Goal: Information Seeking & Learning: Learn about a topic

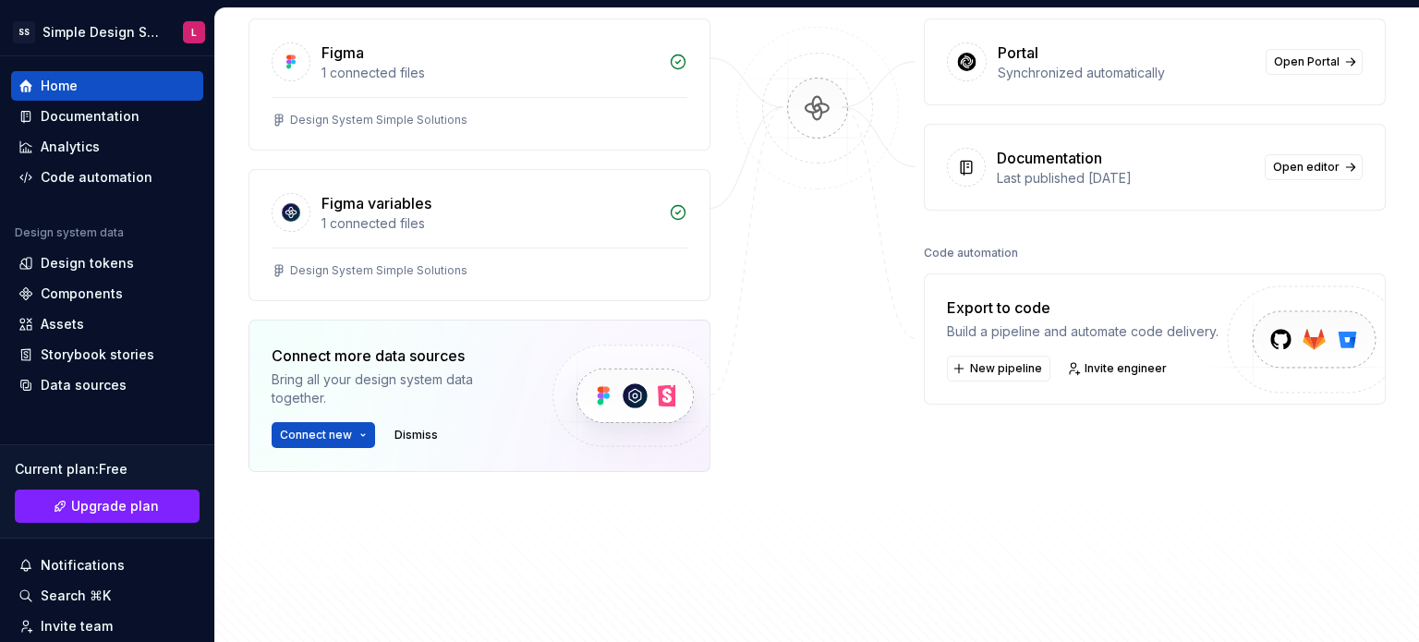
scroll to position [185, 0]
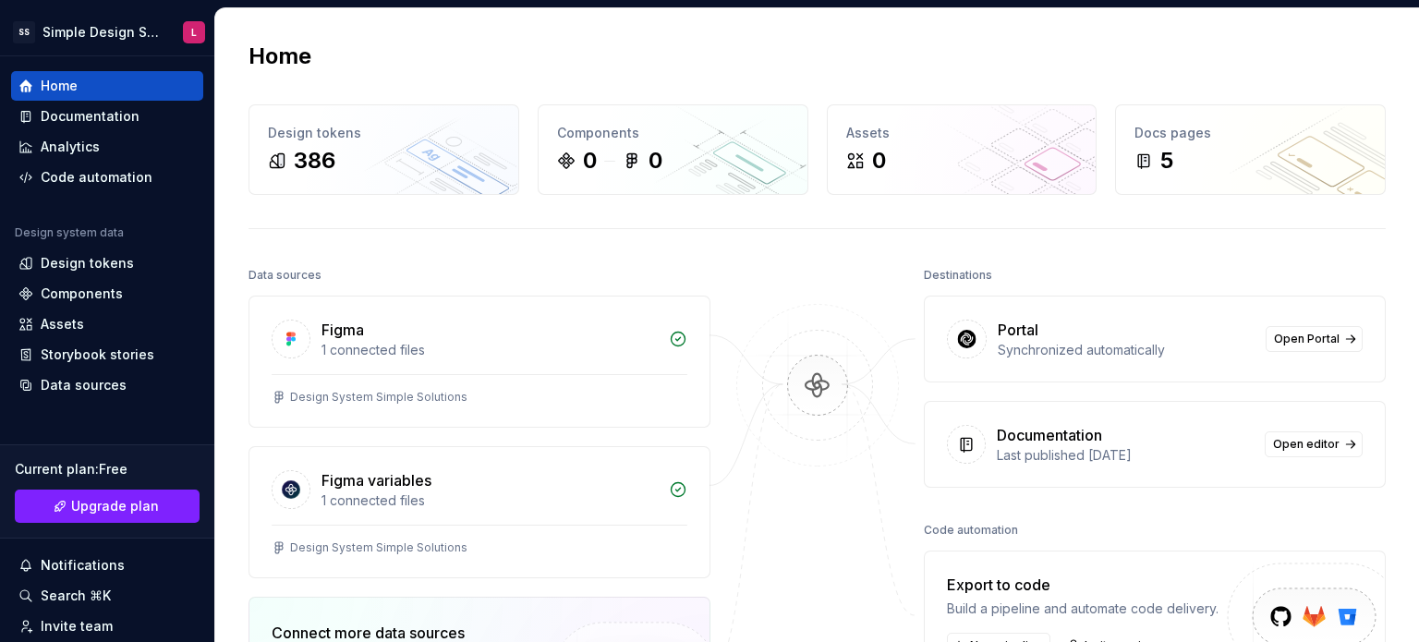
click at [469, 64] on div "Home" at bounding box center [817, 57] width 1137 height 30
click at [480, 358] on div "1 connected files" at bounding box center [490, 350] width 336 height 18
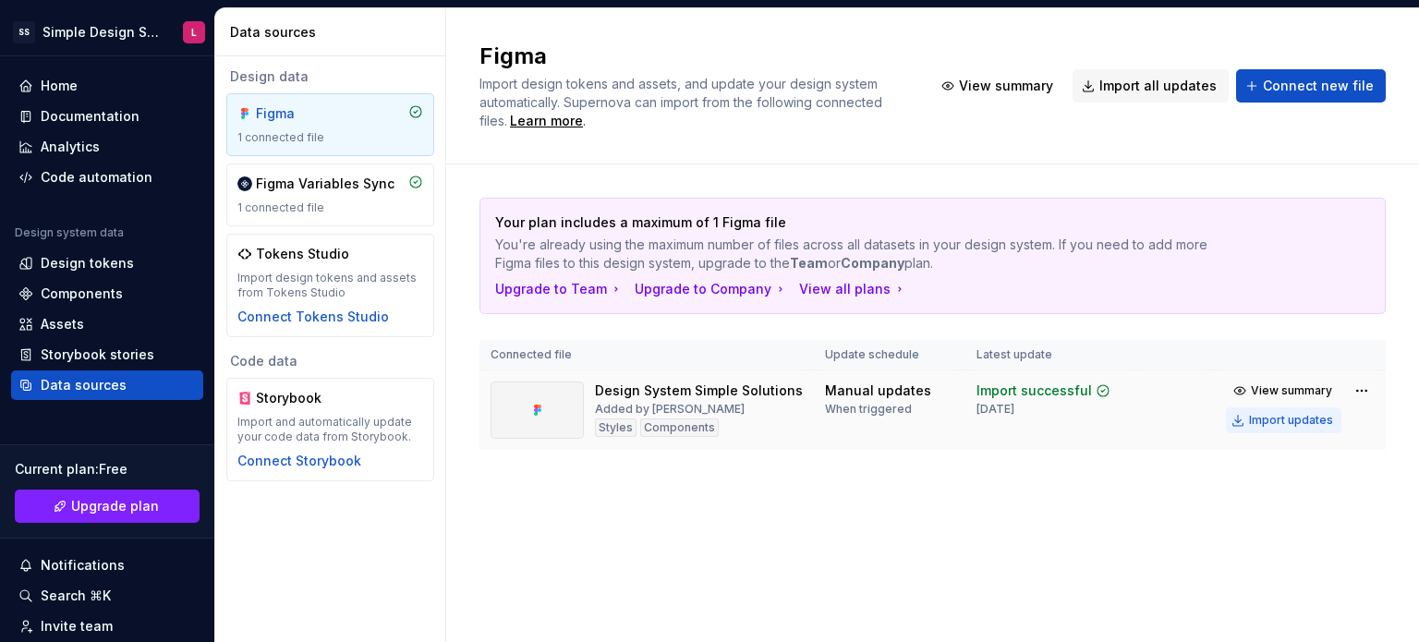
click at [1286, 422] on div "Import updates" at bounding box center [1291, 420] width 84 height 15
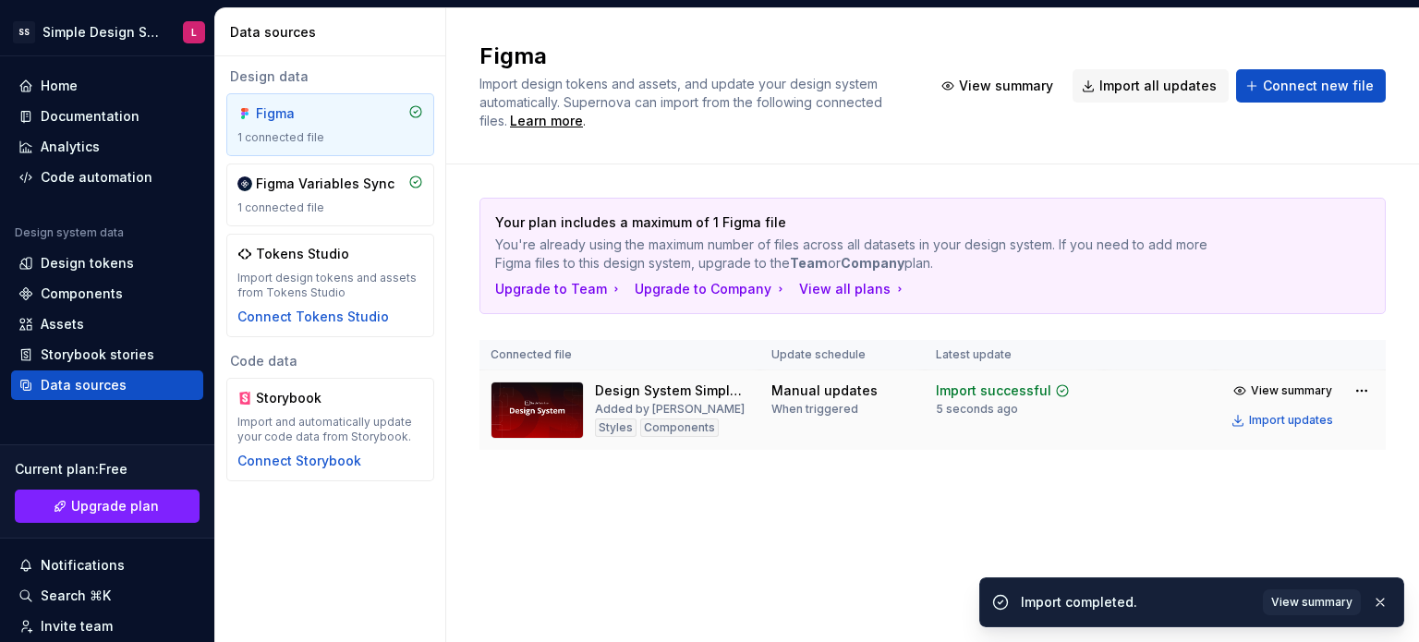
click at [568, 414] on img at bounding box center [537, 410] width 93 height 57
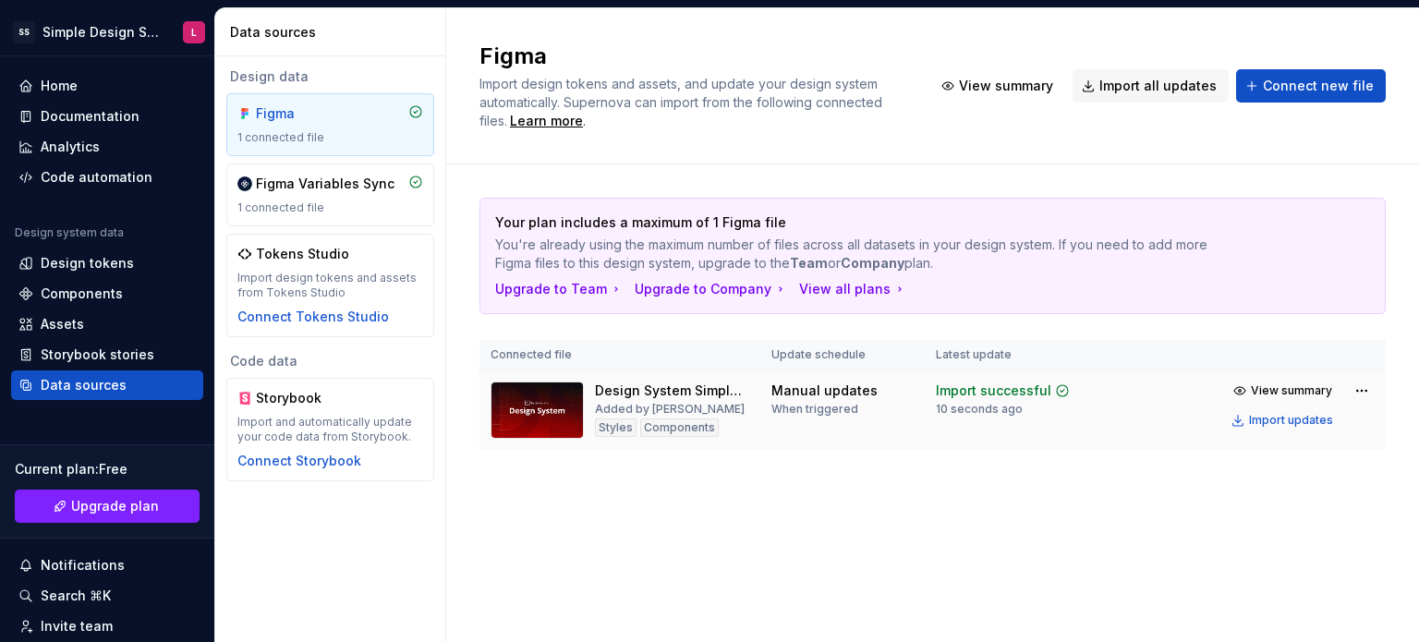
click at [1000, 410] on div "10 seconds ago" at bounding box center [979, 409] width 87 height 15
click at [984, 433] on td "Import successful 10 seconds ago" at bounding box center [1014, 411] width 179 height 80
click at [1199, 521] on div "Figma Import design tokens and assets, and update your design system automatica…" at bounding box center [932, 325] width 973 height 634
click at [303, 213] on div "1 connected file" at bounding box center [330, 207] width 186 height 15
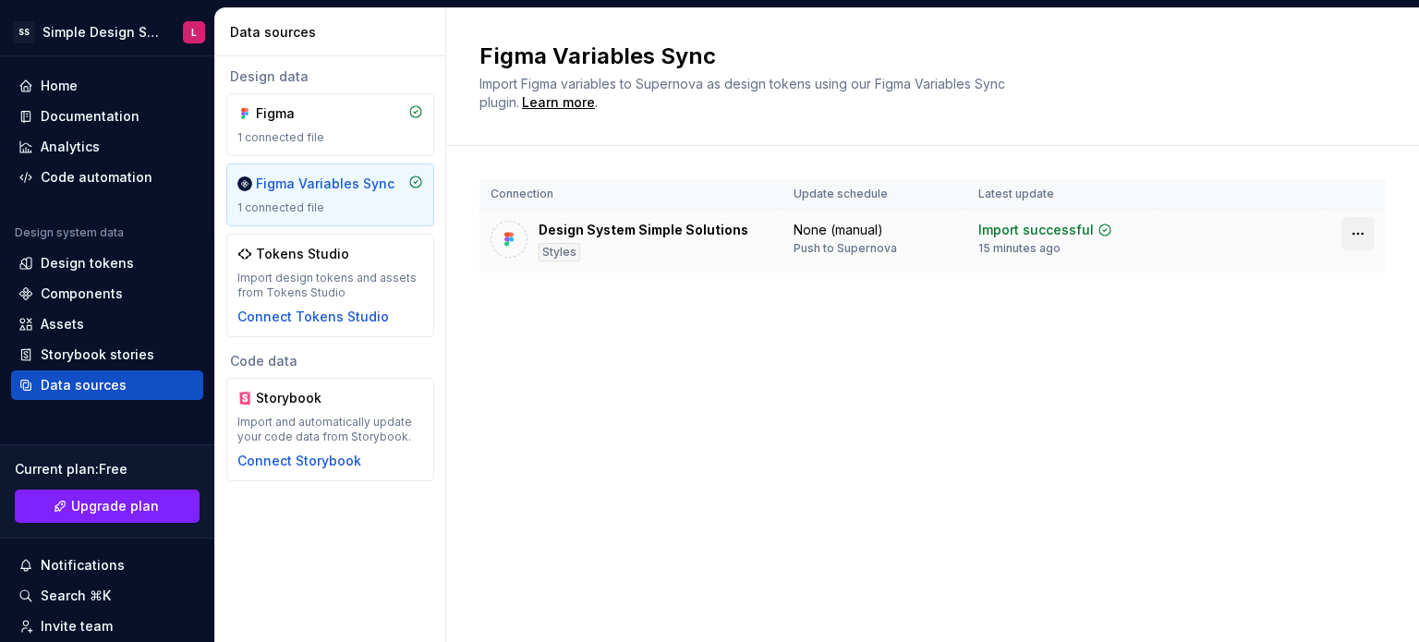
click at [1364, 232] on html "SS Simple Design System L Home Documentation Analytics Code automation Design s…" at bounding box center [709, 321] width 1419 height 642
click at [882, 352] on html "SS Simple Design System L Home Documentation Analytics Code automation Design s…" at bounding box center [709, 321] width 1419 height 642
click at [641, 255] on div "Design System Simple Solutions Styles" at bounding box center [644, 241] width 210 height 41
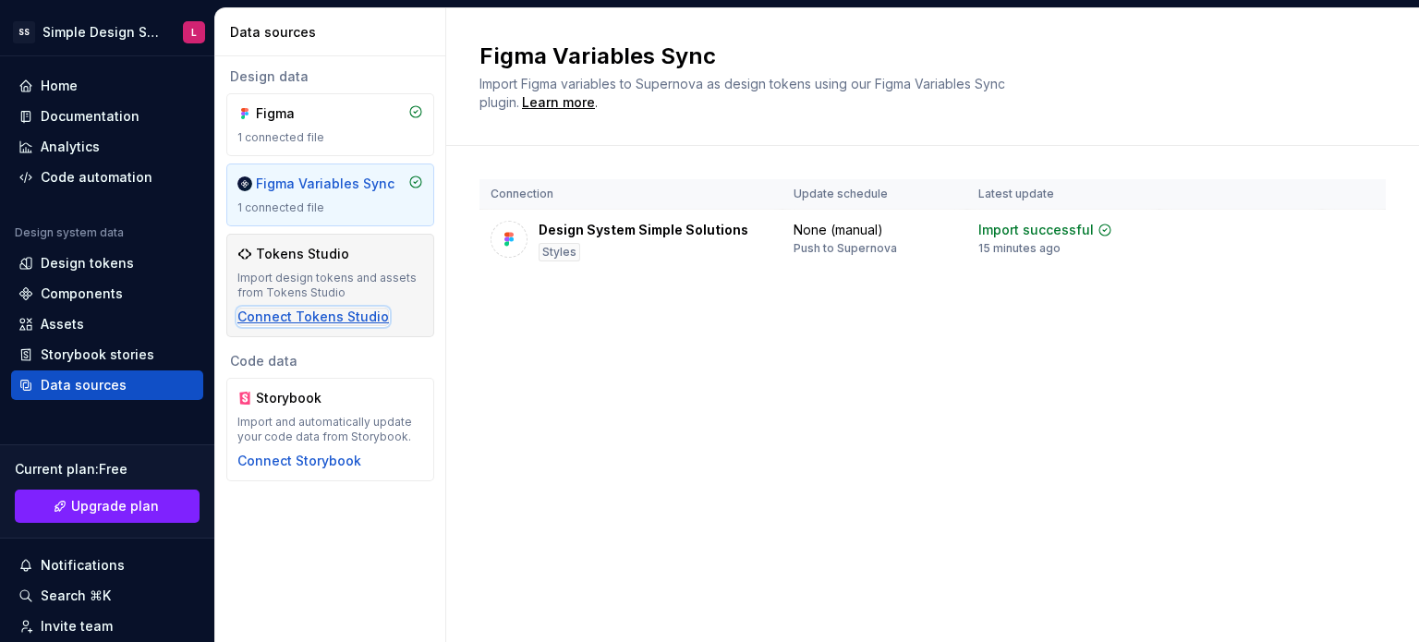
click at [329, 312] on div "Connect Tokens Studio" at bounding box center [313, 317] width 152 height 18
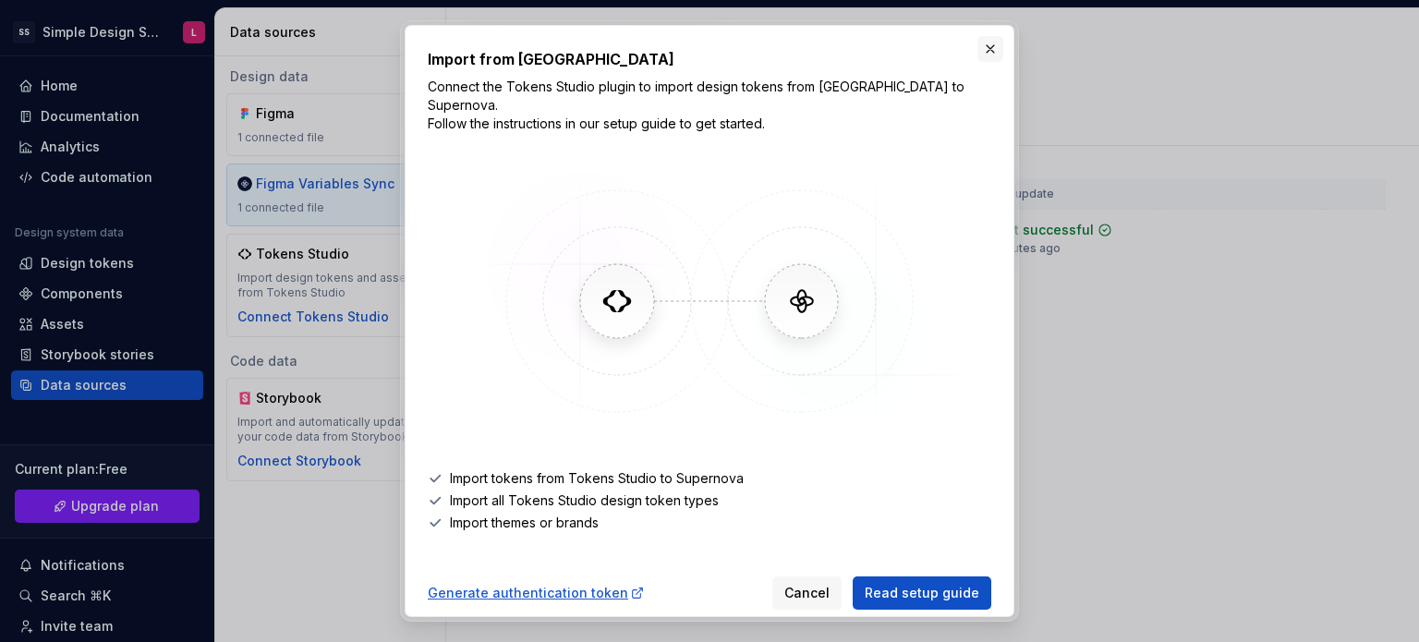
click at [983, 61] on button "button" at bounding box center [991, 49] width 26 height 26
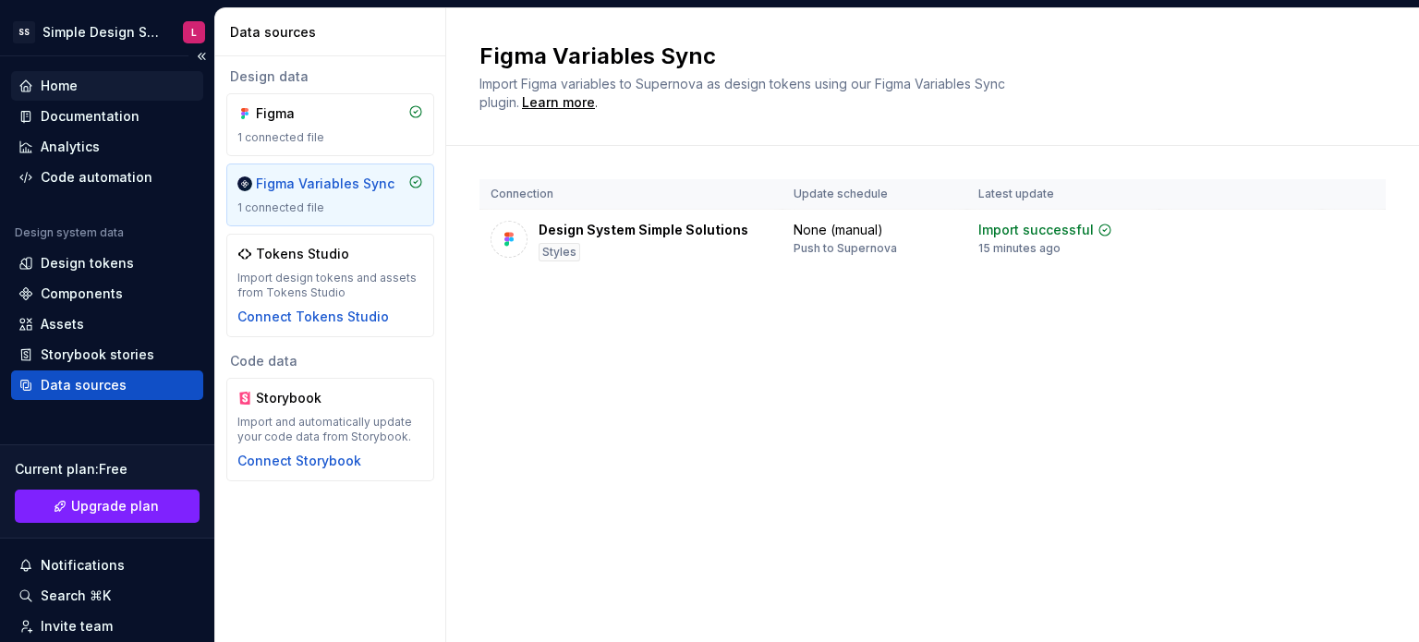
click at [65, 92] on div "Home" at bounding box center [59, 86] width 37 height 18
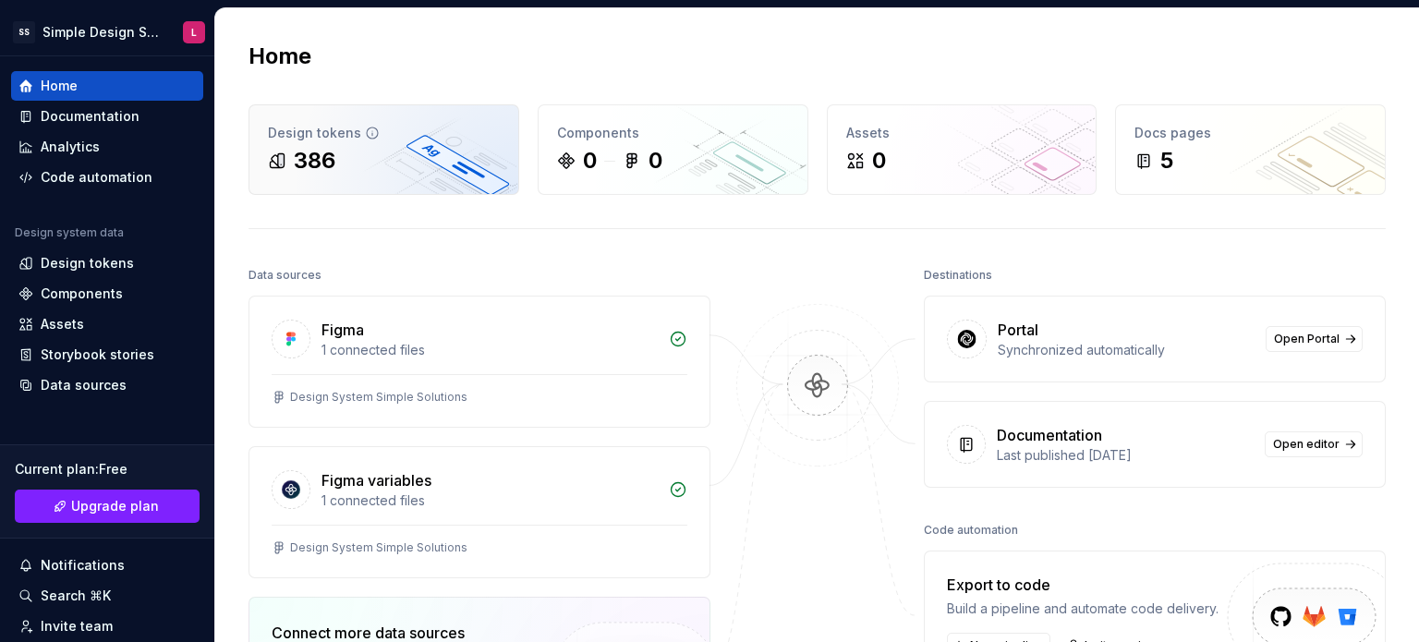
click at [385, 164] on div "386" at bounding box center [384, 161] width 232 height 30
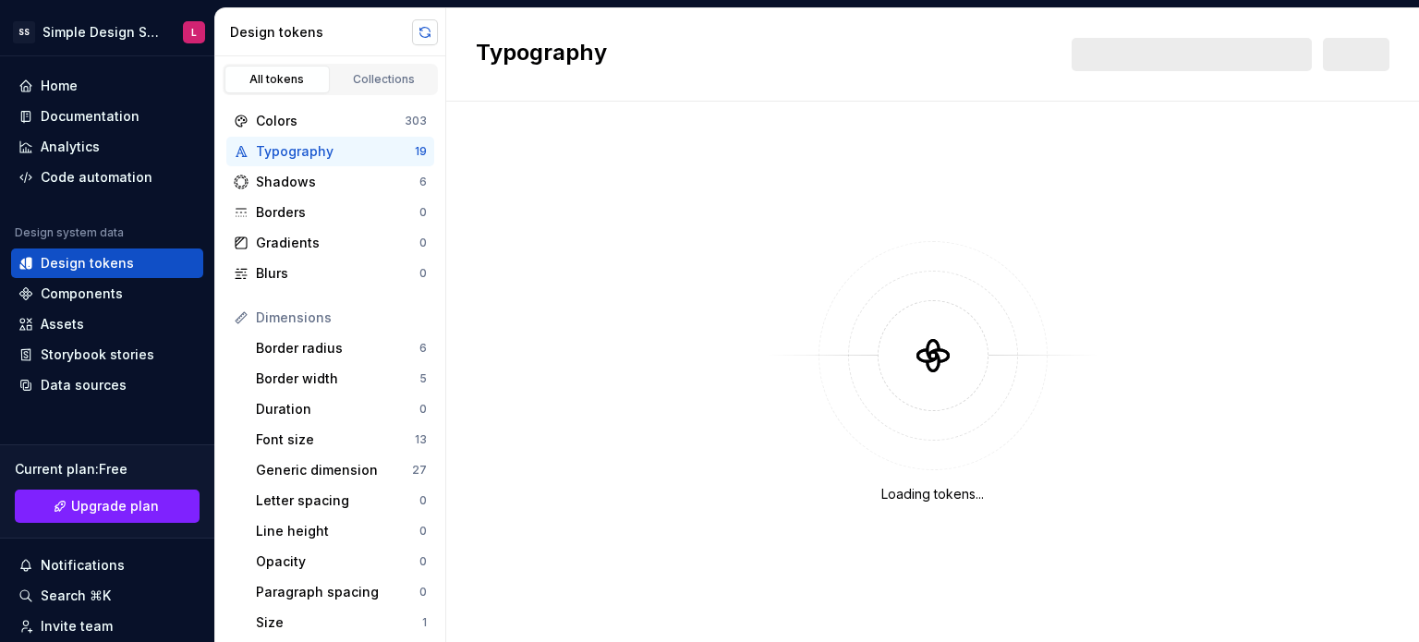
click at [432, 36] on button "button" at bounding box center [425, 32] width 26 height 26
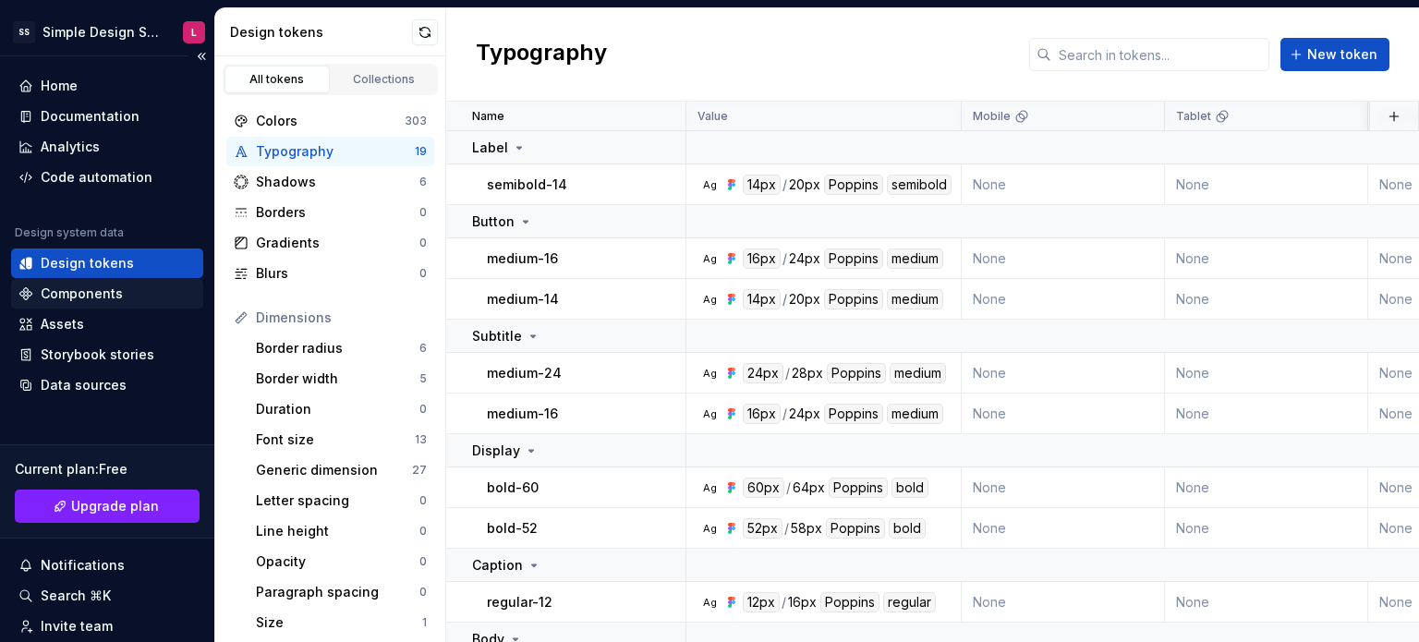
click at [121, 300] on div "Components" at bounding box center [106, 294] width 177 height 18
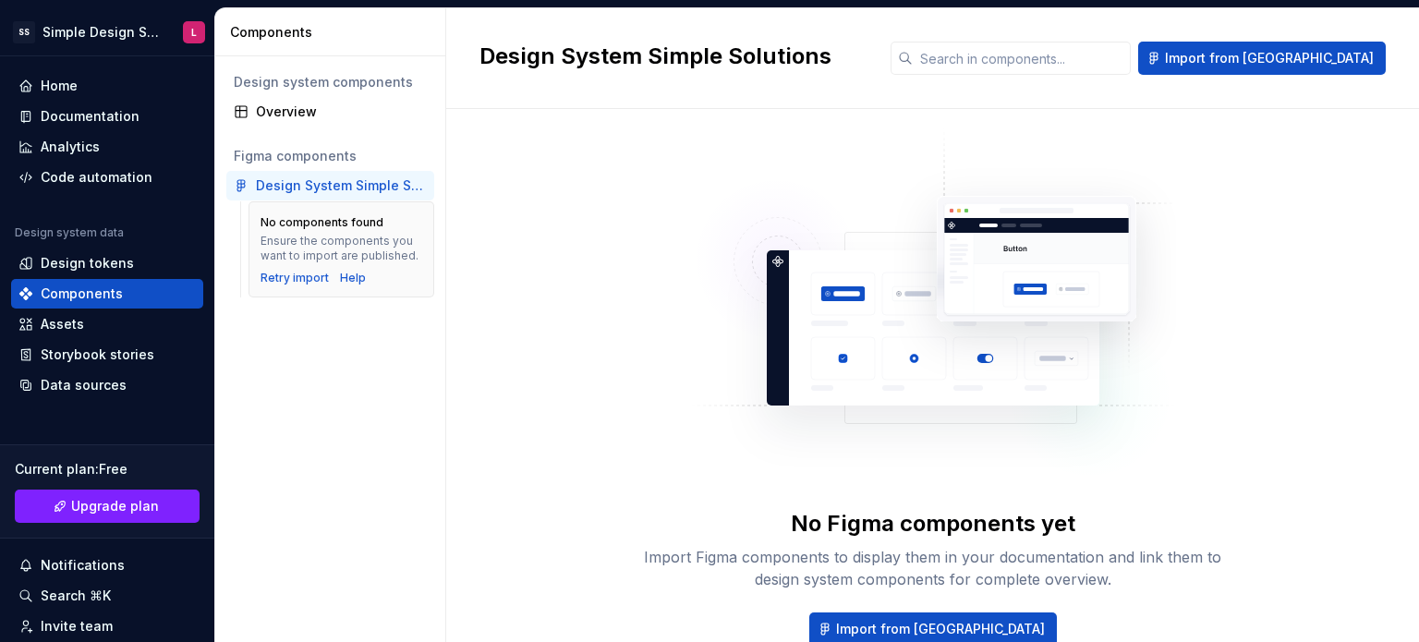
click at [318, 184] on div "Design System Simple Solutions" at bounding box center [341, 185] width 171 height 18
click at [298, 115] on div "Overview" at bounding box center [341, 112] width 171 height 18
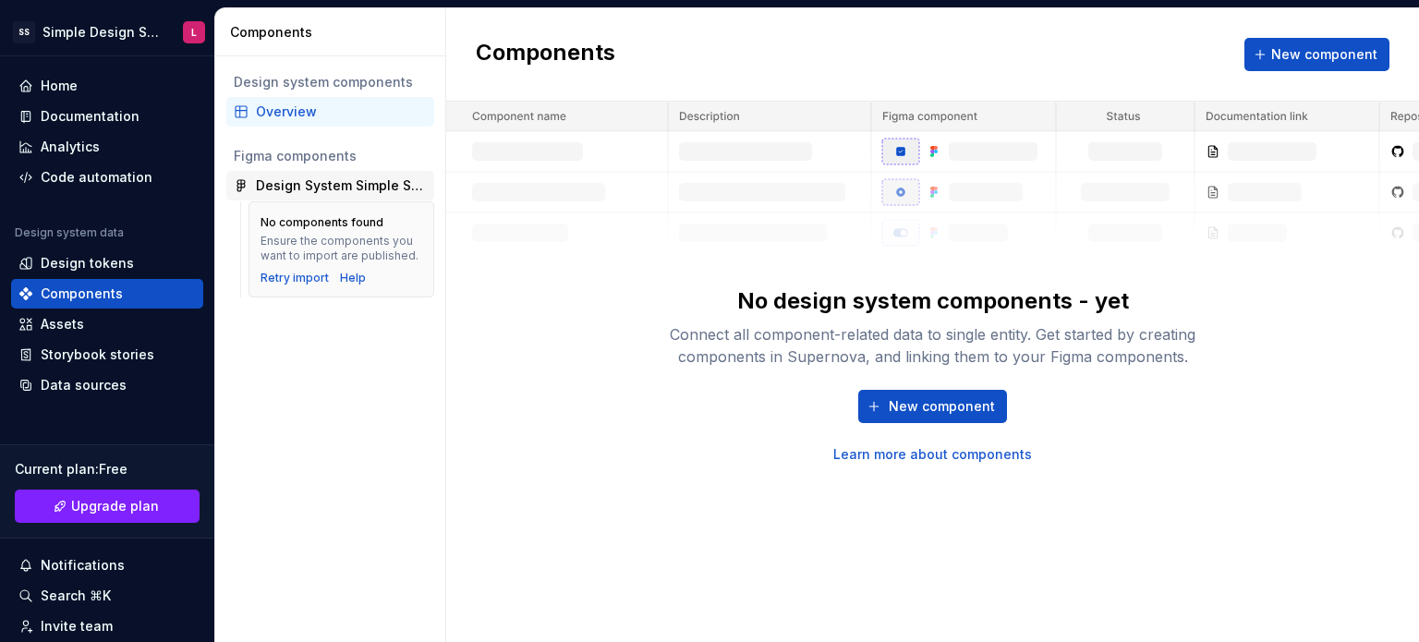
click at [286, 191] on div "Design System Simple Solutions" at bounding box center [341, 185] width 171 height 18
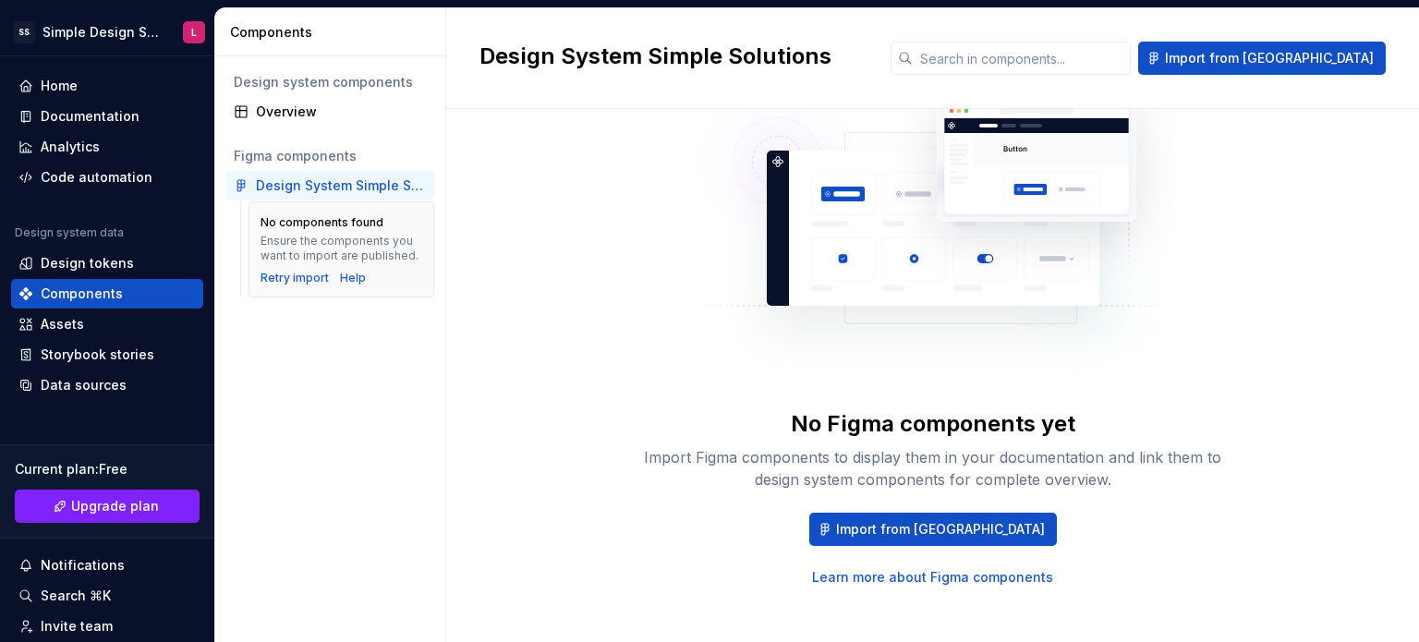
scroll to position [100, 0]
click at [883, 576] on link "Learn more about Figma components" at bounding box center [932, 577] width 241 height 18
click at [919, 541] on button "Import from [GEOGRAPHIC_DATA]" at bounding box center [933, 529] width 248 height 33
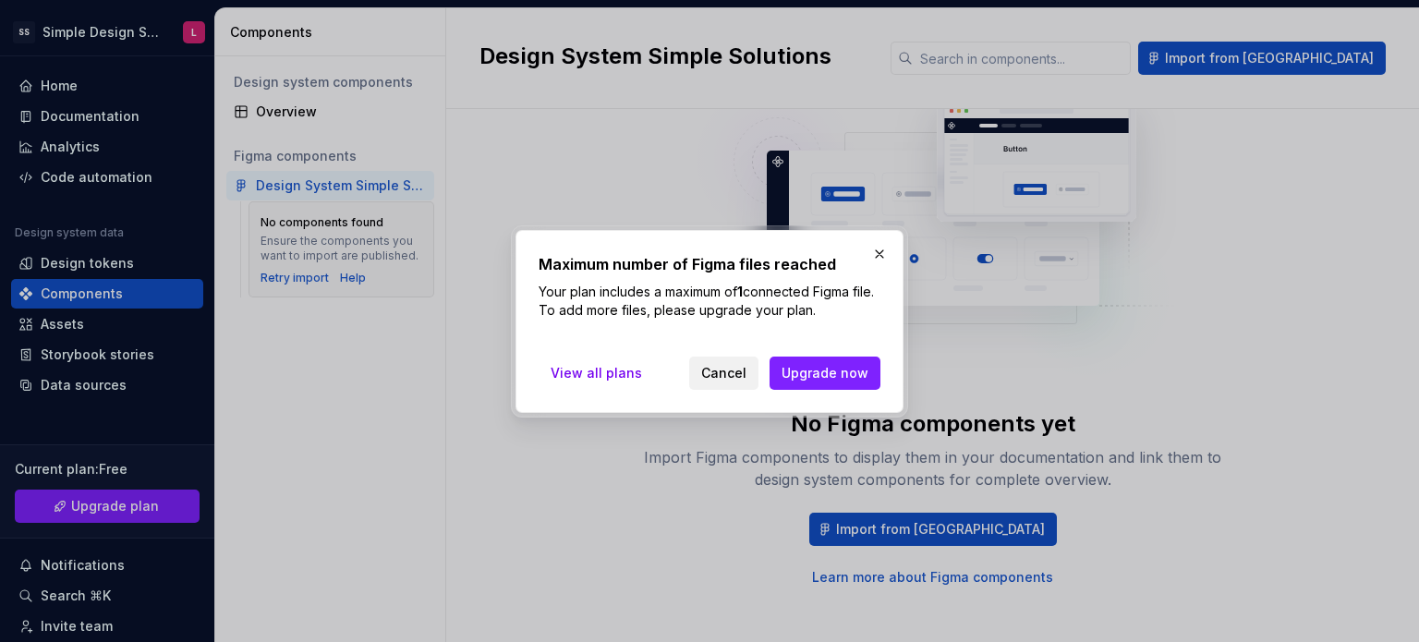
click at [723, 378] on span "Cancel" at bounding box center [723, 373] width 45 height 18
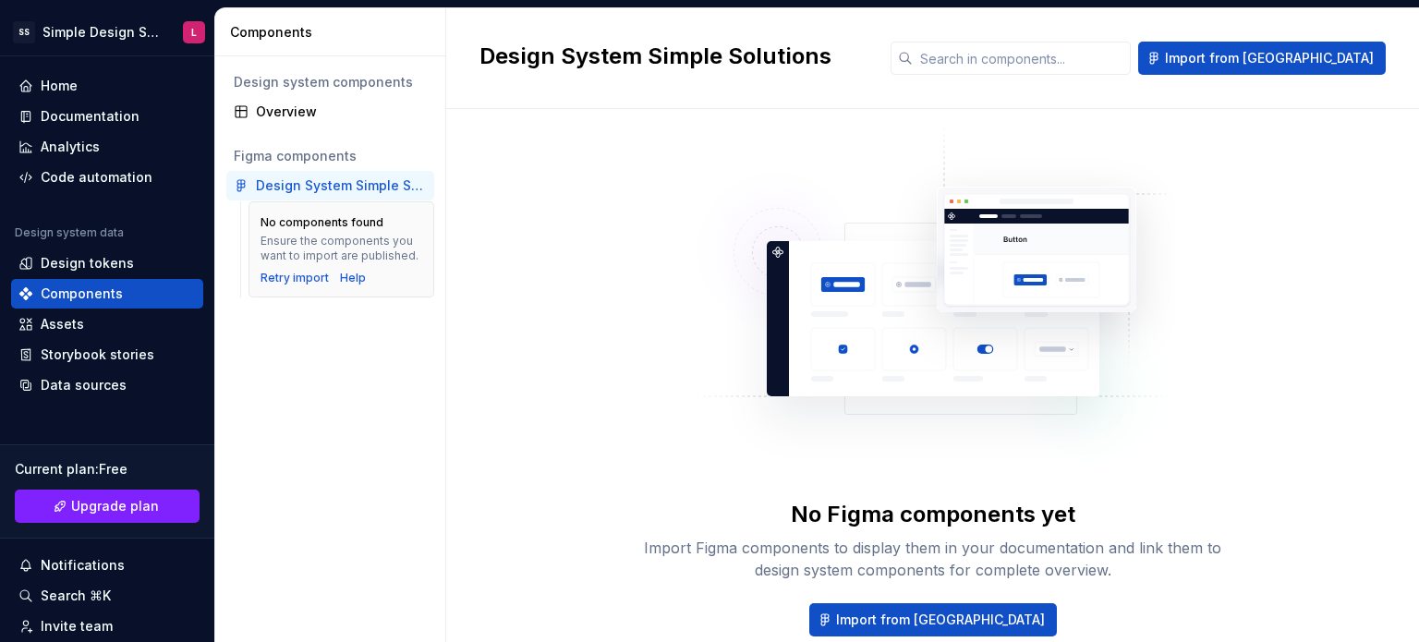
scroll to position [0, 0]
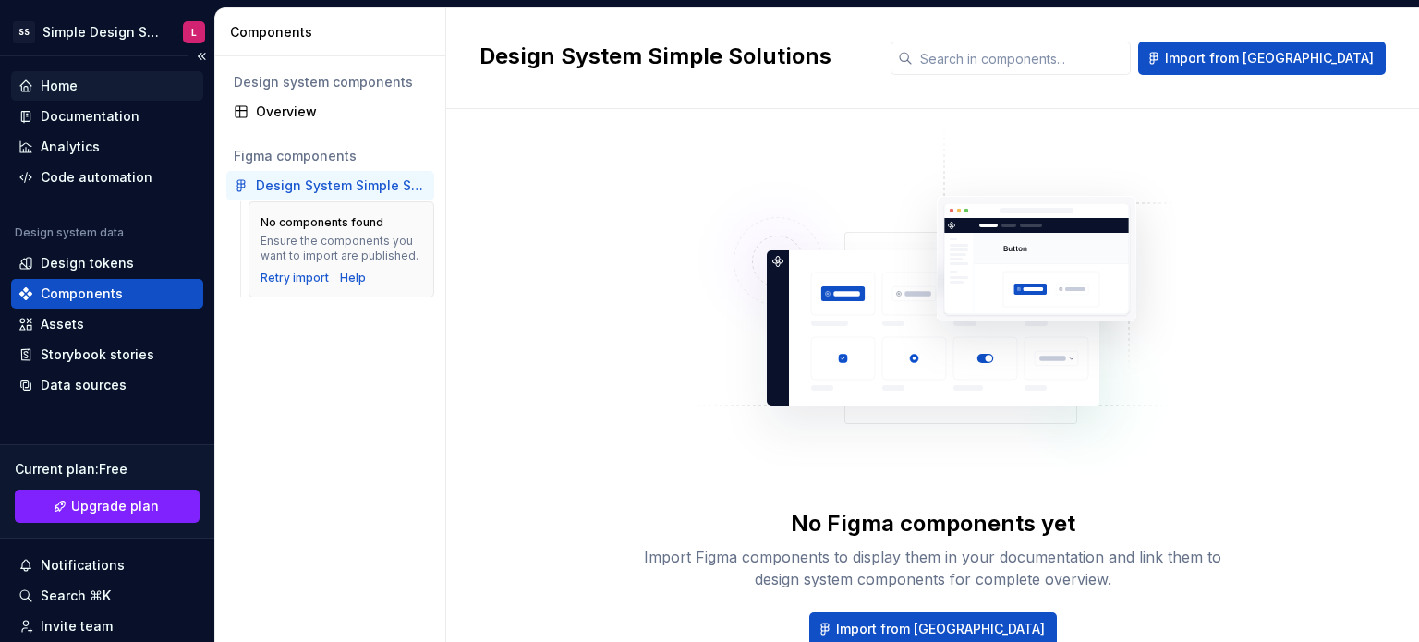
click at [101, 95] on div "Home" at bounding box center [107, 86] width 192 height 30
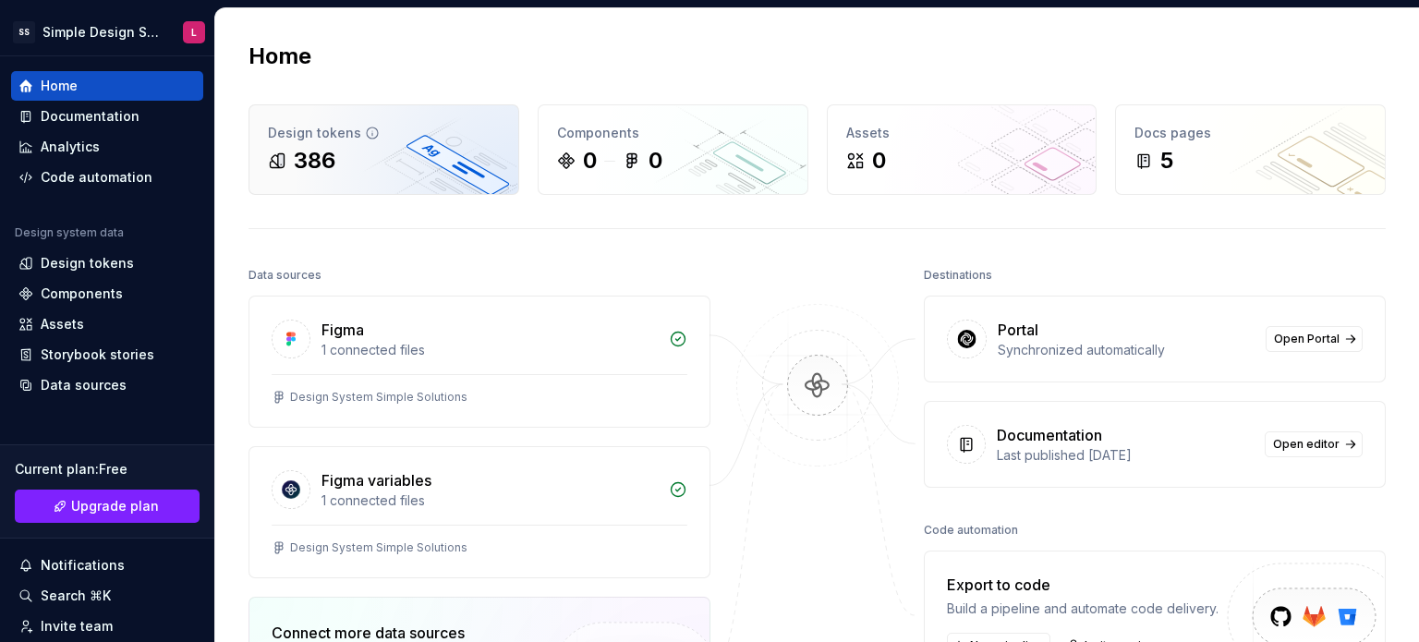
click at [379, 189] on div "Design tokens 386" at bounding box center [383, 149] width 269 height 89
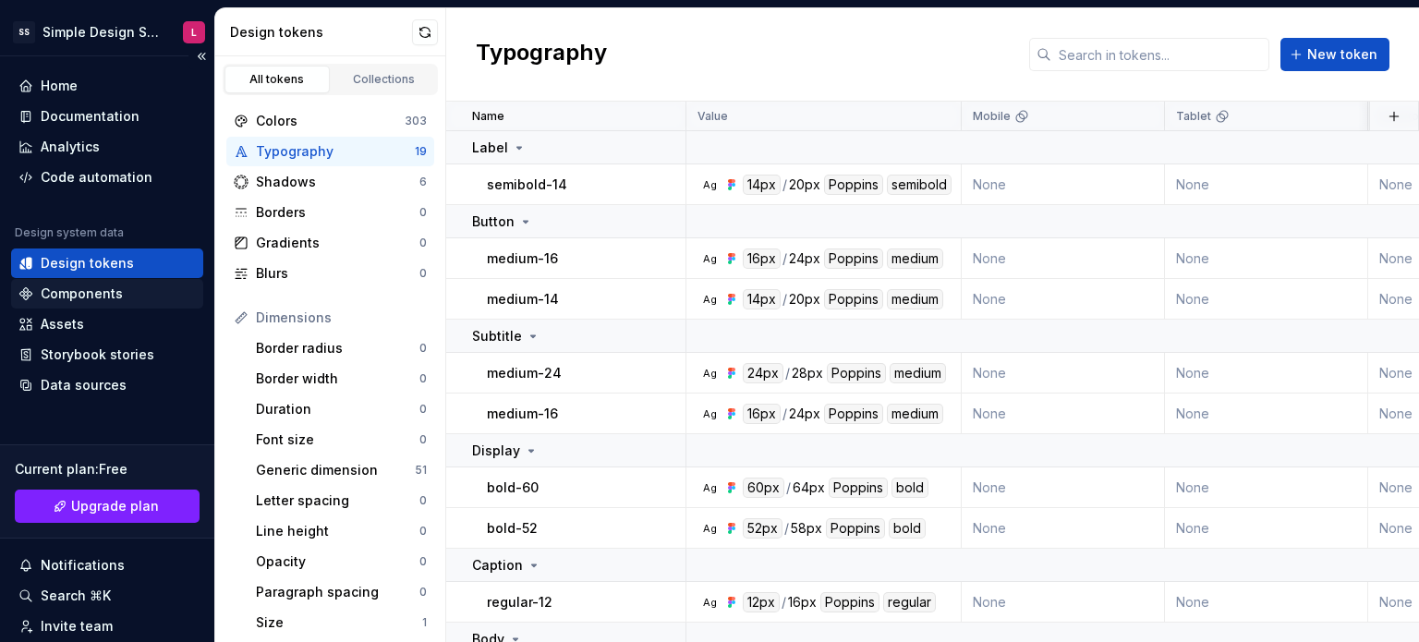
click at [70, 294] on div "Components" at bounding box center [82, 294] width 82 height 18
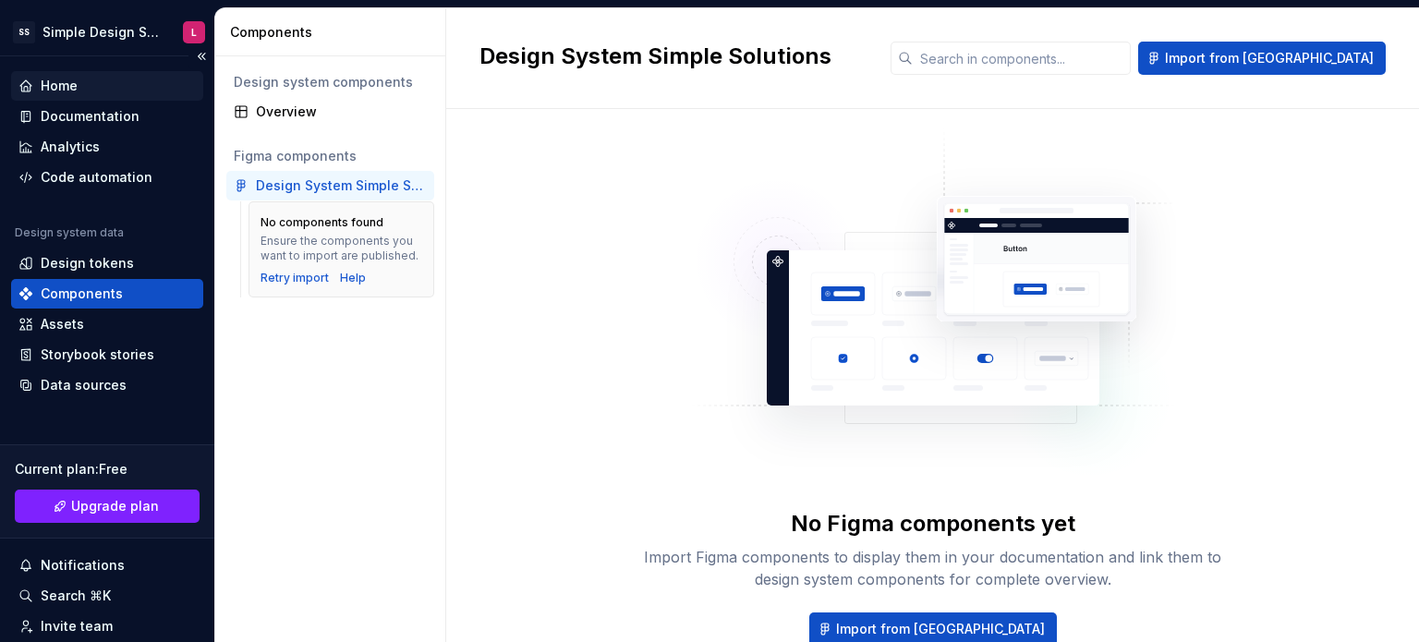
click at [55, 91] on div "Home" at bounding box center [59, 86] width 37 height 18
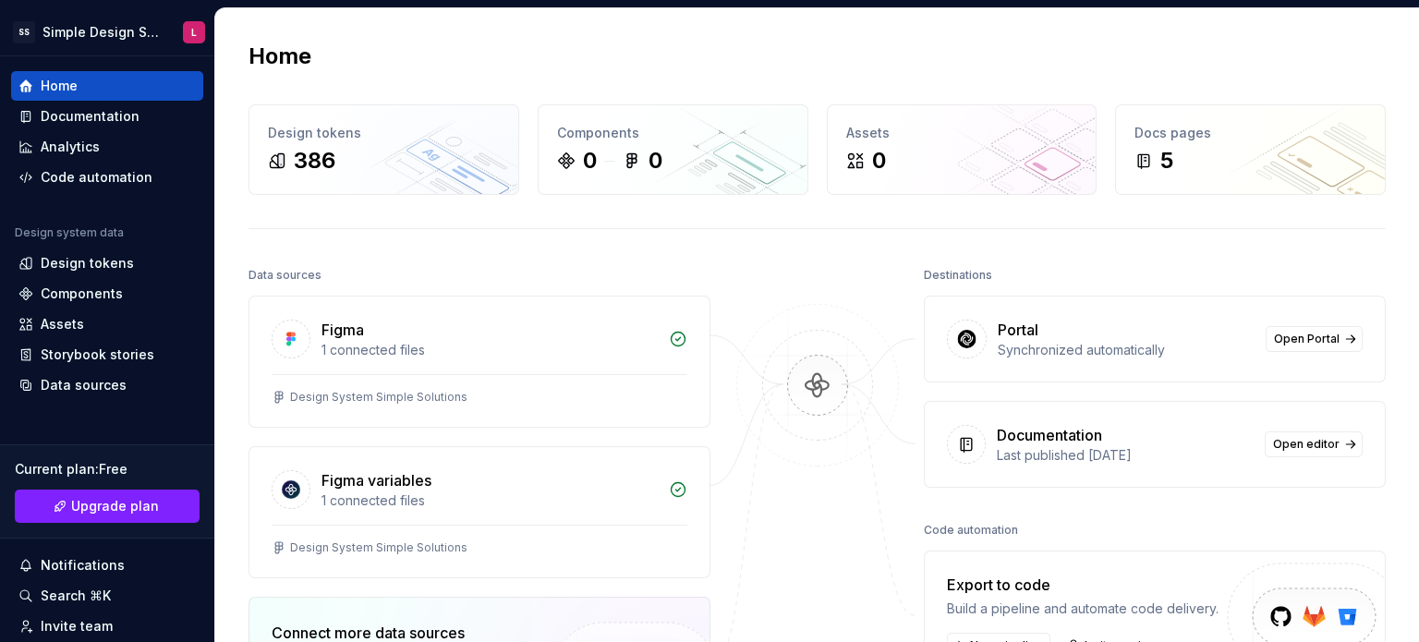
drag, startPoint x: 529, startPoint y: 239, endPoint x: 518, endPoint y: 230, distance: 14.4
click at [529, 239] on div "Home Design tokens 386 Components 0 0 Assets 0 Docs pages 5 Data sources Figma …" at bounding box center [817, 478] width 1204 height 941
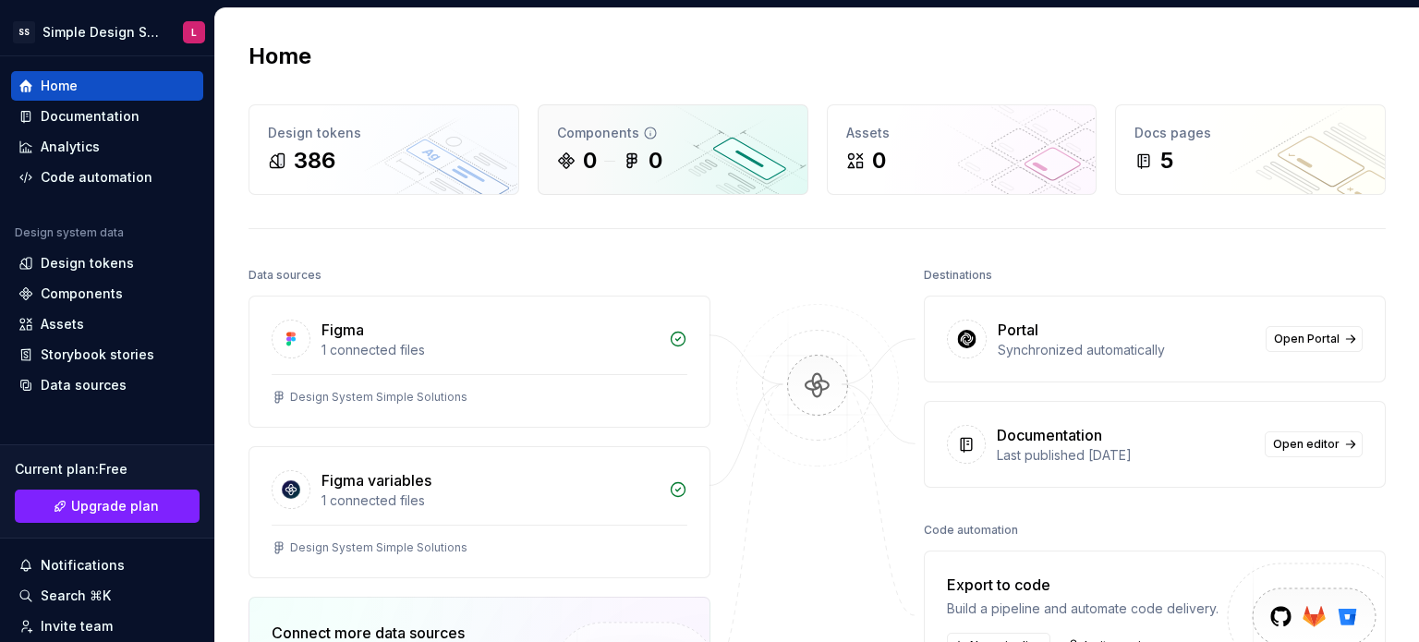
click at [733, 173] on div "0 0" at bounding box center [673, 161] width 232 height 30
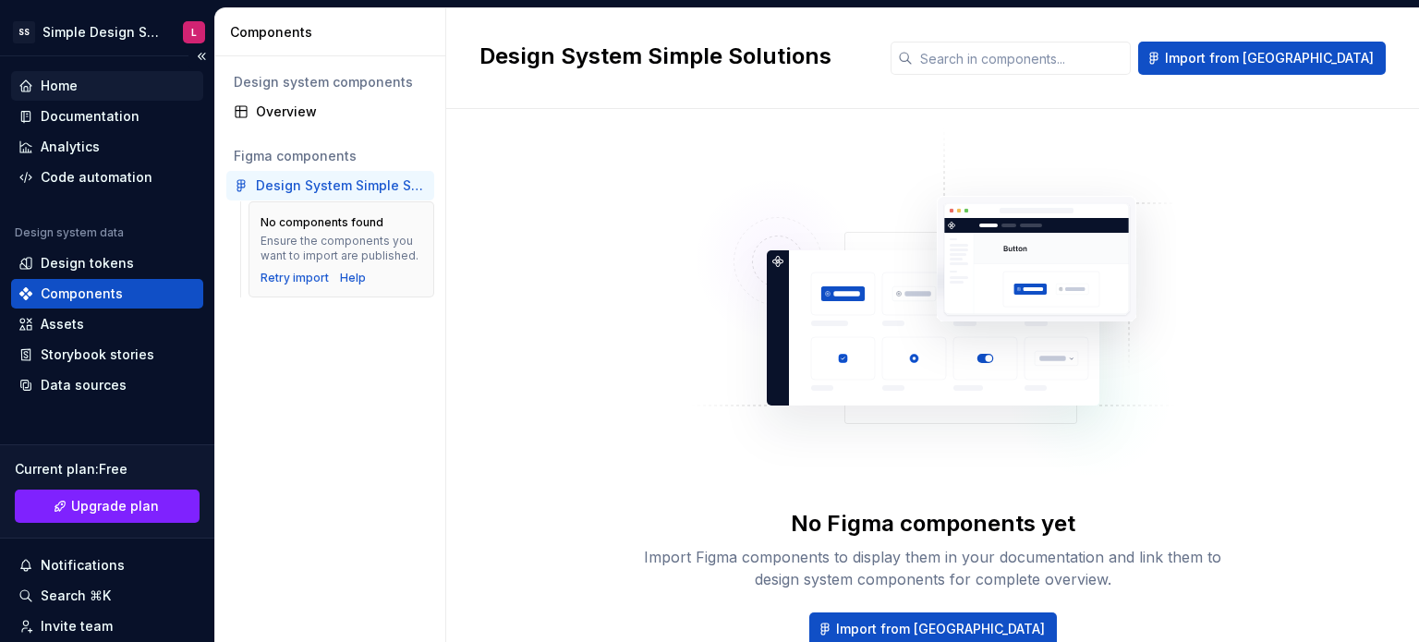
click at [81, 80] on div "Home" at bounding box center [106, 86] width 177 height 18
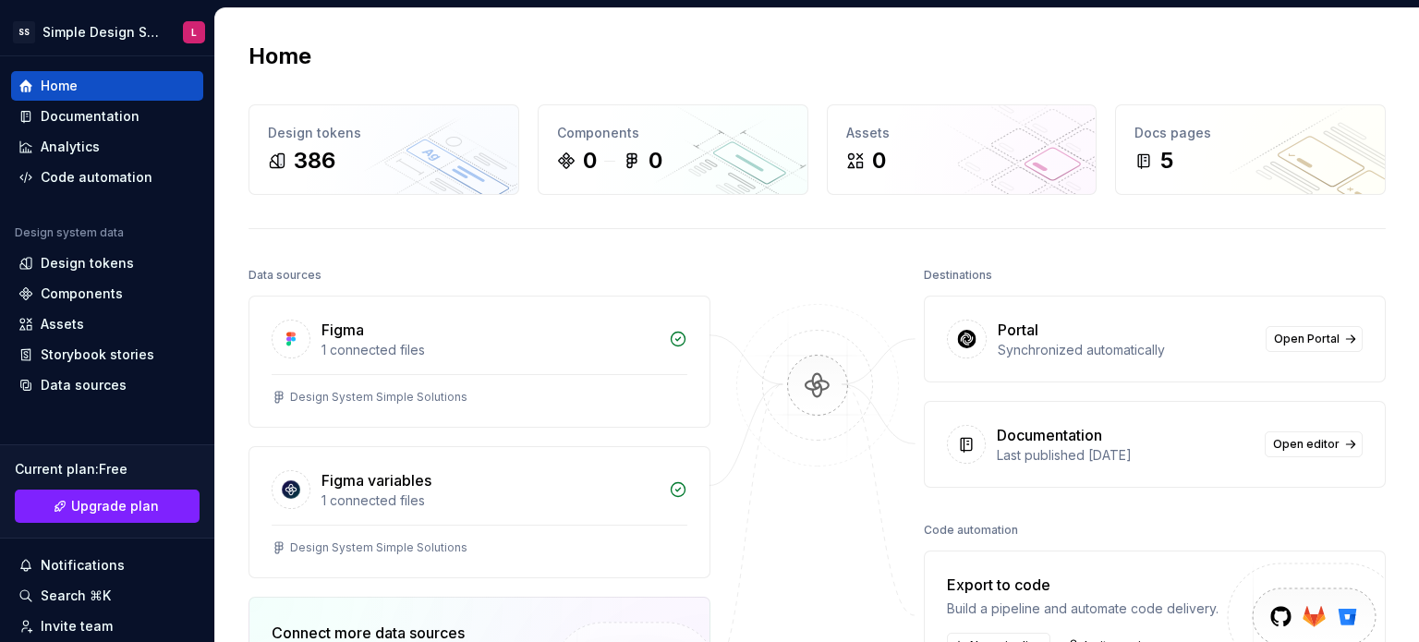
click at [794, 389] on img at bounding box center [817, 404] width 179 height 200
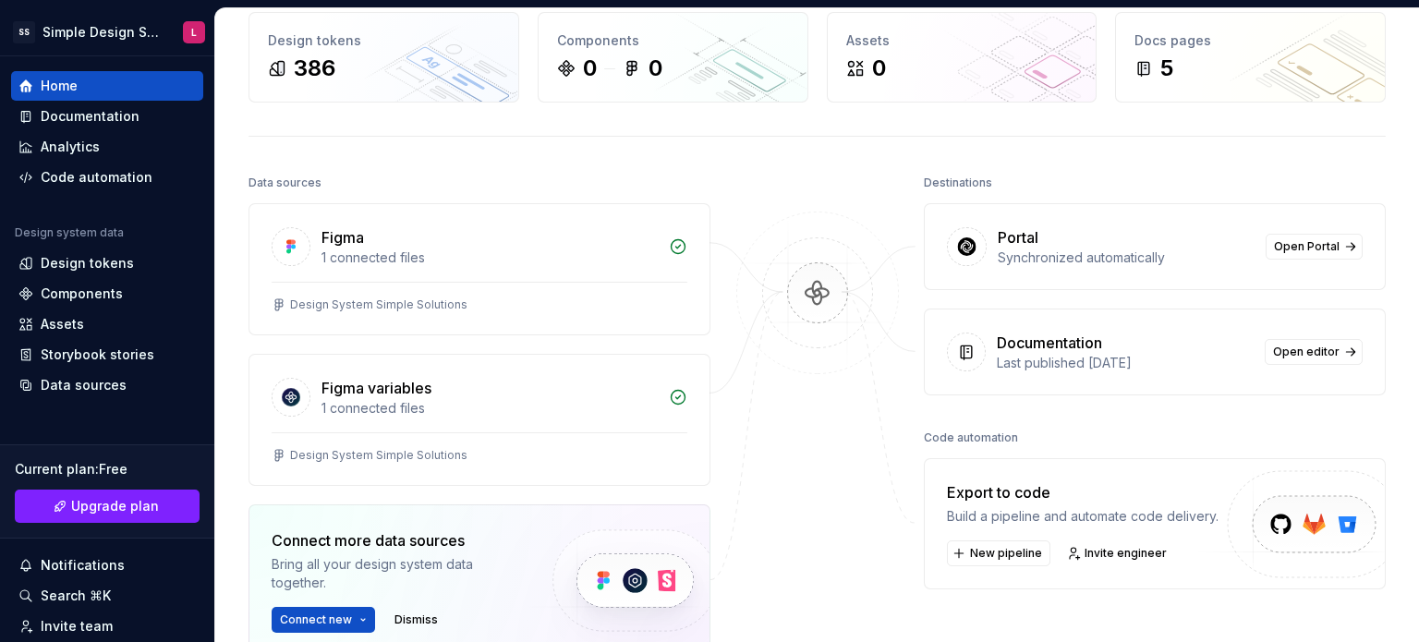
scroll to position [185, 0]
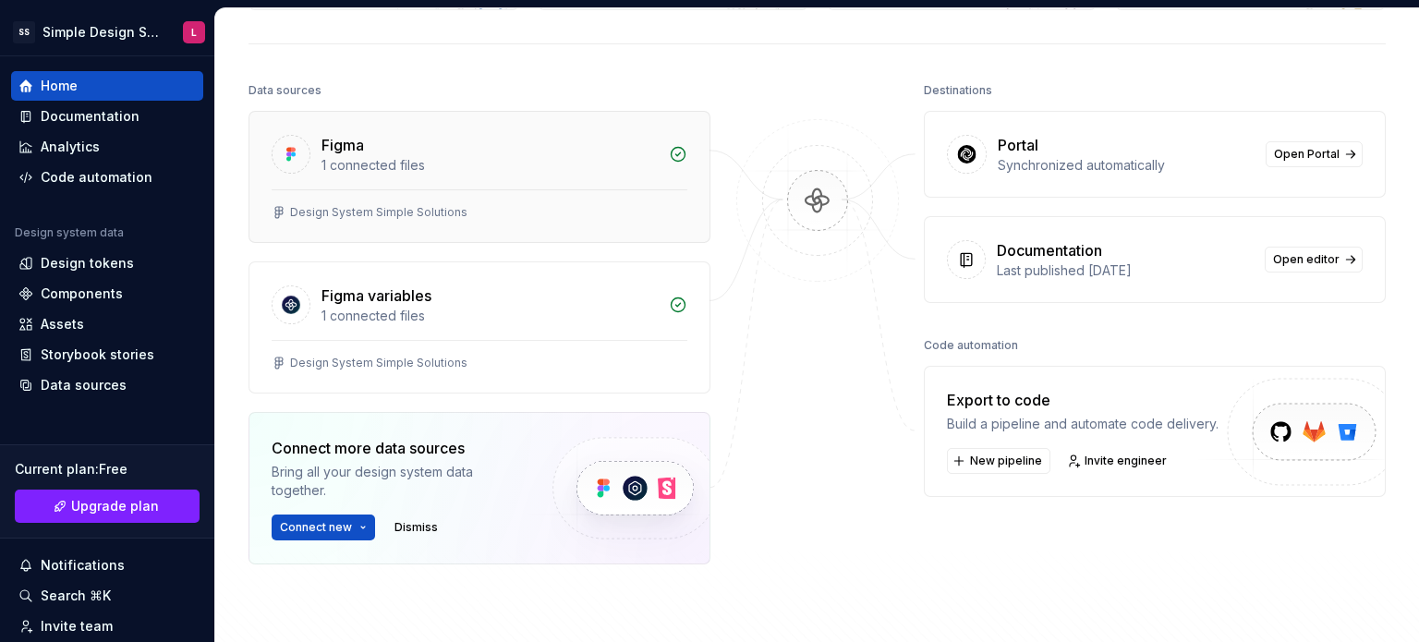
click at [460, 207] on div "Design System Simple Solutions" at bounding box center [480, 212] width 416 height 15
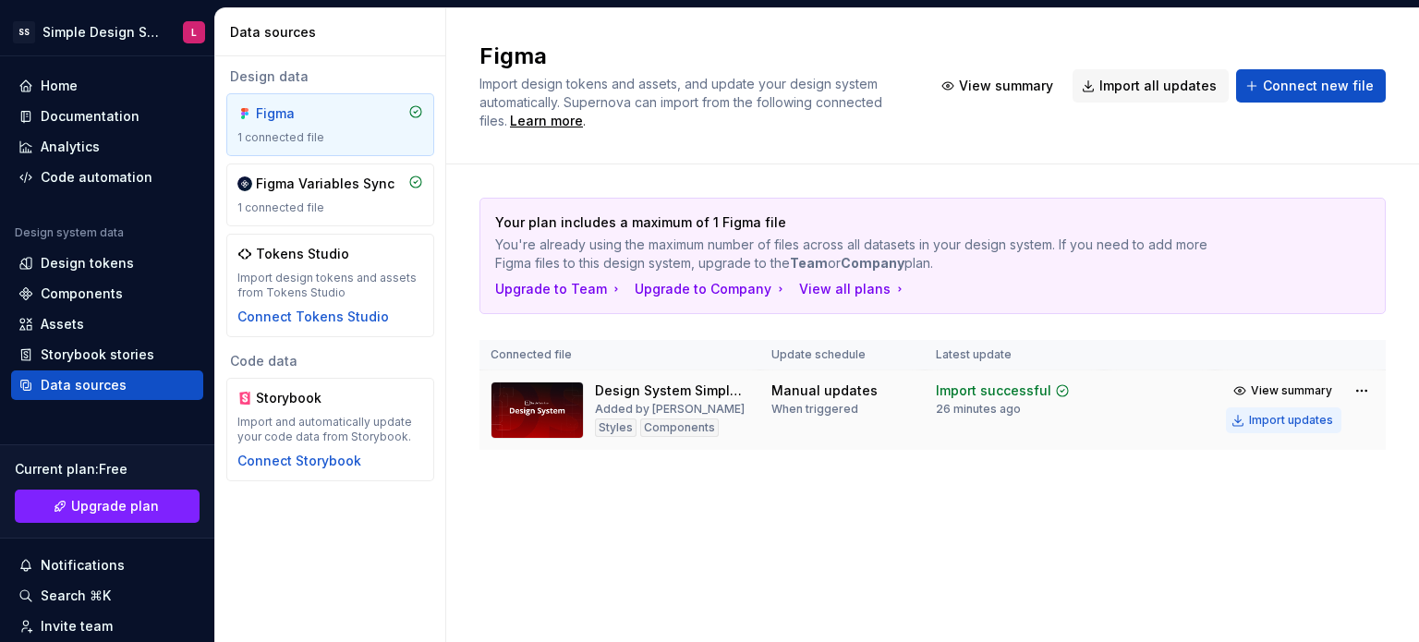
click at [1253, 421] on div "Import updates" at bounding box center [1291, 420] width 84 height 15
click at [1364, 392] on html "SS Simple Design System L Home Documentation Analytics Code automation Design s…" at bounding box center [709, 321] width 1419 height 642
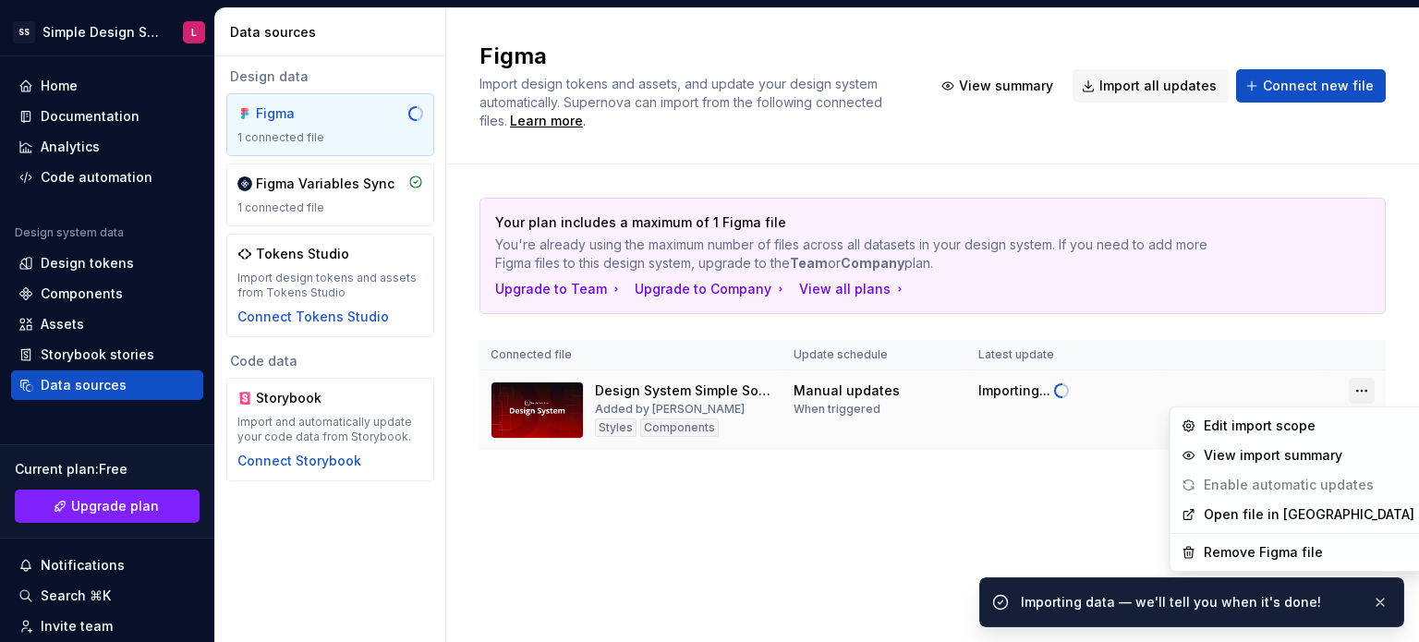
click at [1364, 392] on html "SS Simple Design System L Home Documentation Analytics Code automation Design s…" at bounding box center [709, 321] width 1419 height 642
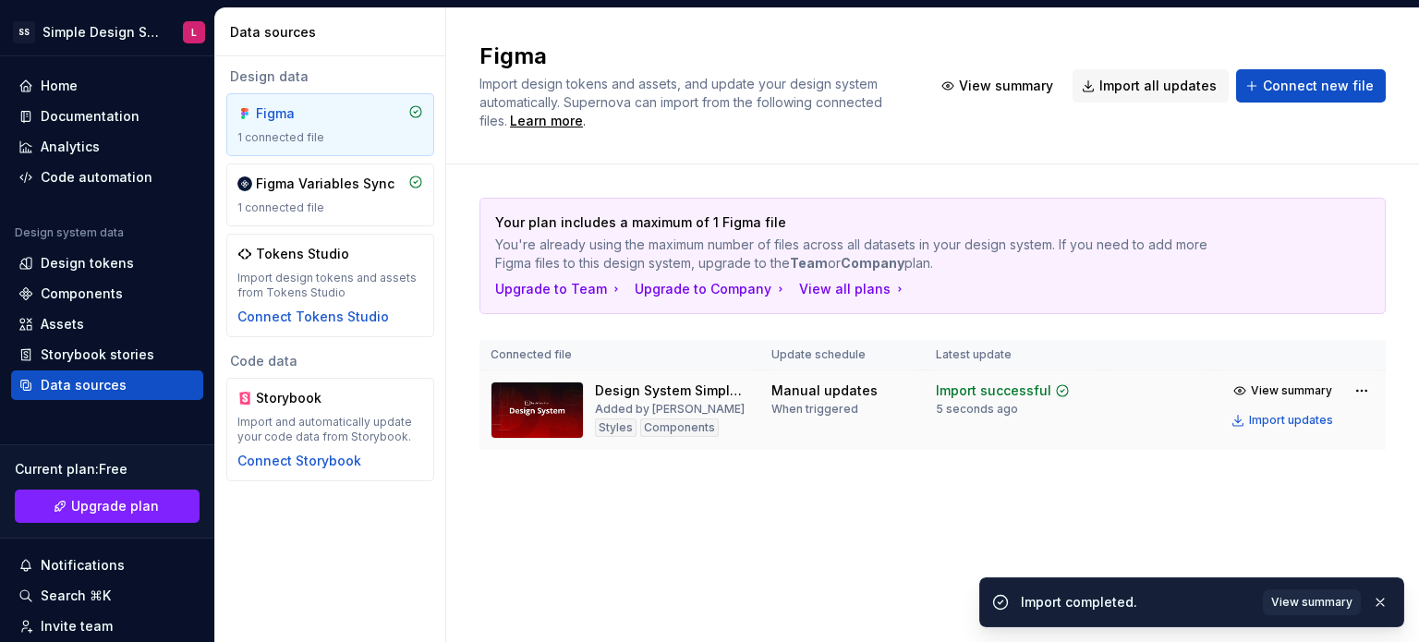
click at [690, 423] on div "Components" at bounding box center [679, 428] width 79 height 18
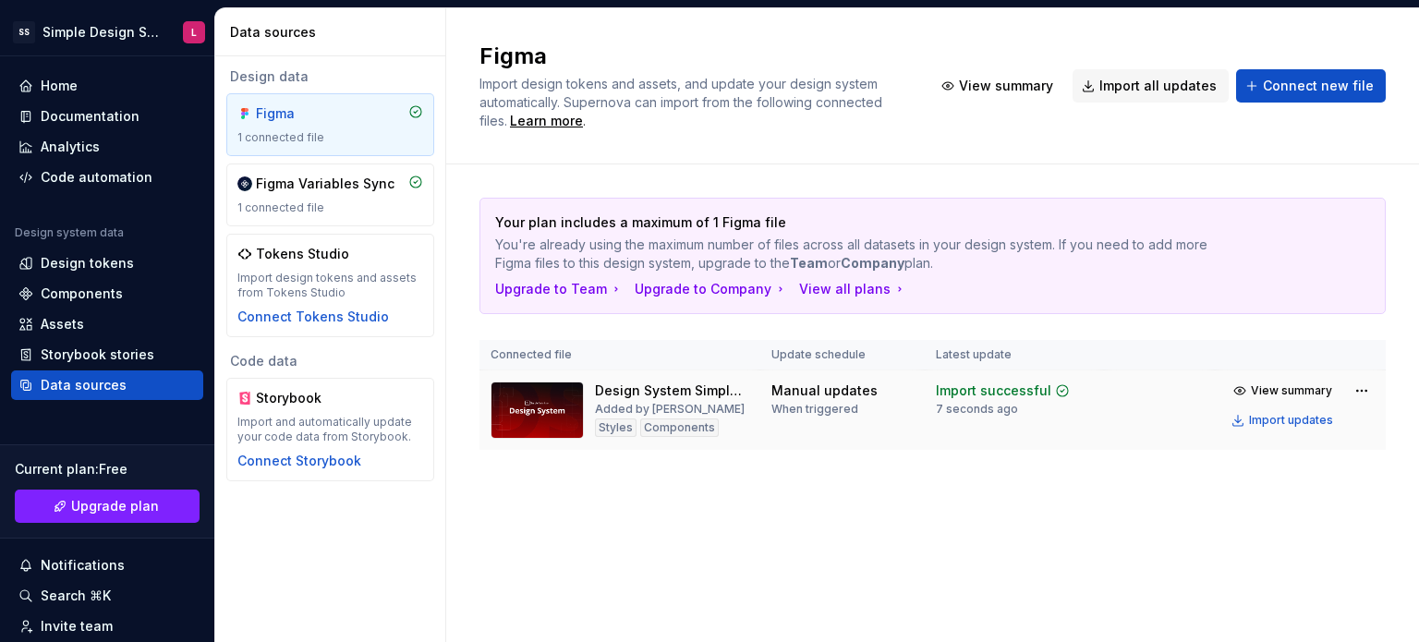
click at [570, 423] on img at bounding box center [537, 410] width 93 height 57
click at [812, 346] on th "Update schedule" at bounding box center [842, 355] width 164 height 30
click at [1266, 387] on span "View summary" at bounding box center [1291, 390] width 81 height 15
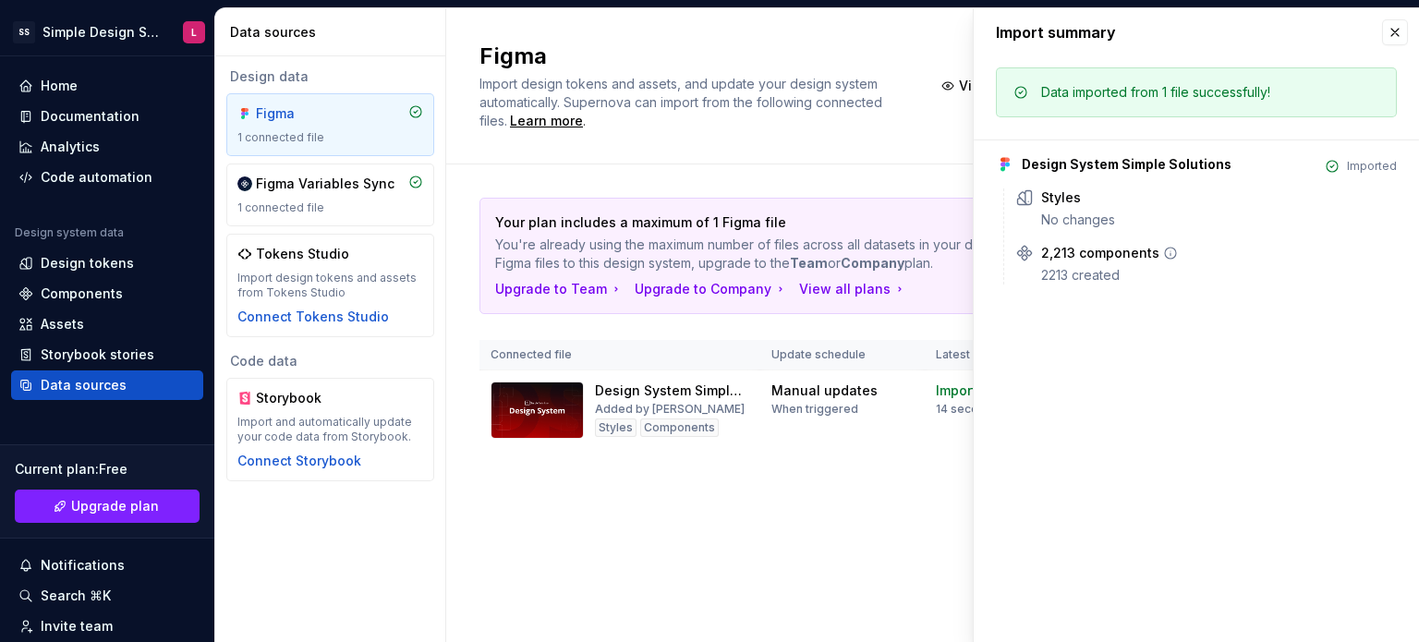
click at [1057, 276] on div "2213 created" at bounding box center [1219, 275] width 356 height 18
click at [1164, 254] on icon at bounding box center [1170, 253] width 15 height 15
click at [915, 486] on div "Your plan includes a maximum of 1 Figma file You're already using the maximum n…" at bounding box center [933, 342] width 906 height 356
click at [1404, 32] on button "button" at bounding box center [1395, 32] width 26 height 26
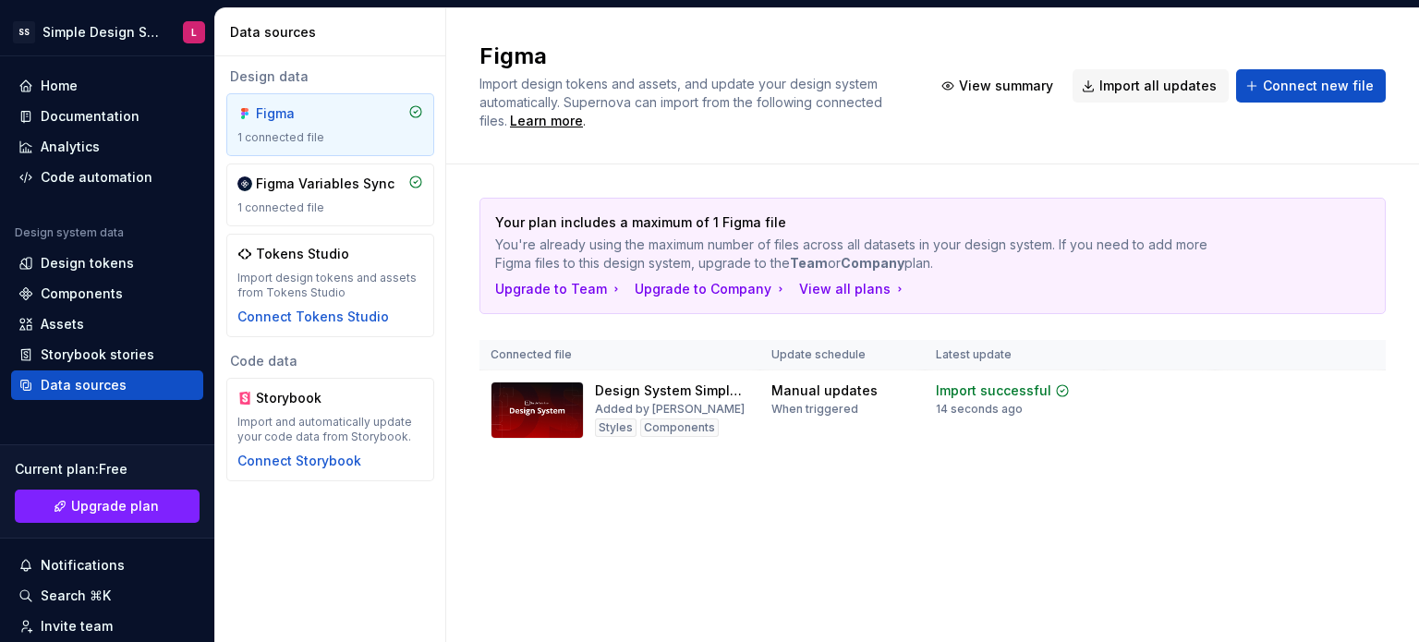
click at [1075, 519] on div "Figma Import design tokens and assets, and update your design system automatica…" at bounding box center [932, 325] width 973 height 634
click at [347, 184] on div "Figma Variables Sync" at bounding box center [325, 184] width 139 height 18
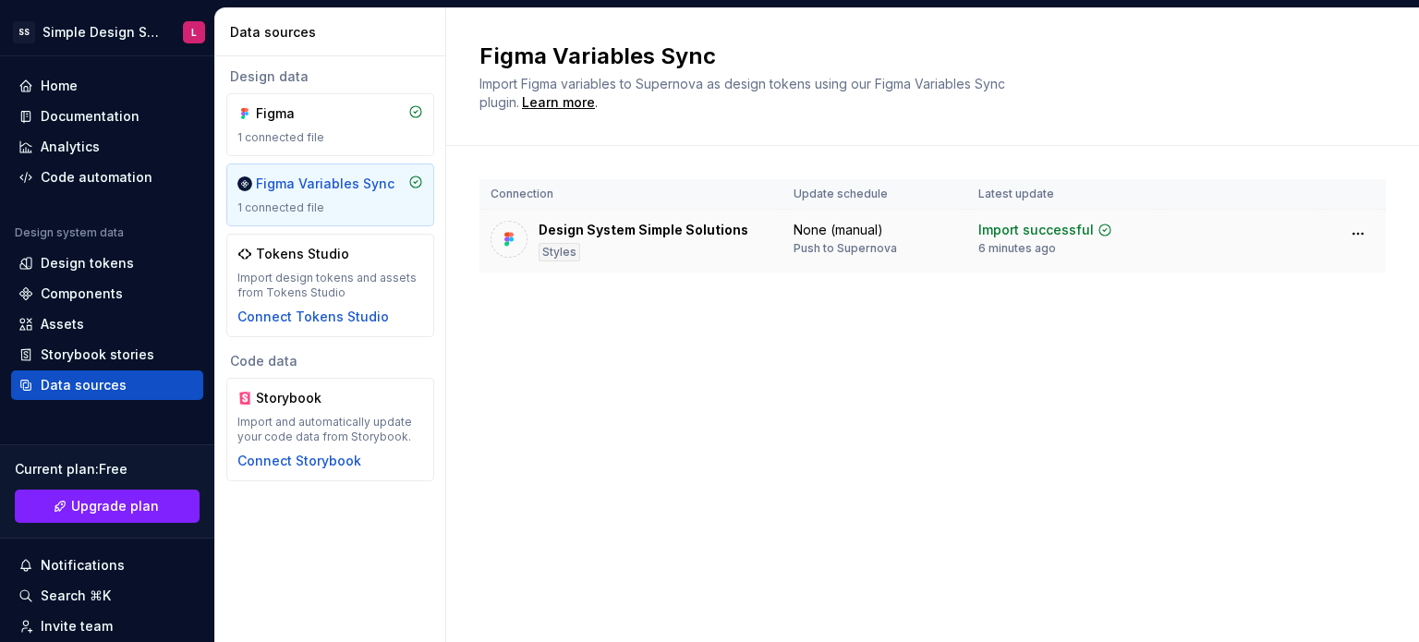
click at [647, 227] on div "Design System Simple Solutions" at bounding box center [644, 230] width 210 height 18
click at [1355, 235] on html "SS Simple Design System L Home Documentation Analytics Code automation Design s…" at bounding box center [709, 321] width 1419 height 642
click at [872, 327] on html "SS Simple Design System L Home Documentation Analytics Code automation Design s…" at bounding box center [709, 321] width 1419 height 642
click at [94, 264] on div "Design tokens" at bounding box center [87, 263] width 93 height 18
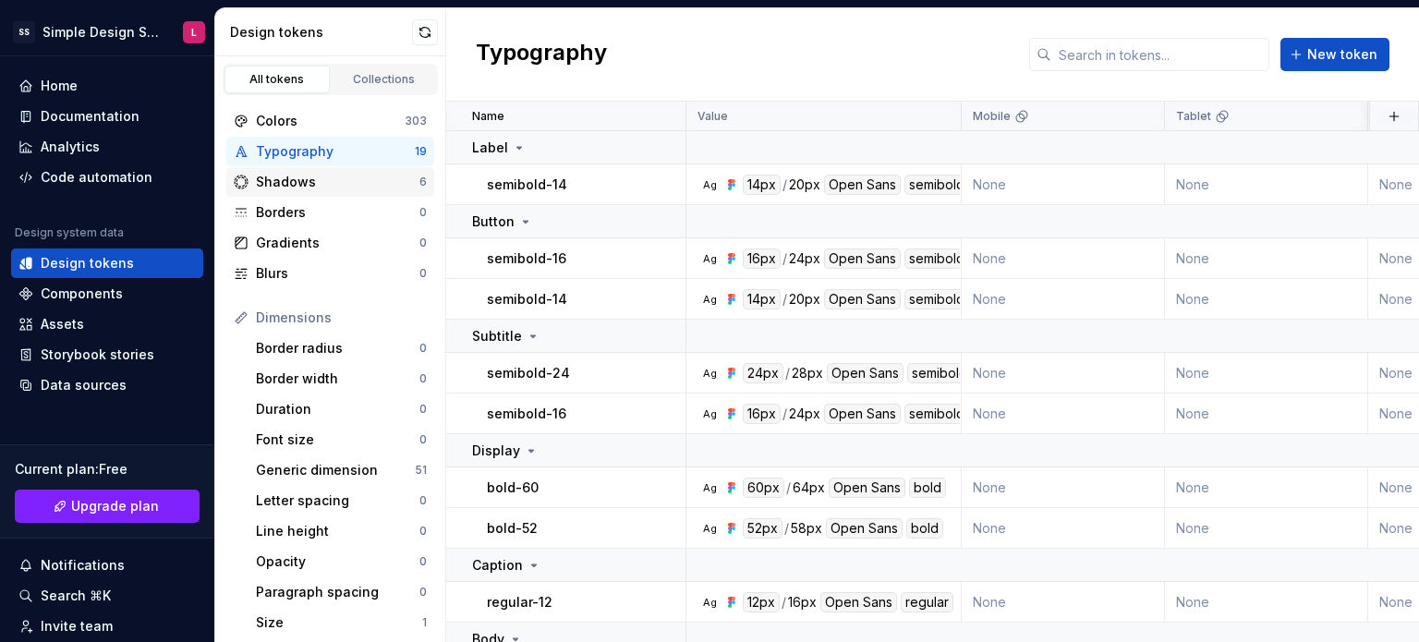
click at [322, 186] on div "Shadows" at bounding box center [338, 182] width 164 height 18
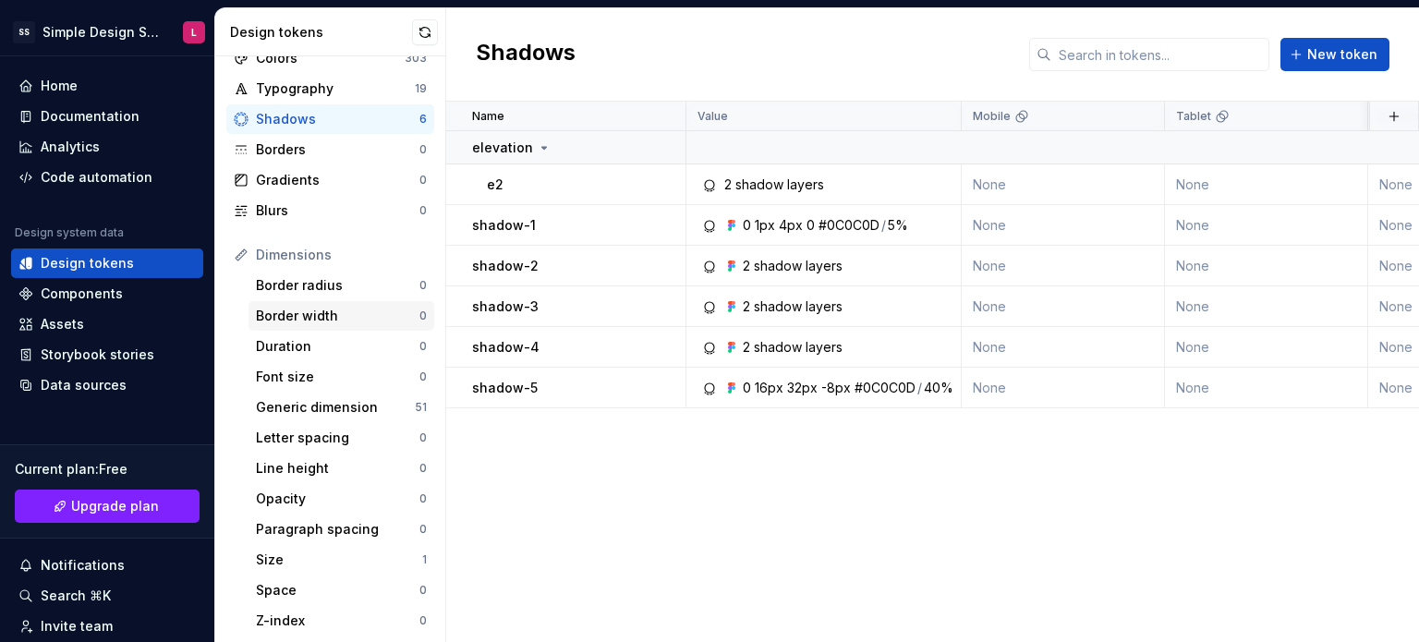
scroll to position [92, 0]
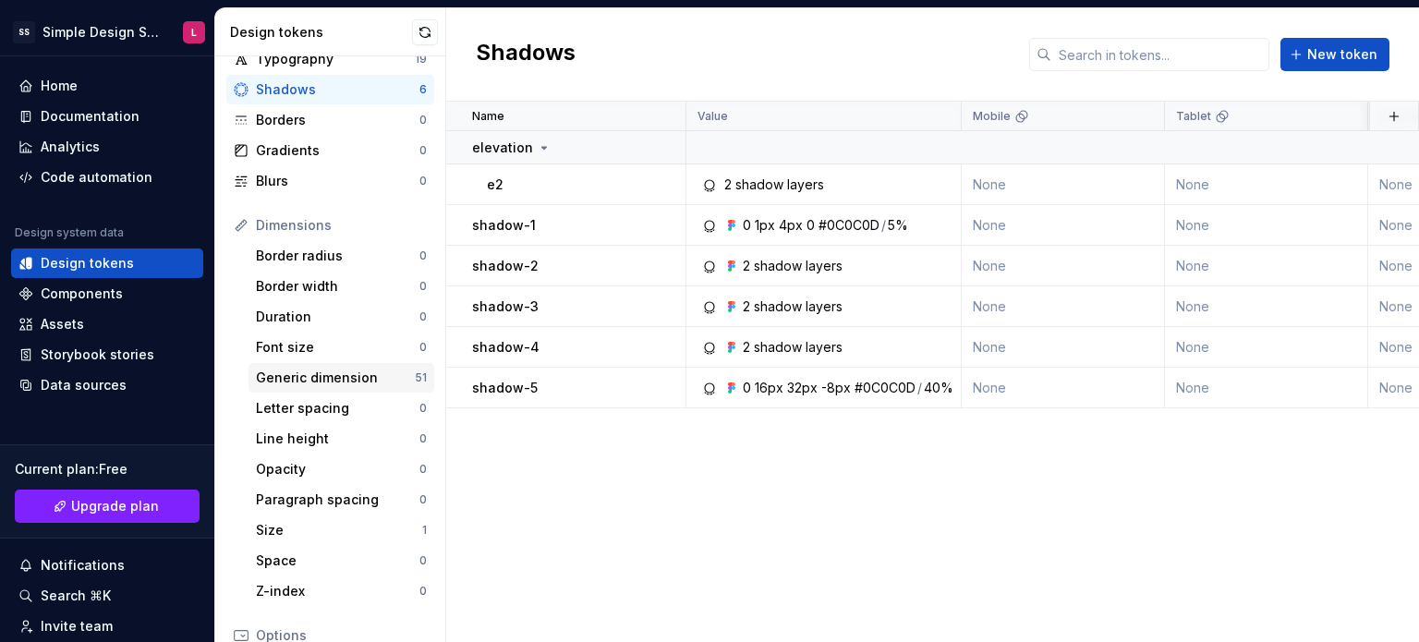
click at [284, 366] on div "Generic dimension 51" at bounding box center [342, 378] width 186 height 30
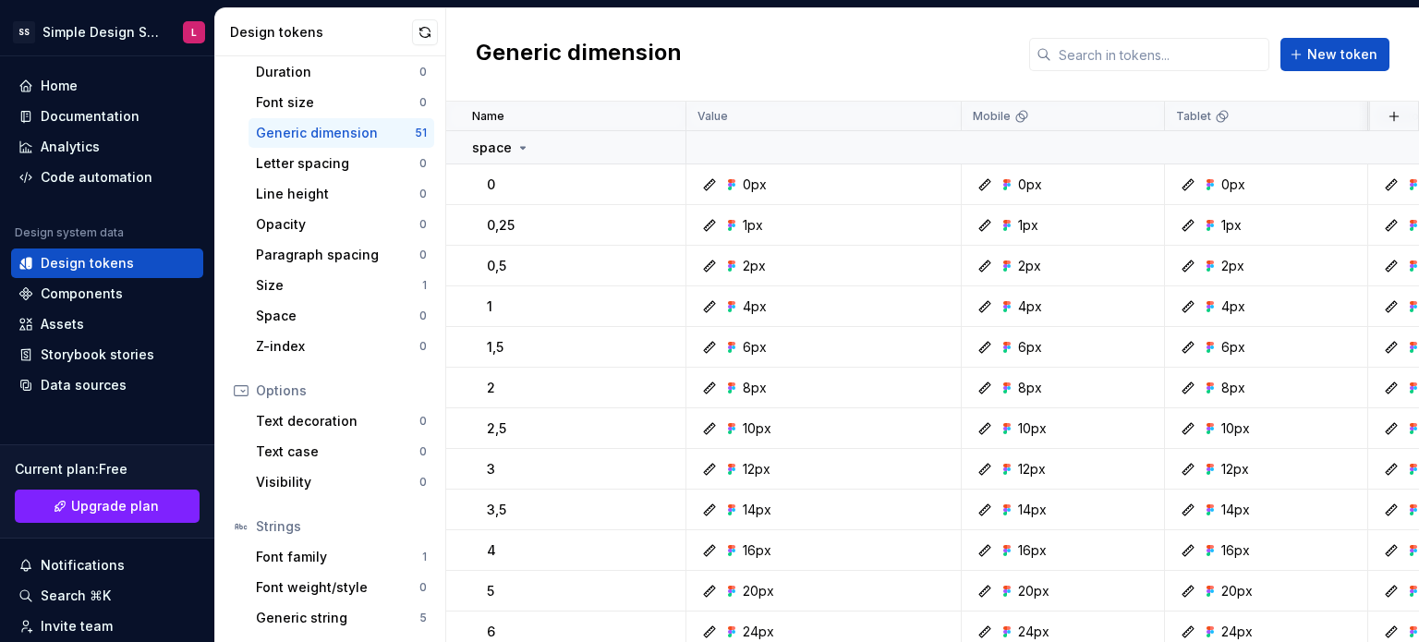
scroll to position [369, 0]
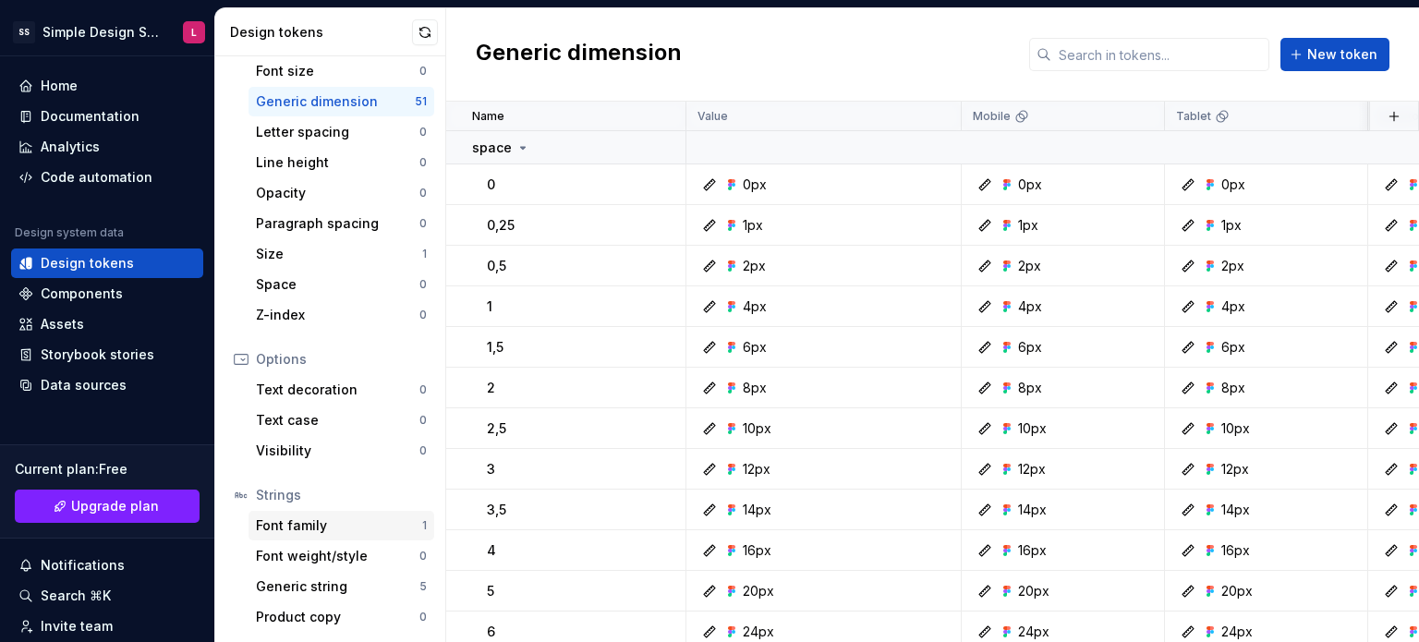
click at [320, 528] on div "Font family" at bounding box center [339, 525] width 166 height 18
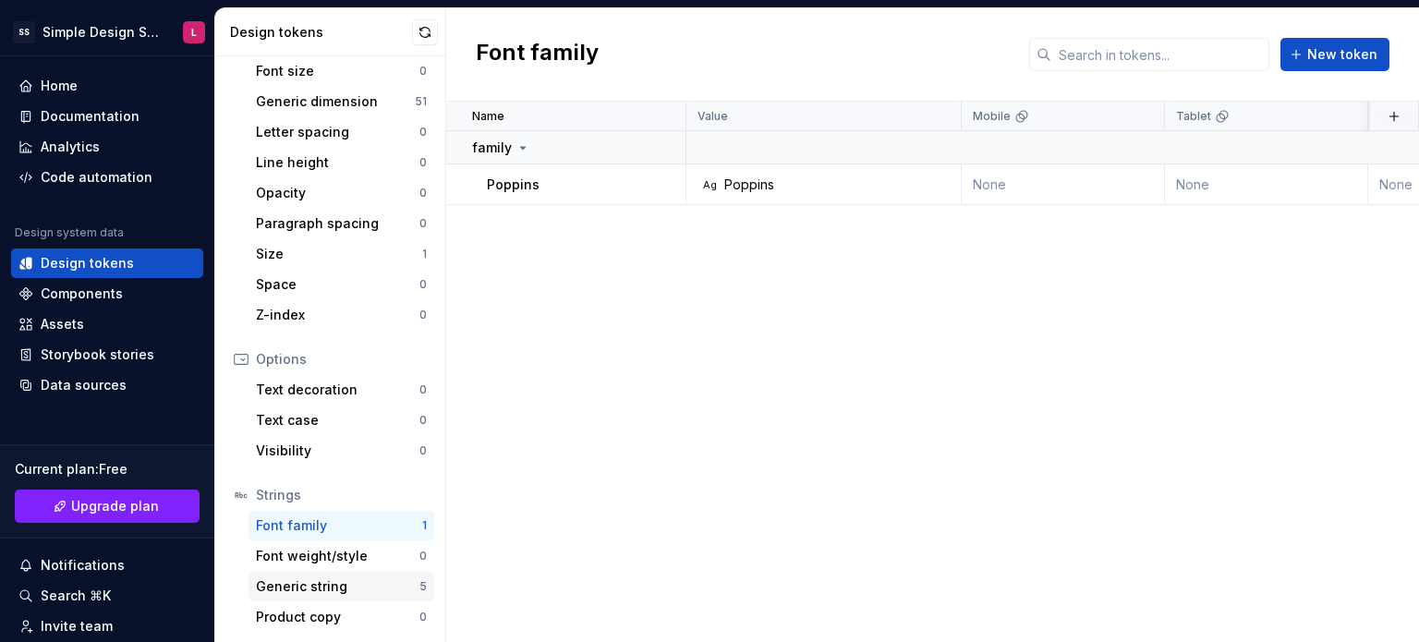
click at [347, 594] on div "Generic string" at bounding box center [338, 586] width 164 height 18
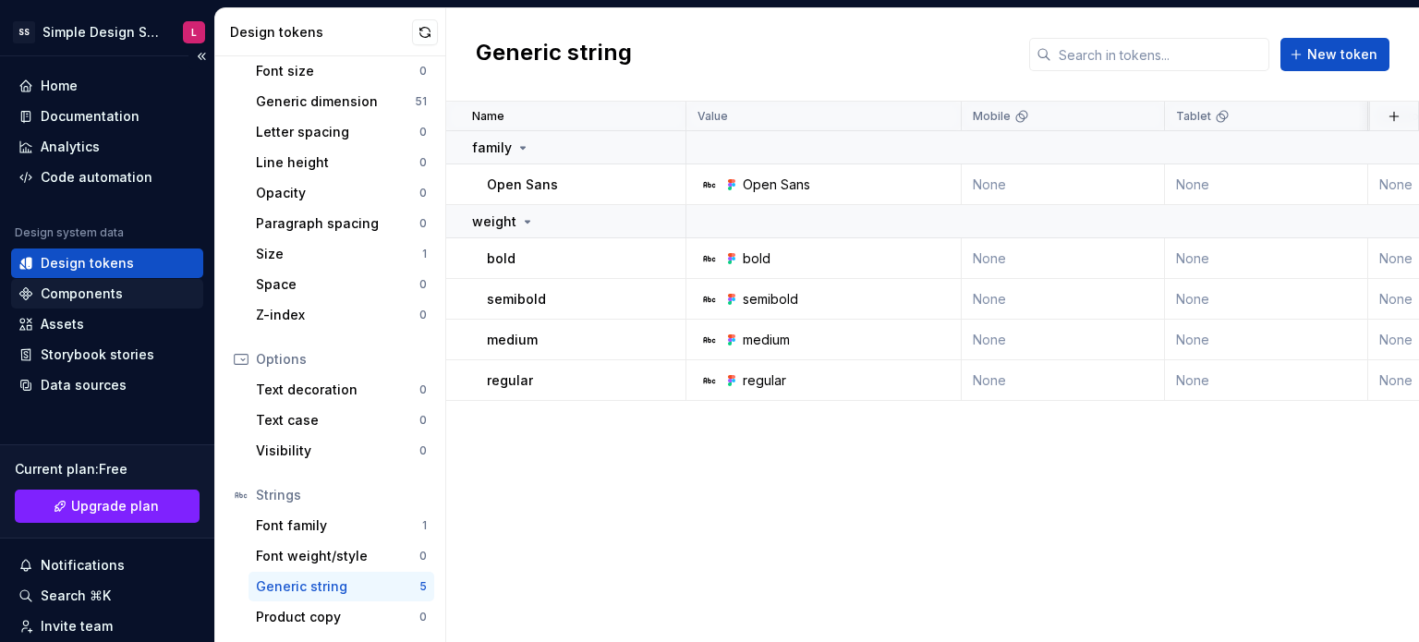
click at [74, 302] on div "Components" at bounding box center [82, 294] width 82 height 18
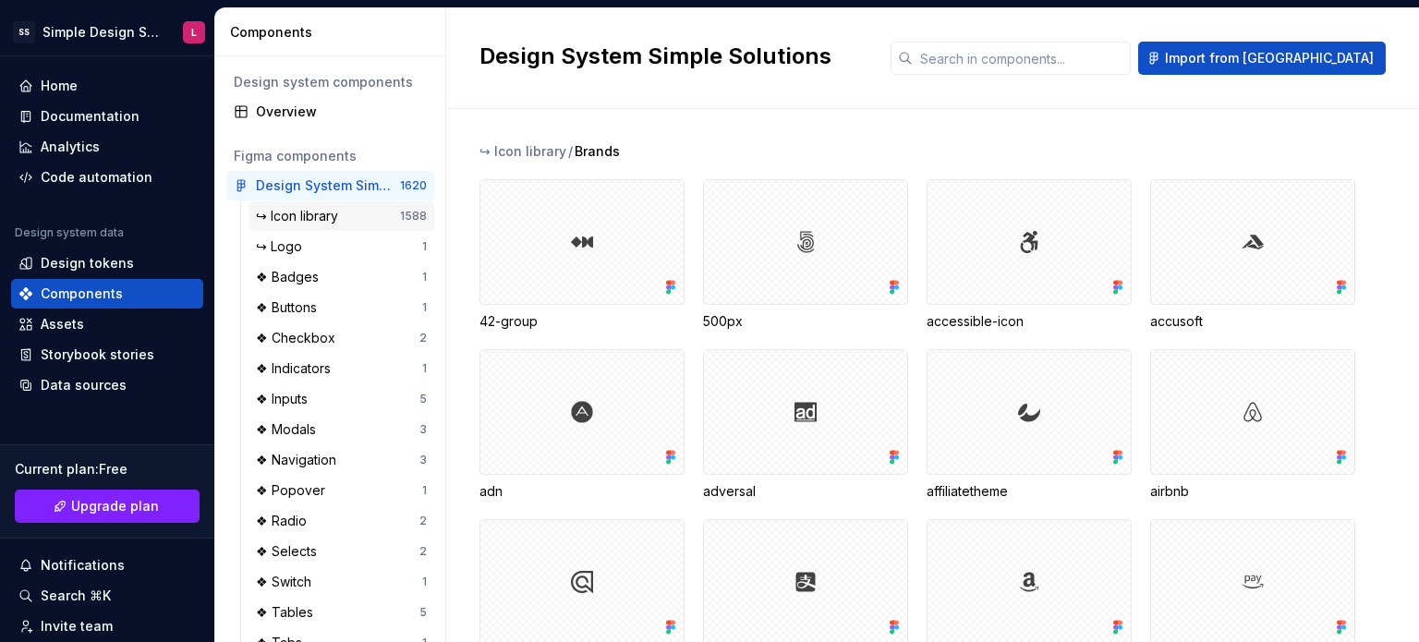
click at [311, 223] on div "↪ Icon library" at bounding box center [301, 216] width 90 height 18
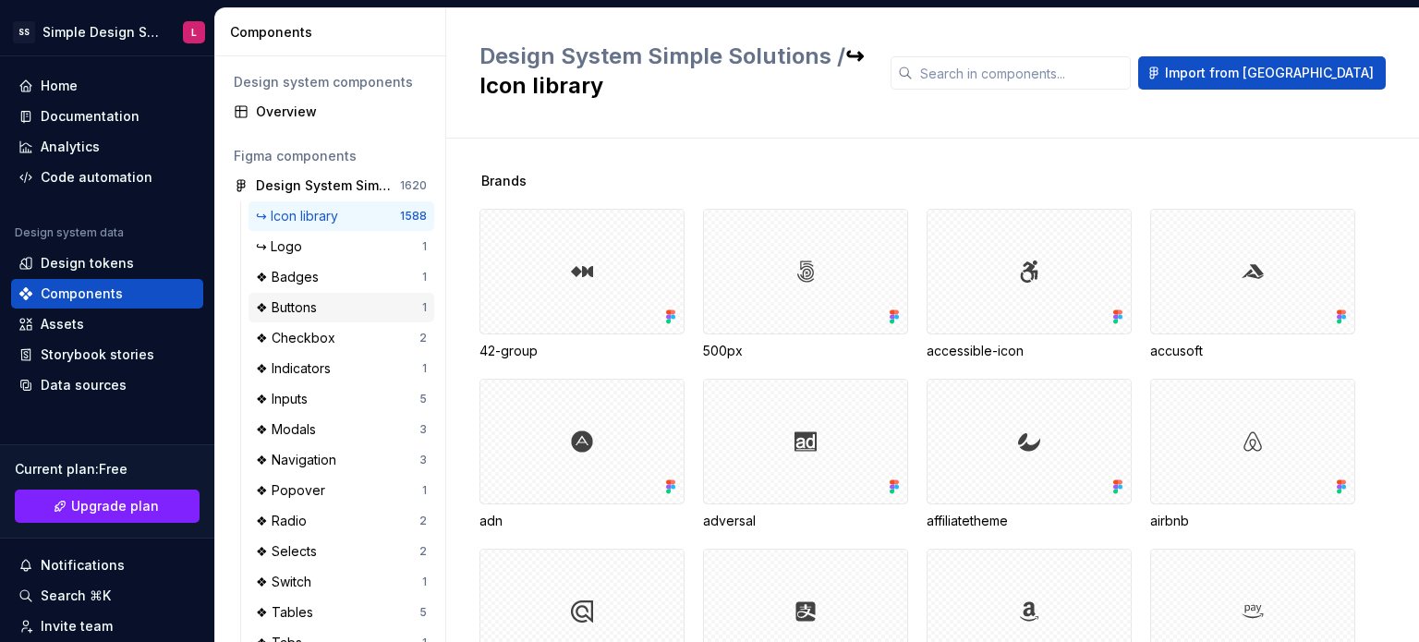
click at [325, 317] on div "❖ Buttons 1" at bounding box center [342, 308] width 186 height 30
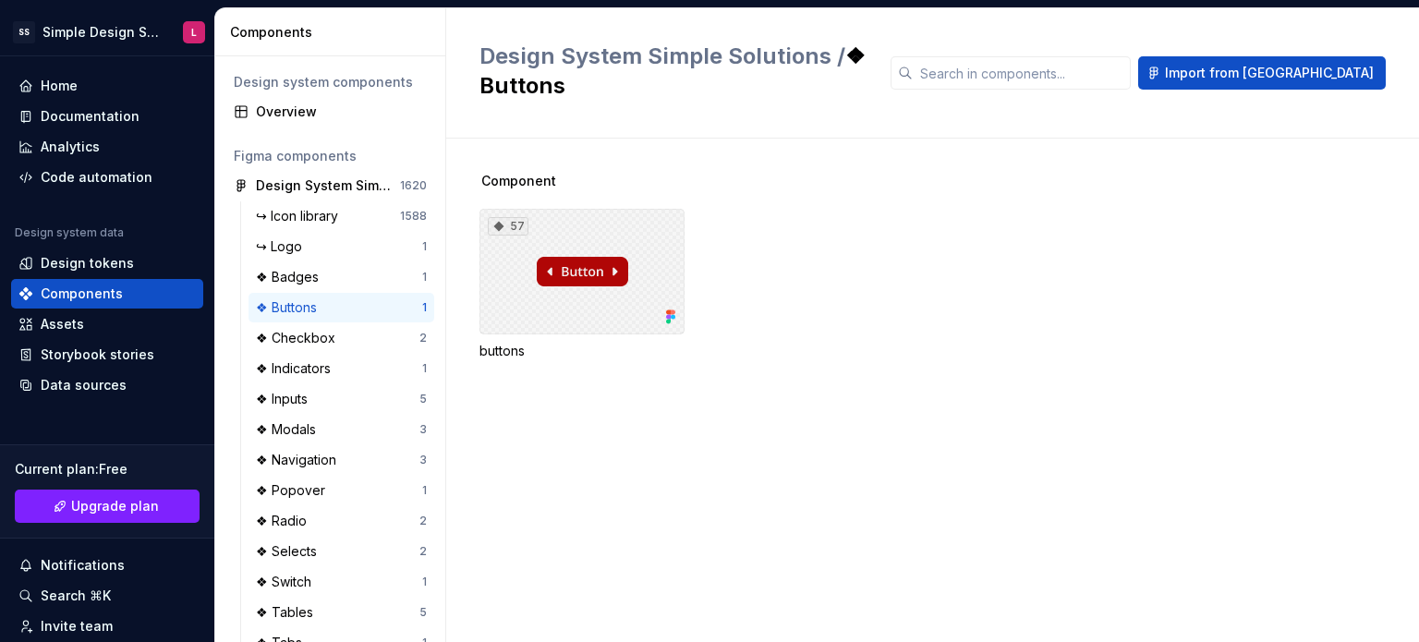
click at [580, 281] on div "57" at bounding box center [582, 272] width 205 height 126
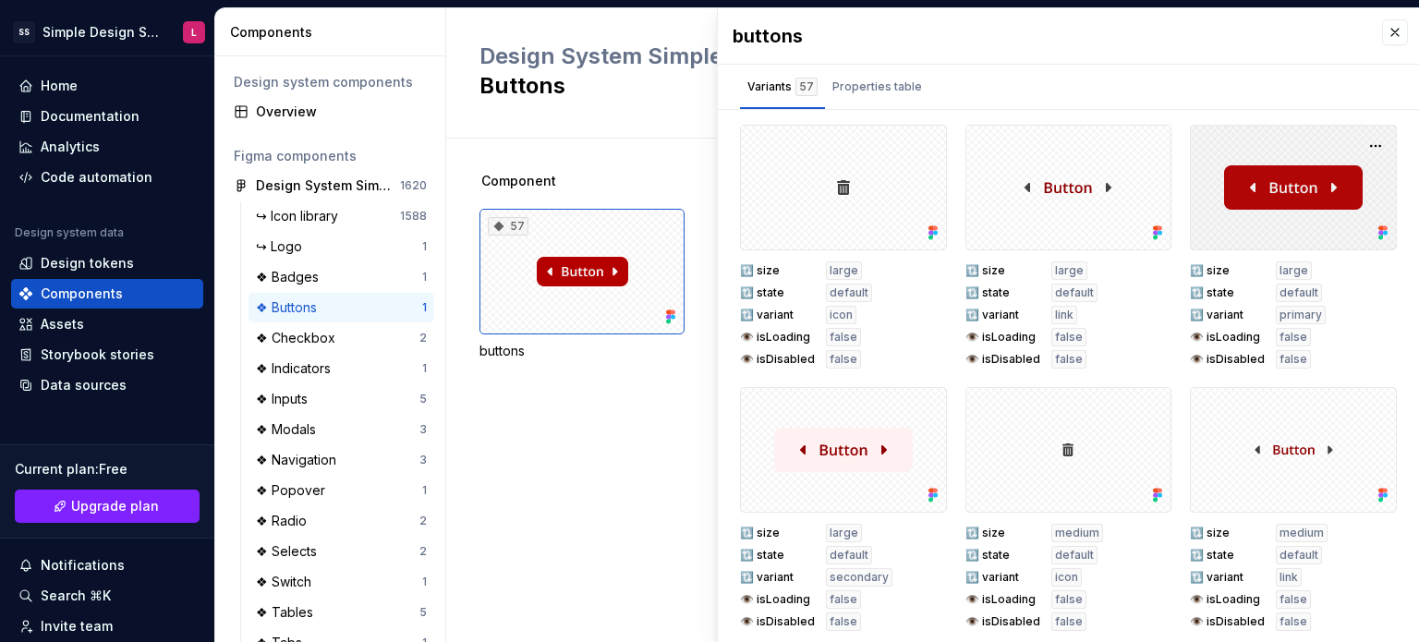
click at [1226, 228] on div at bounding box center [1293, 188] width 207 height 126
click at [1363, 147] on button "button" at bounding box center [1376, 146] width 26 height 26
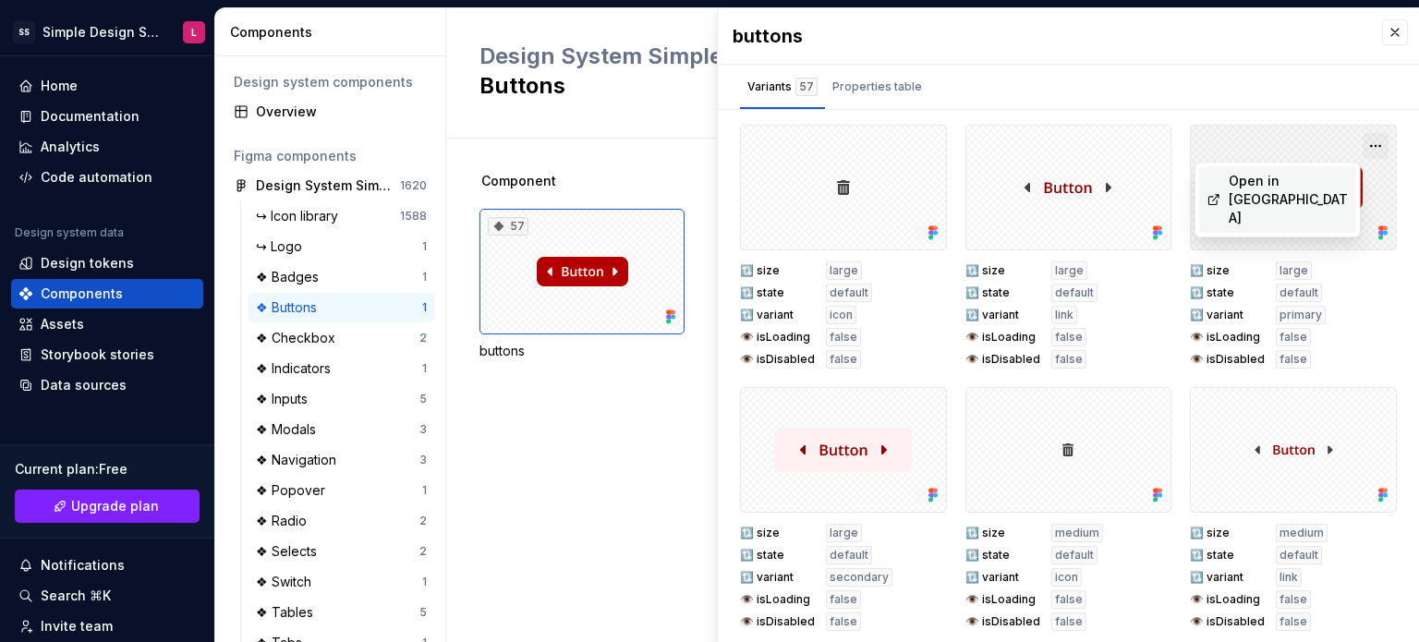
click at [1363, 146] on button "button" at bounding box center [1376, 146] width 26 height 26
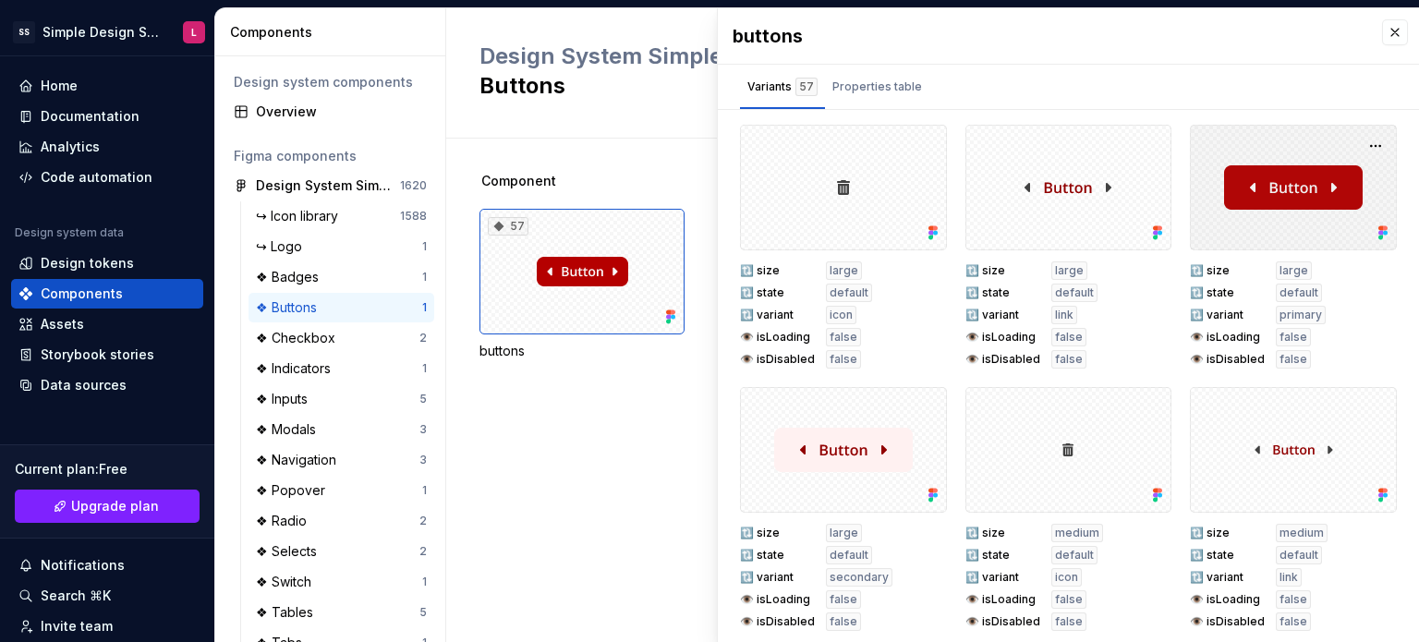
click at [1302, 141] on div at bounding box center [1293, 188] width 207 height 126
click at [1271, 182] on div at bounding box center [1293, 188] width 207 height 126
click at [1255, 221] on div at bounding box center [1293, 188] width 207 height 126
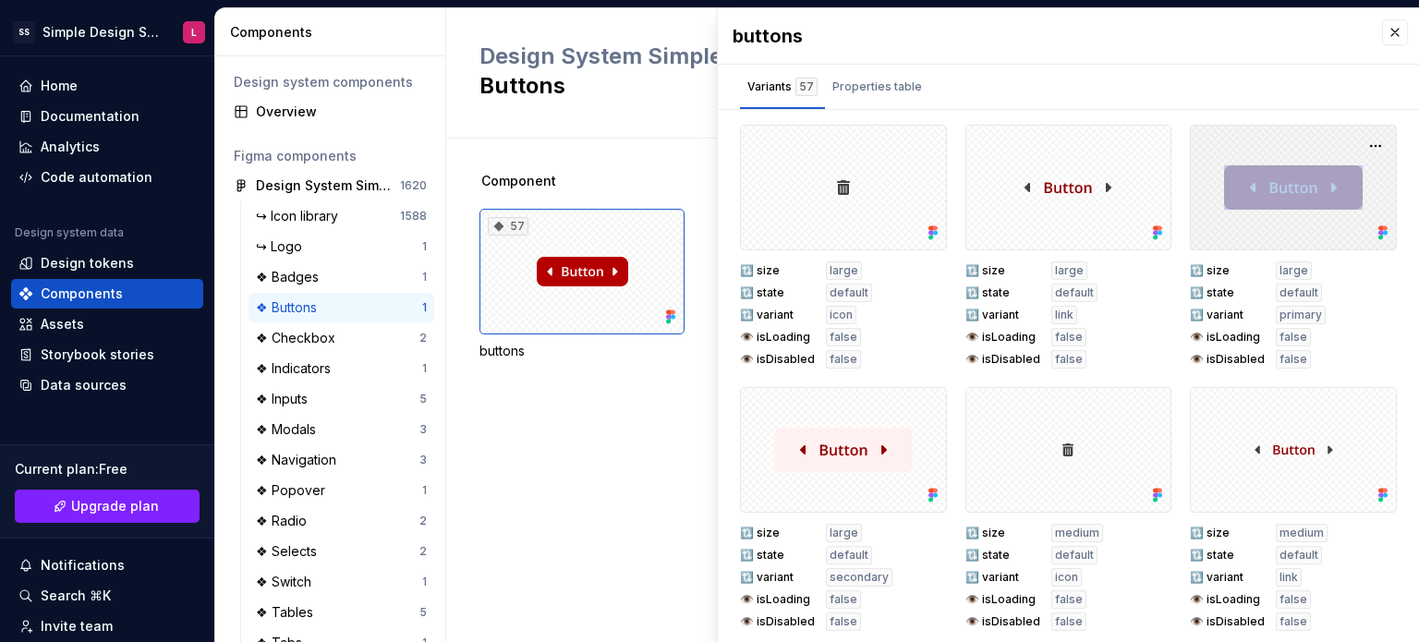
click at [1242, 242] on div at bounding box center [1293, 188] width 207 height 126
drag, startPoint x: 1234, startPoint y: 230, endPoint x: 1280, endPoint y: 225, distance: 45.6
click at [1280, 225] on div at bounding box center [1293, 188] width 207 height 126
click at [1363, 146] on button "button" at bounding box center [1376, 146] width 26 height 26
click at [888, 91] on div "Properties table" at bounding box center [877, 87] width 90 height 18
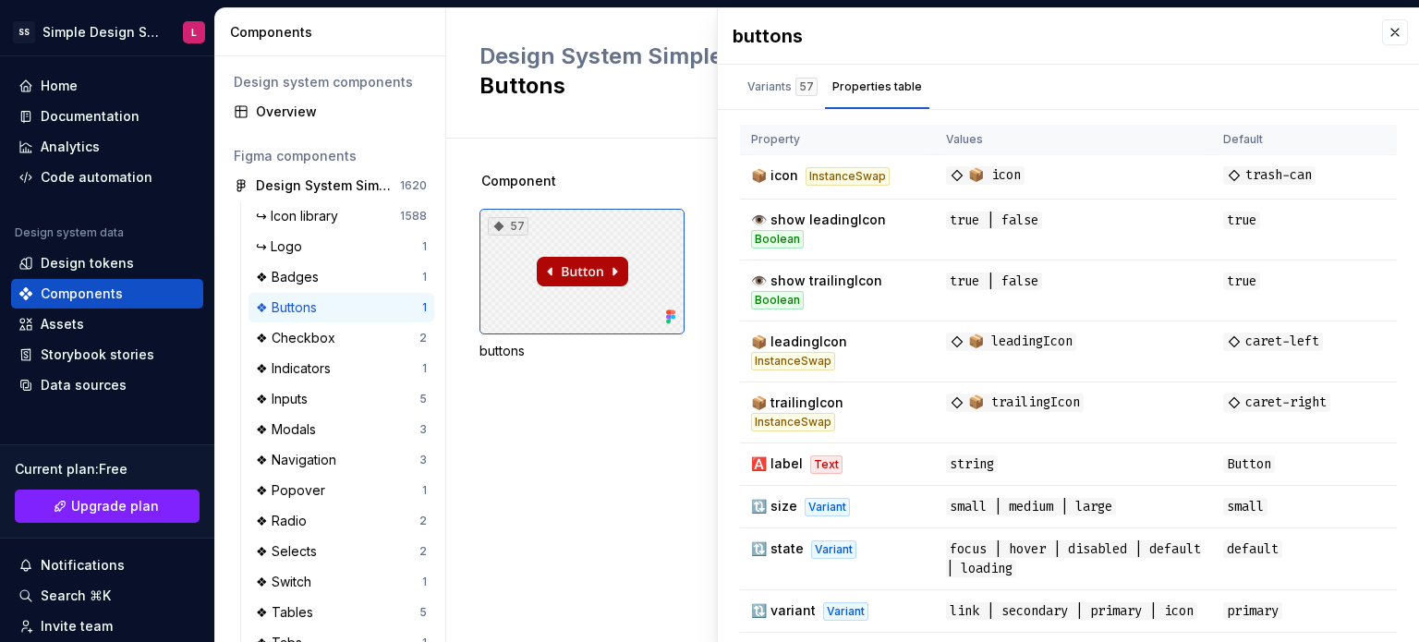
click at [610, 243] on div "57" at bounding box center [582, 272] width 205 height 126
click at [636, 365] on div "Component 57 buttons" at bounding box center [950, 288] width 940 height 233
click at [754, 79] on div "Variants 57" at bounding box center [782, 87] width 70 height 18
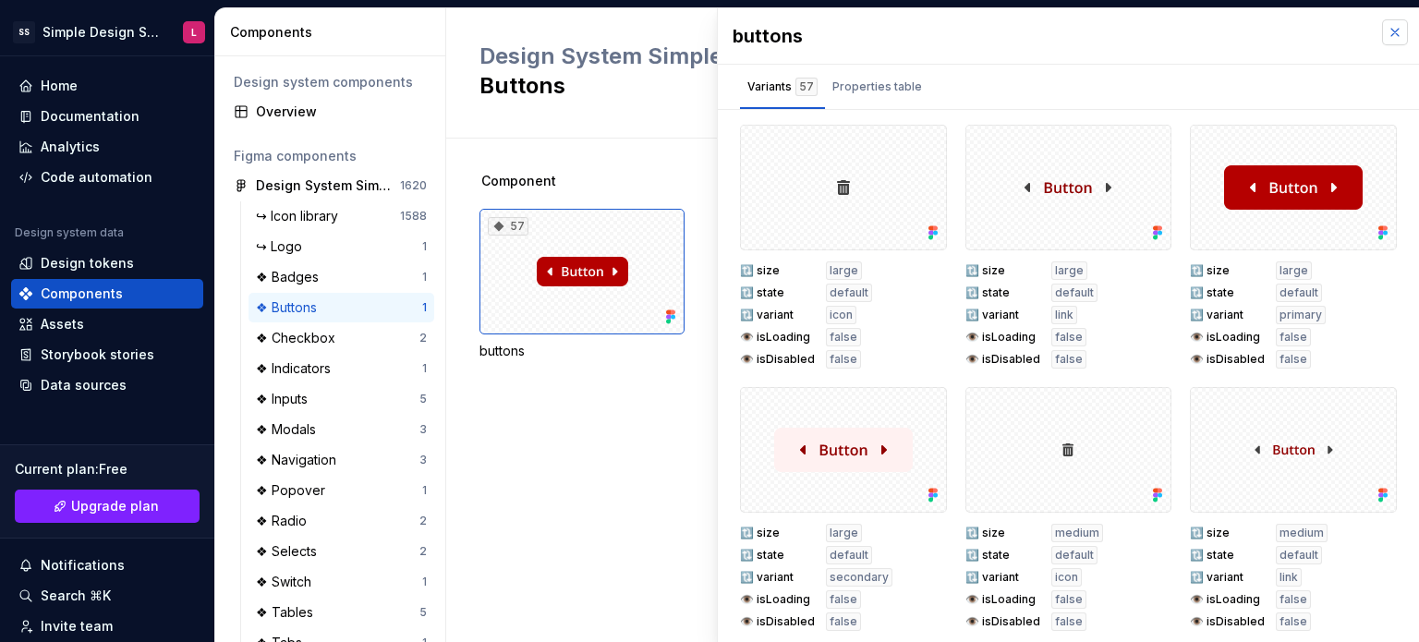
click at [1382, 31] on button "button" at bounding box center [1395, 32] width 26 height 26
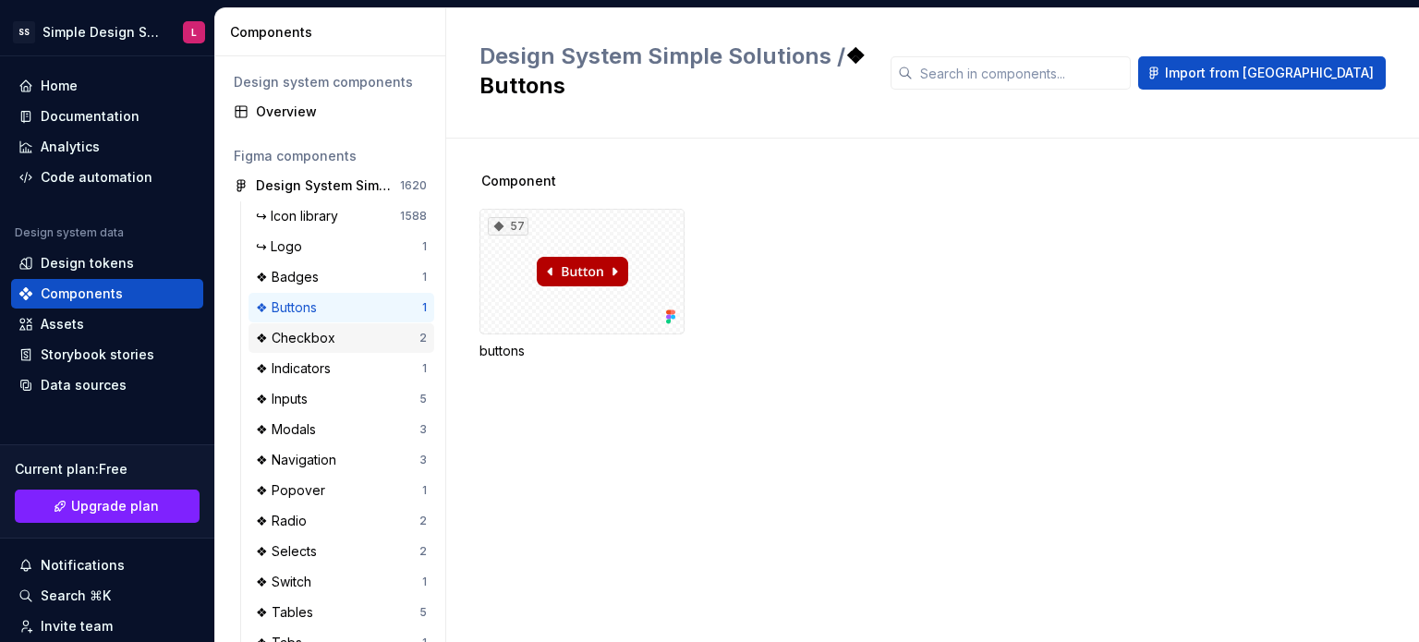
click at [324, 329] on div "❖ Checkbox" at bounding box center [299, 338] width 87 height 18
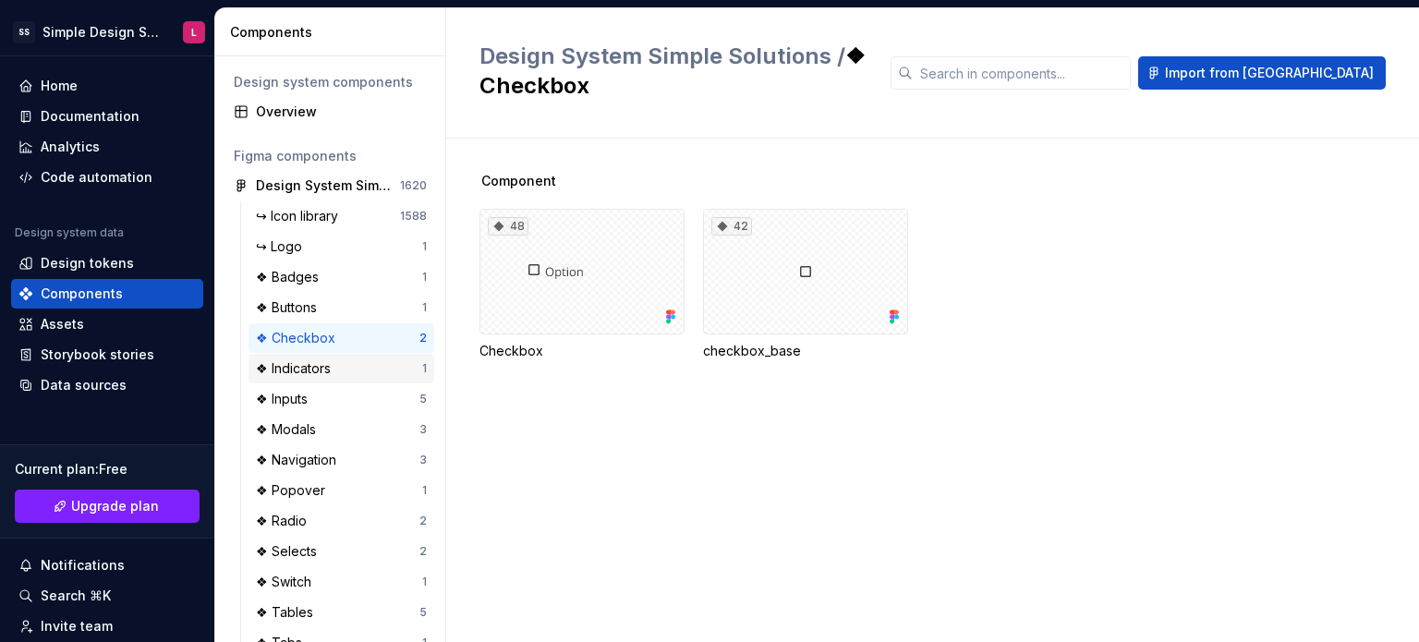
click at [346, 383] on div "❖ Indicators 1" at bounding box center [342, 369] width 186 height 30
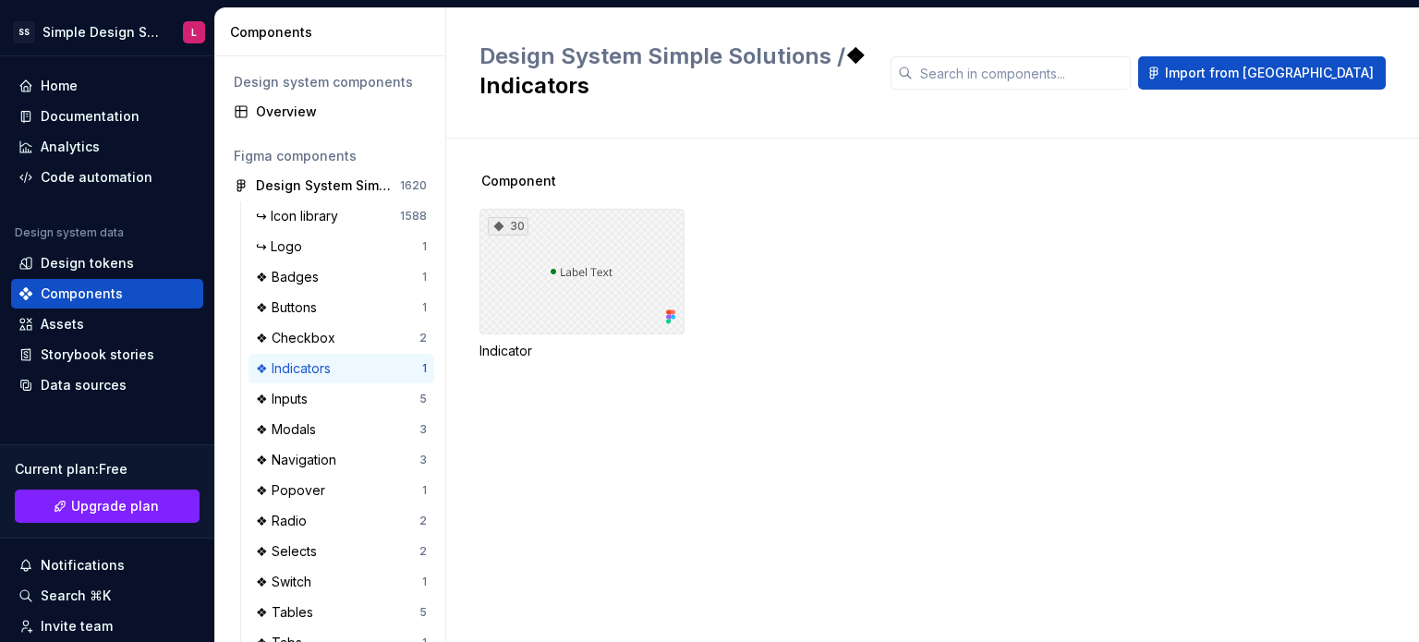
click at [552, 317] on div "30" at bounding box center [582, 272] width 205 height 126
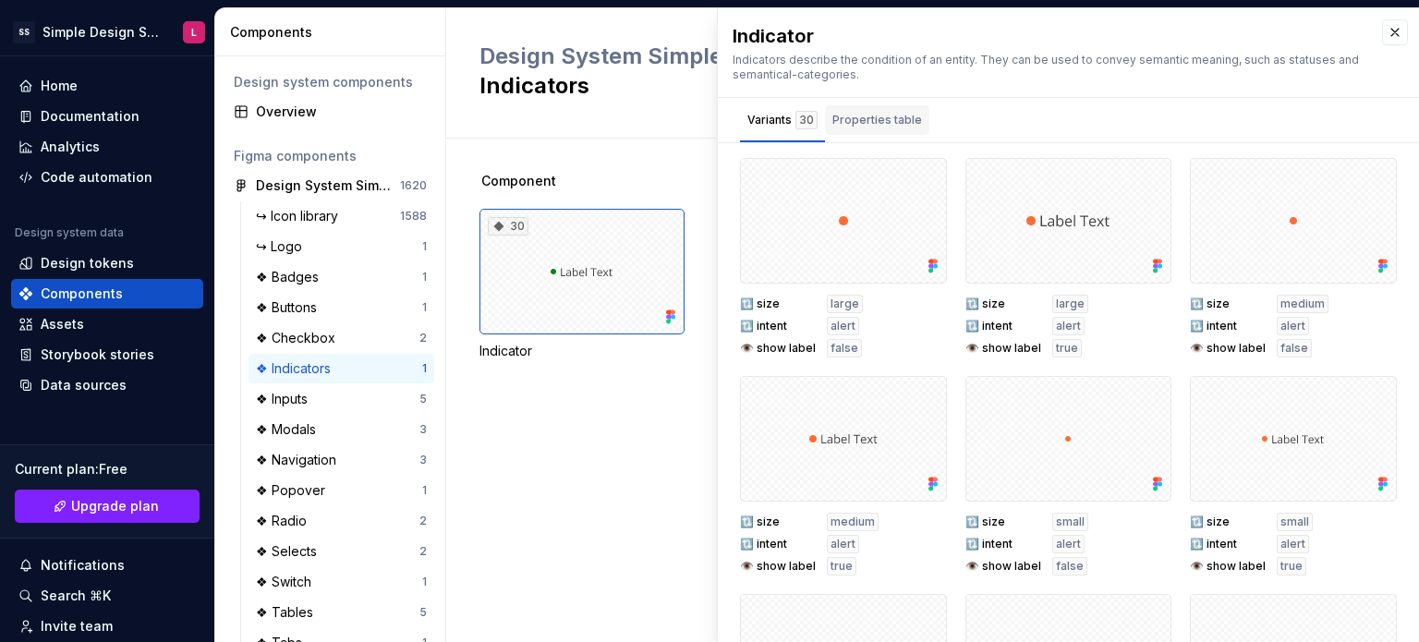
click at [880, 120] on div "Properties table" at bounding box center [877, 120] width 90 height 18
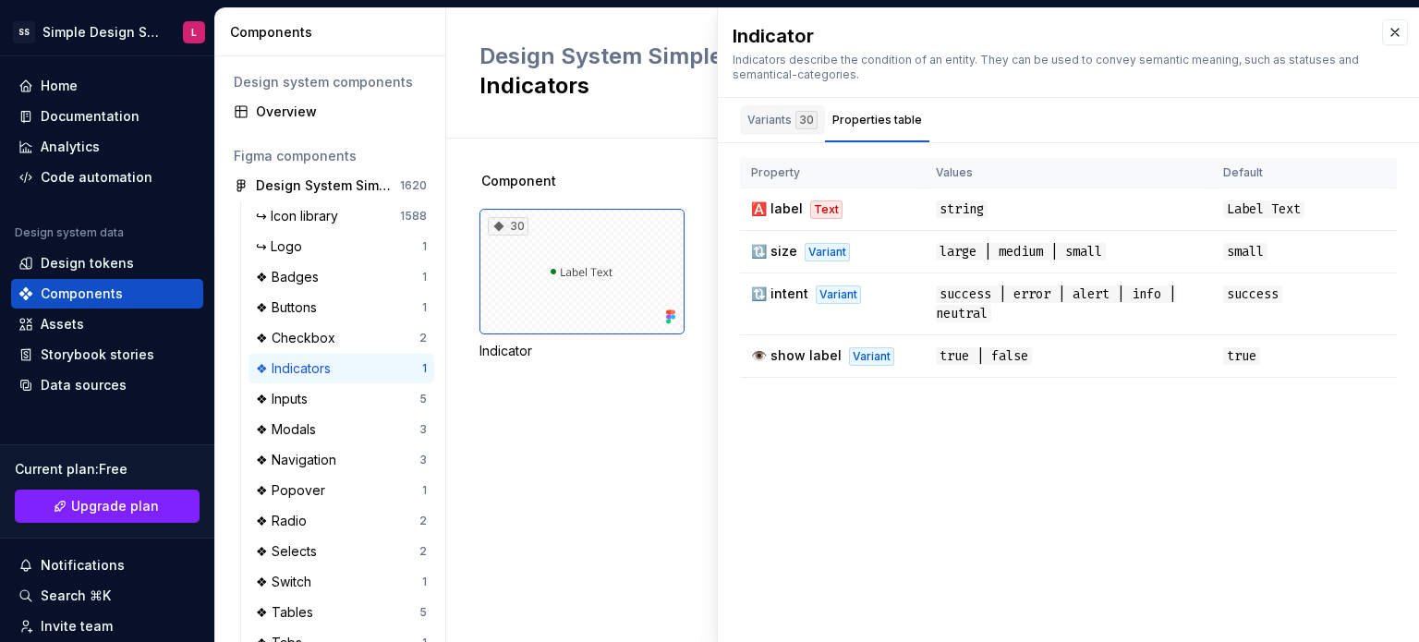
click at [791, 114] on div "Variants 30" at bounding box center [782, 120] width 70 height 18
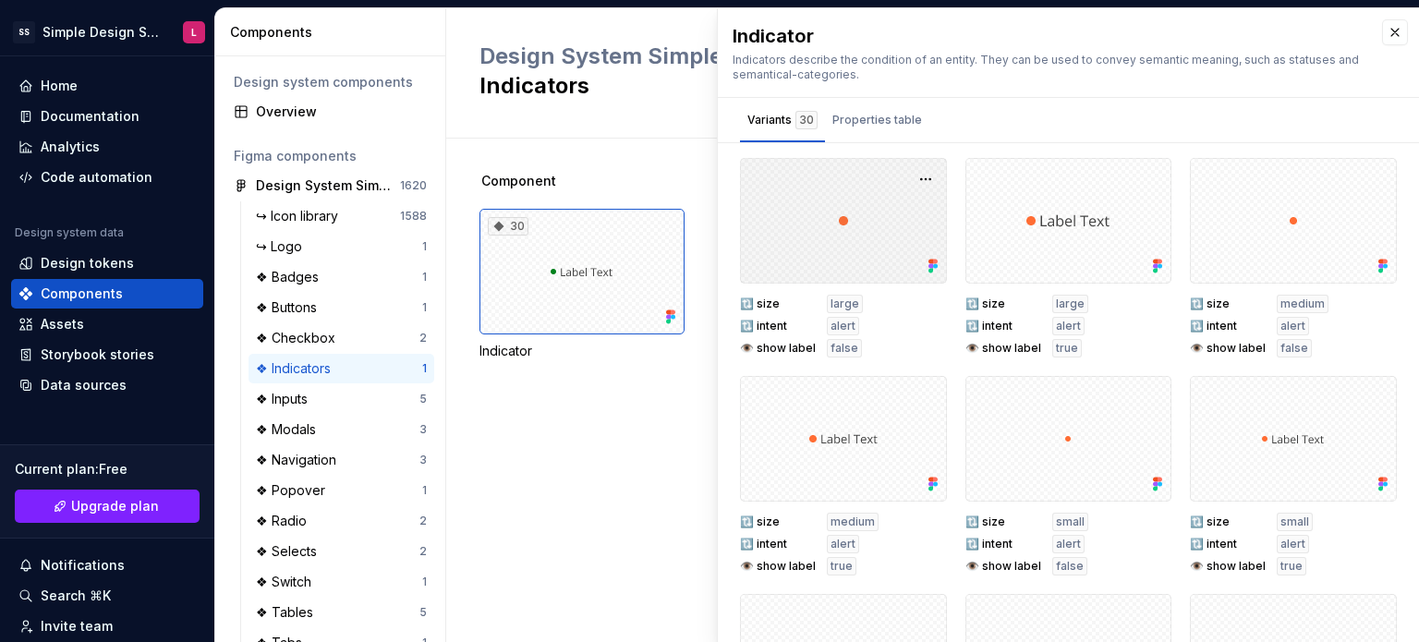
click at [805, 219] on div at bounding box center [843, 221] width 207 height 126
click at [565, 398] on div "Component 30 Indicator" at bounding box center [950, 288] width 940 height 233
click at [1382, 35] on button "button" at bounding box center [1395, 32] width 26 height 26
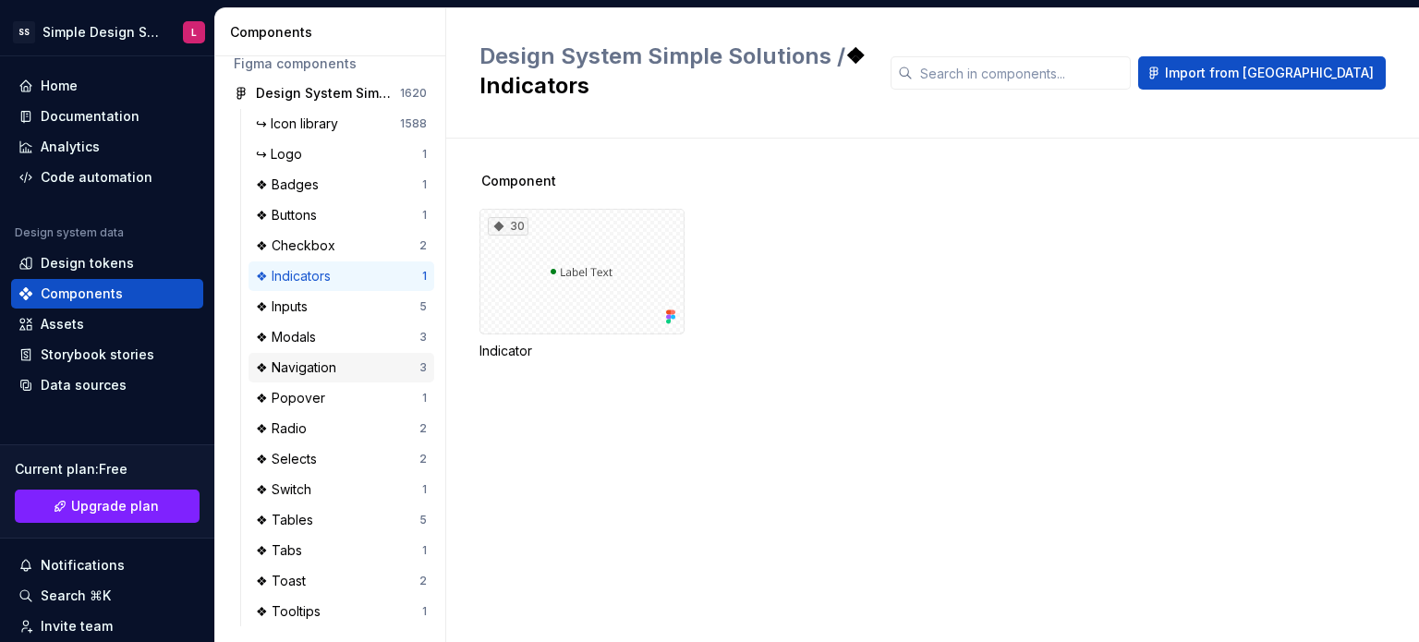
scroll to position [94, 0]
click at [336, 371] on div "❖ Navigation" at bounding box center [300, 366] width 88 height 18
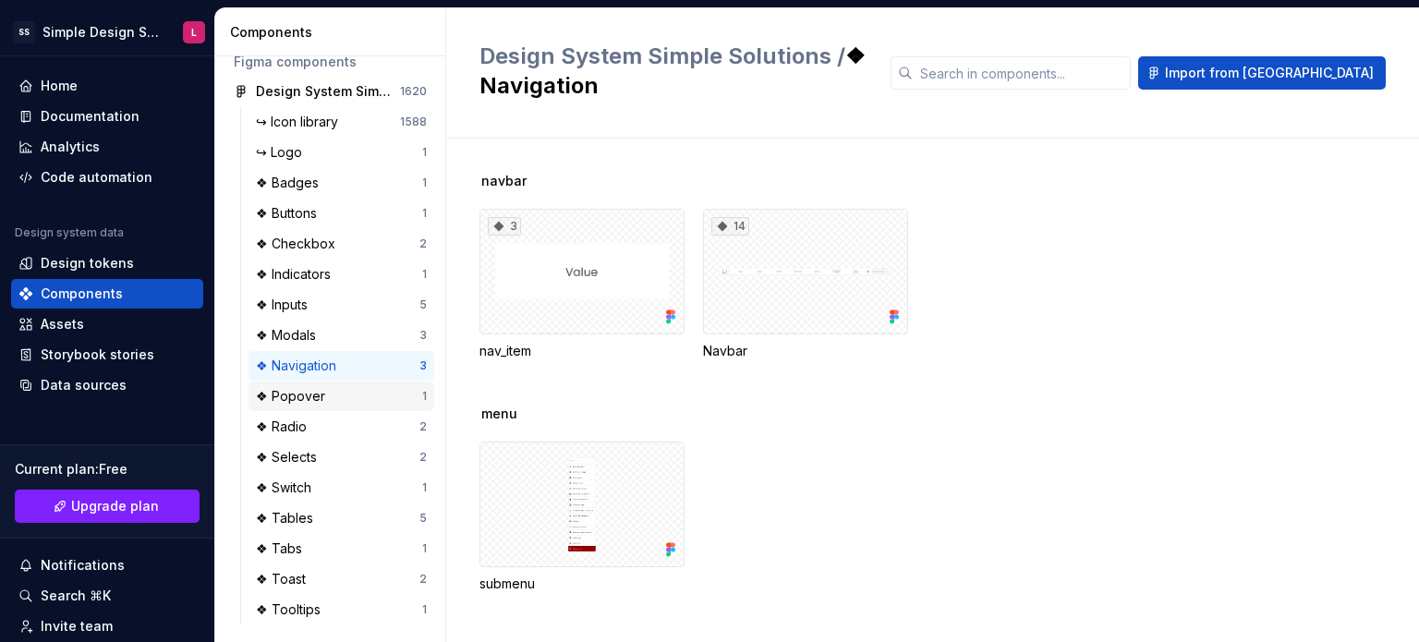
click at [292, 385] on div "❖ Popover 1" at bounding box center [342, 397] width 186 height 30
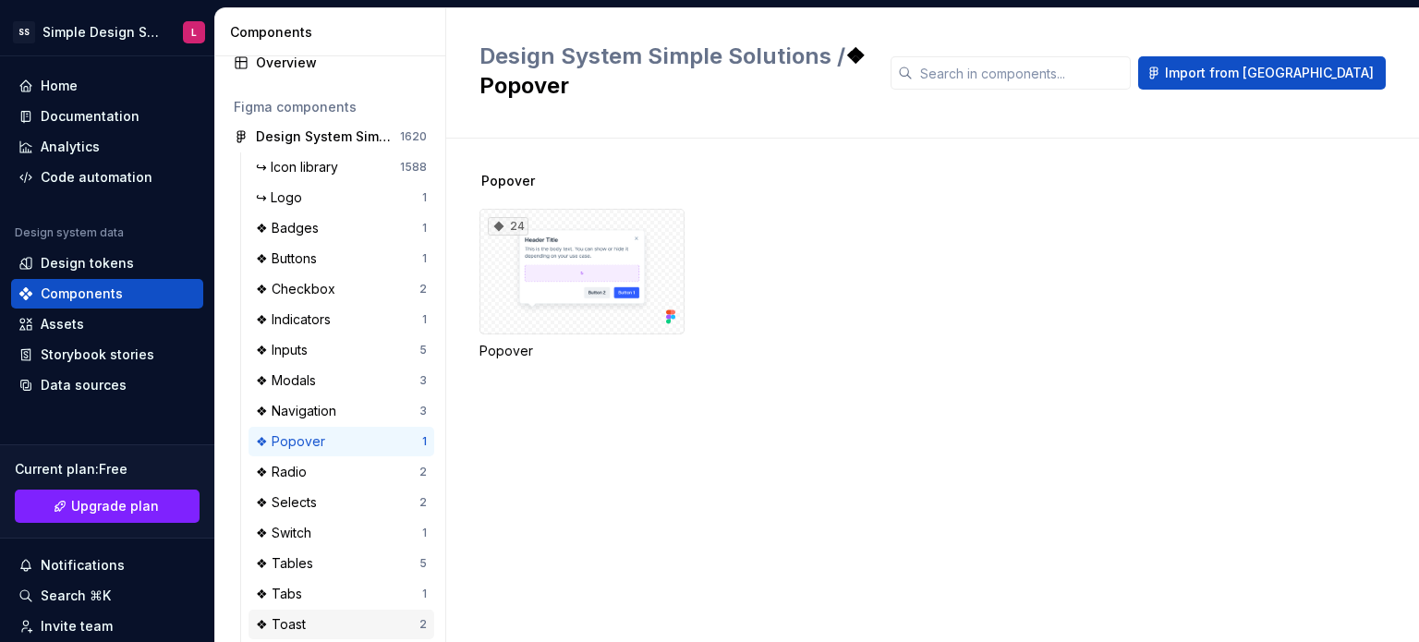
scroll to position [94, 0]
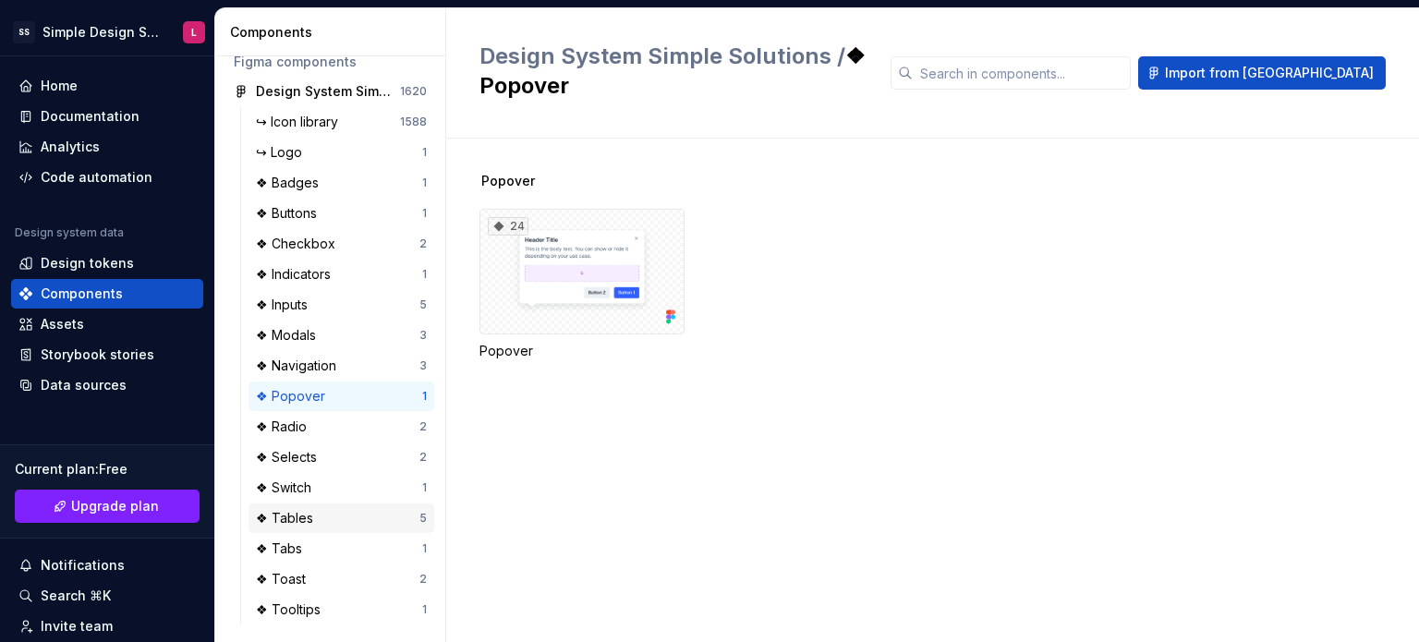
click at [326, 530] on div "❖ Tables 5" at bounding box center [342, 519] width 186 height 30
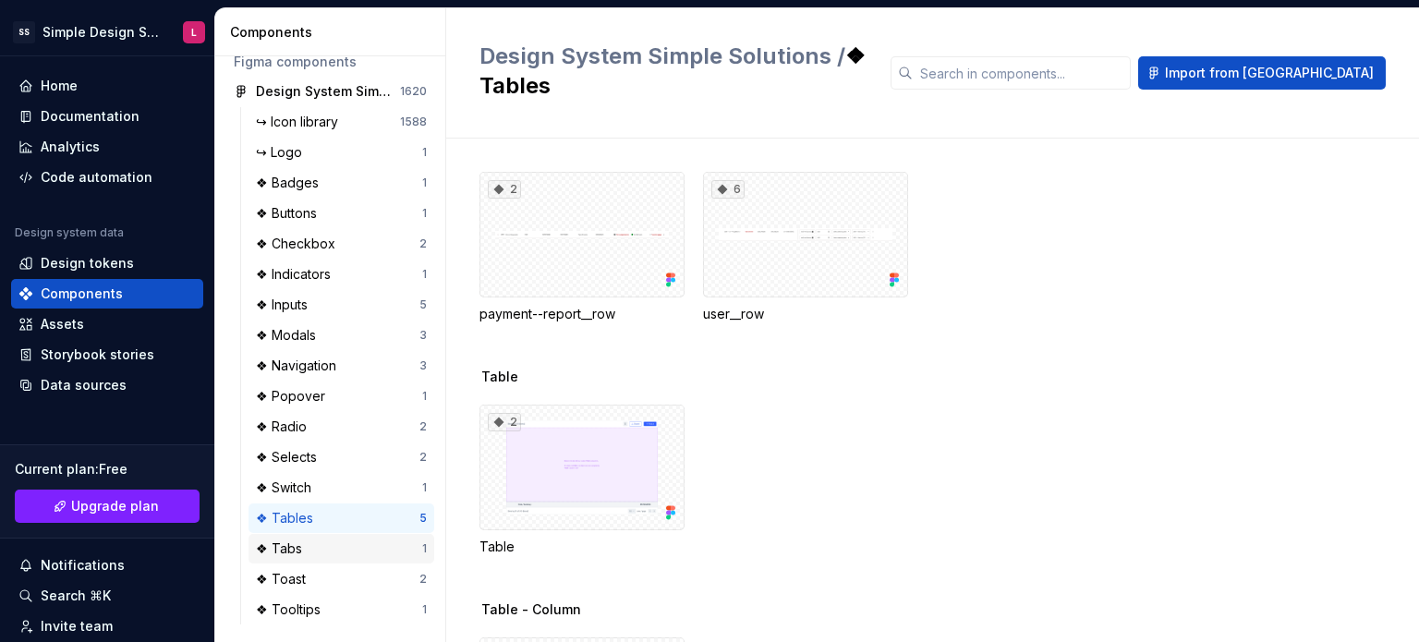
click at [318, 547] on div "❖ Tabs" at bounding box center [339, 549] width 166 height 18
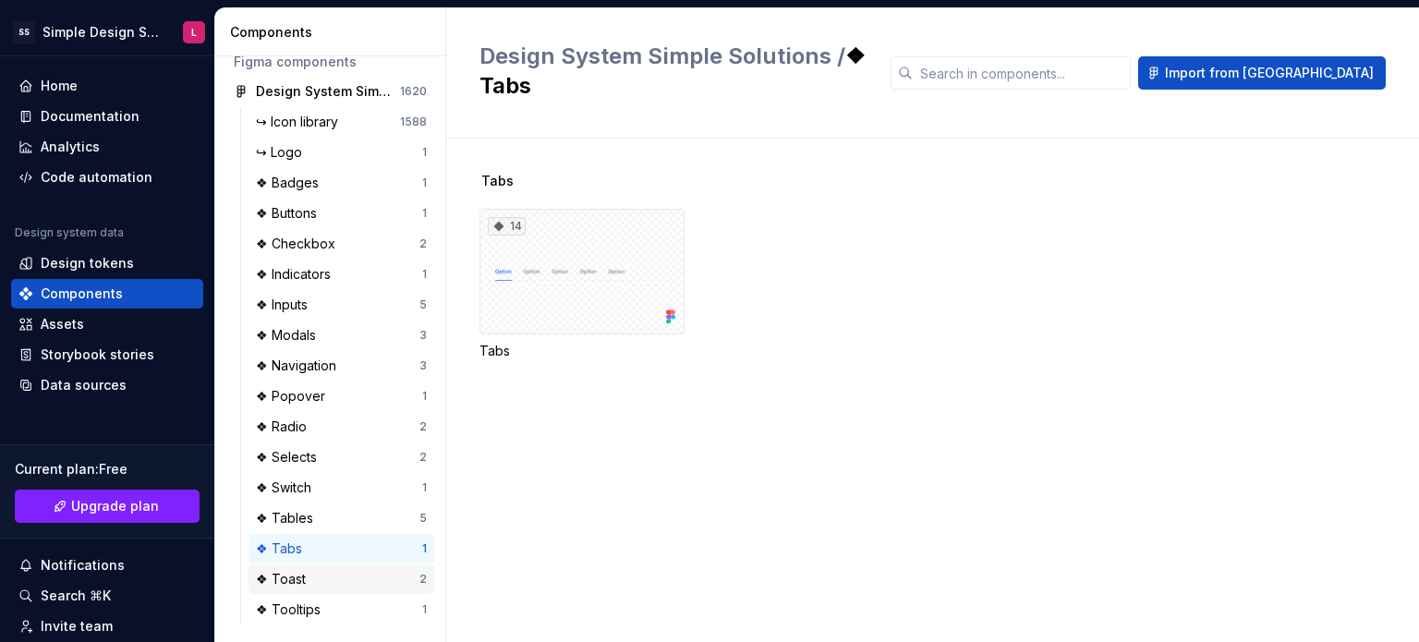
click at [304, 588] on div "❖ Toast 2" at bounding box center [342, 580] width 186 height 30
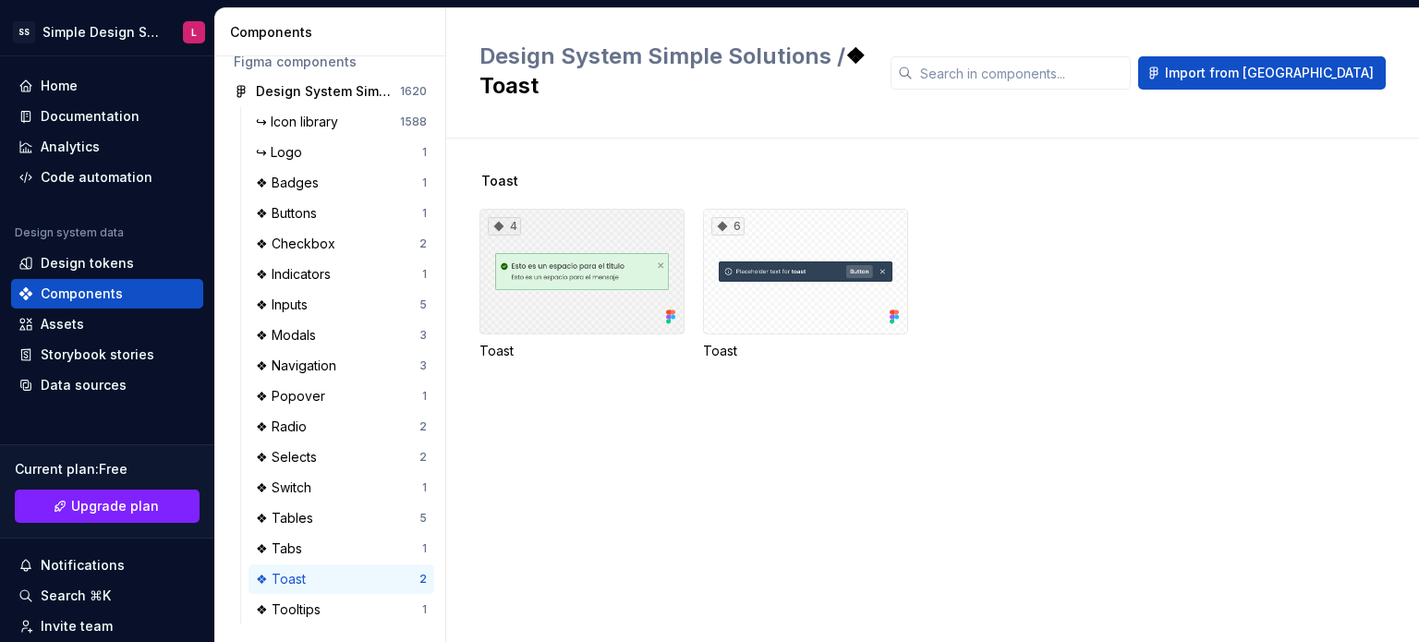
click at [521, 237] on div "4" at bounding box center [582, 272] width 205 height 126
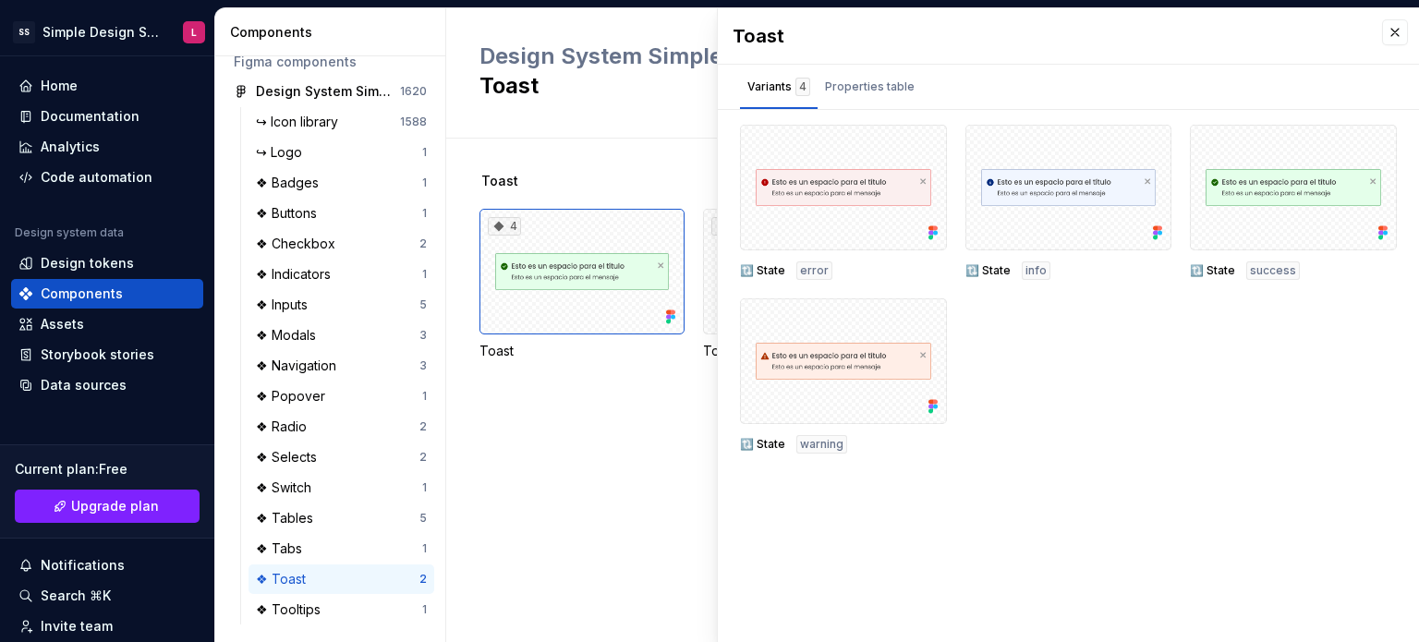
click at [1270, 269] on span "success" at bounding box center [1273, 270] width 46 height 15
click at [1269, 215] on div at bounding box center [1293, 188] width 207 height 126
click at [1257, 394] on div "🔃 State error 🔃 State info 🔃 State success 🔃 State warning" at bounding box center [1068, 289] width 657 height 329
click at [1386, 43] on button "button" at bounding box center [1395, 32] width 26 height 26
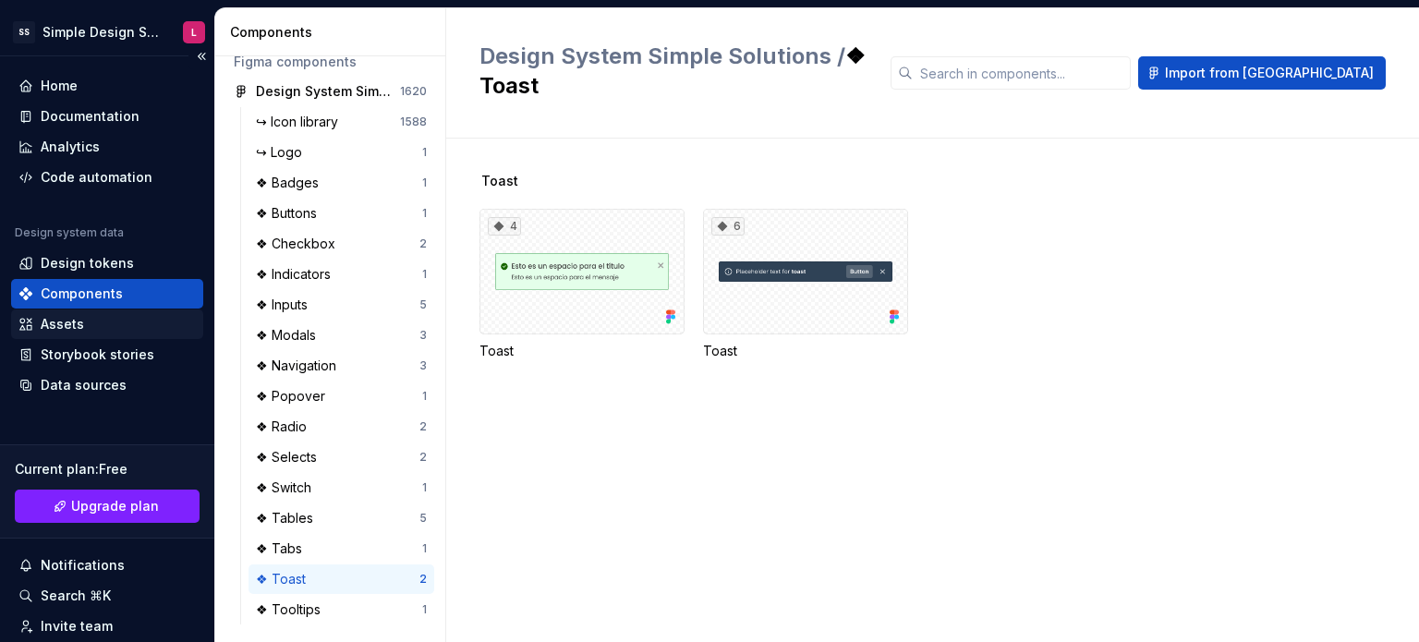
click at [99, 313] on div "Assets" at bounding box center [107, 325] width 192 height 30
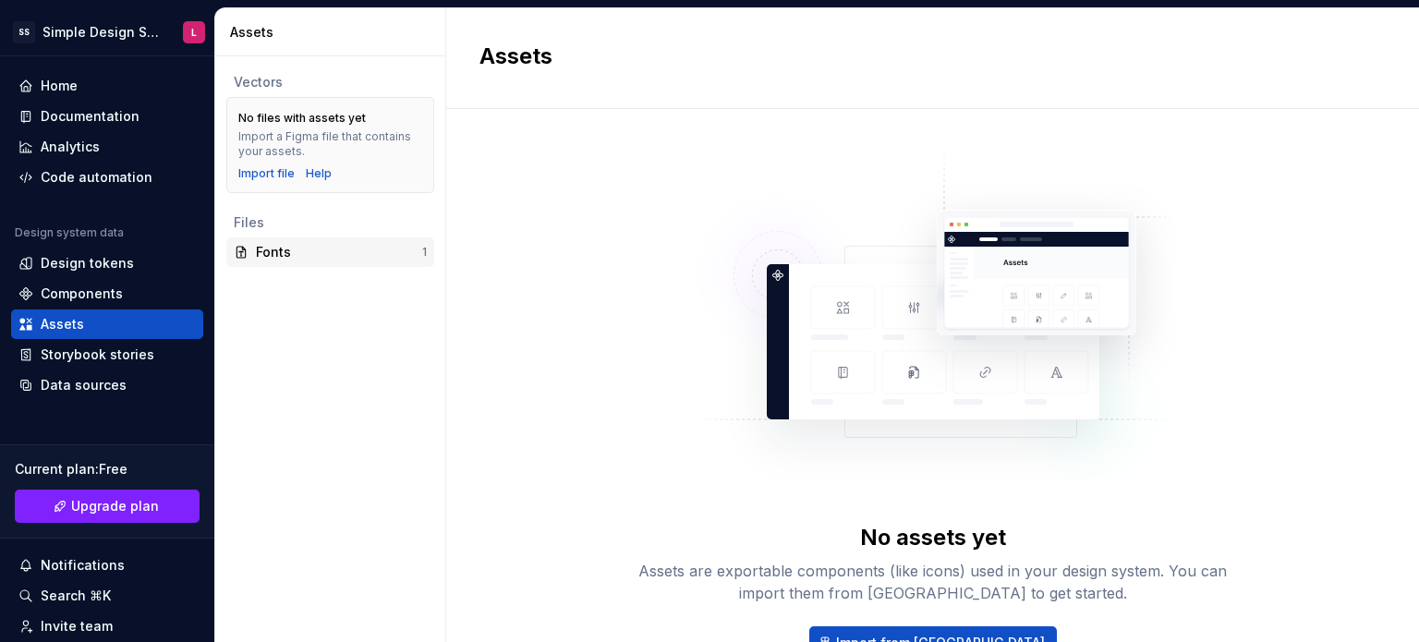
click at [285, 261] on div "Fonts 1" at bounding box center [330, 252] width 208 height 30
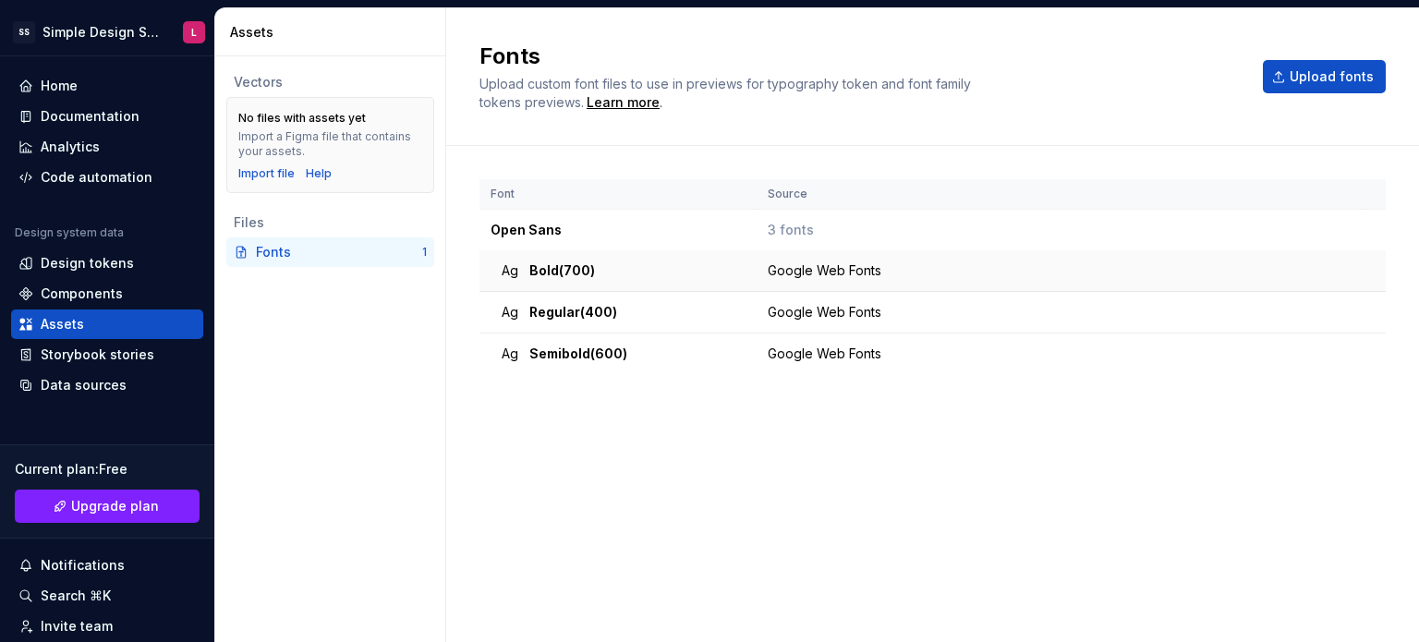
click at [771, 273] on div "Google Web Fonts" at bounding box center [1065, 270] width 594 height 18
click at [104, 358] on div "Storybook stories" at bounding box center [98, 355] width 114 height 18
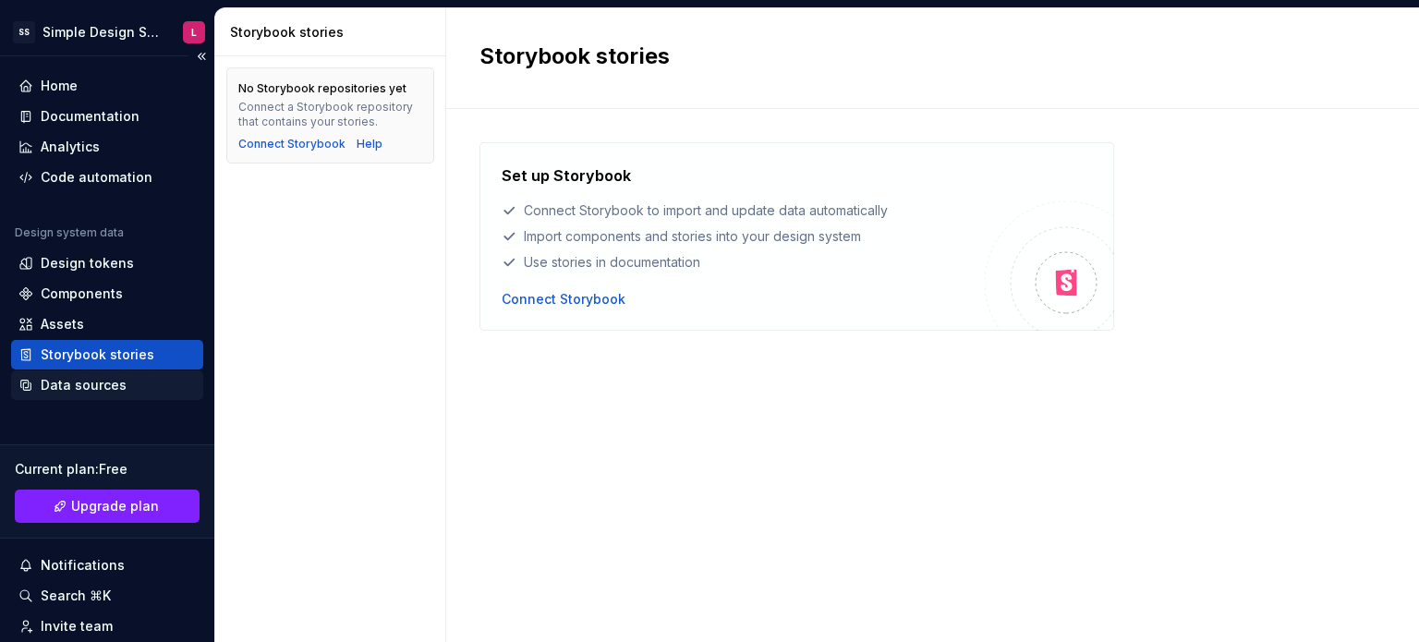
click at [89, 385] on div "Data sources" at bounding box center [84, 385] width 86 height 18
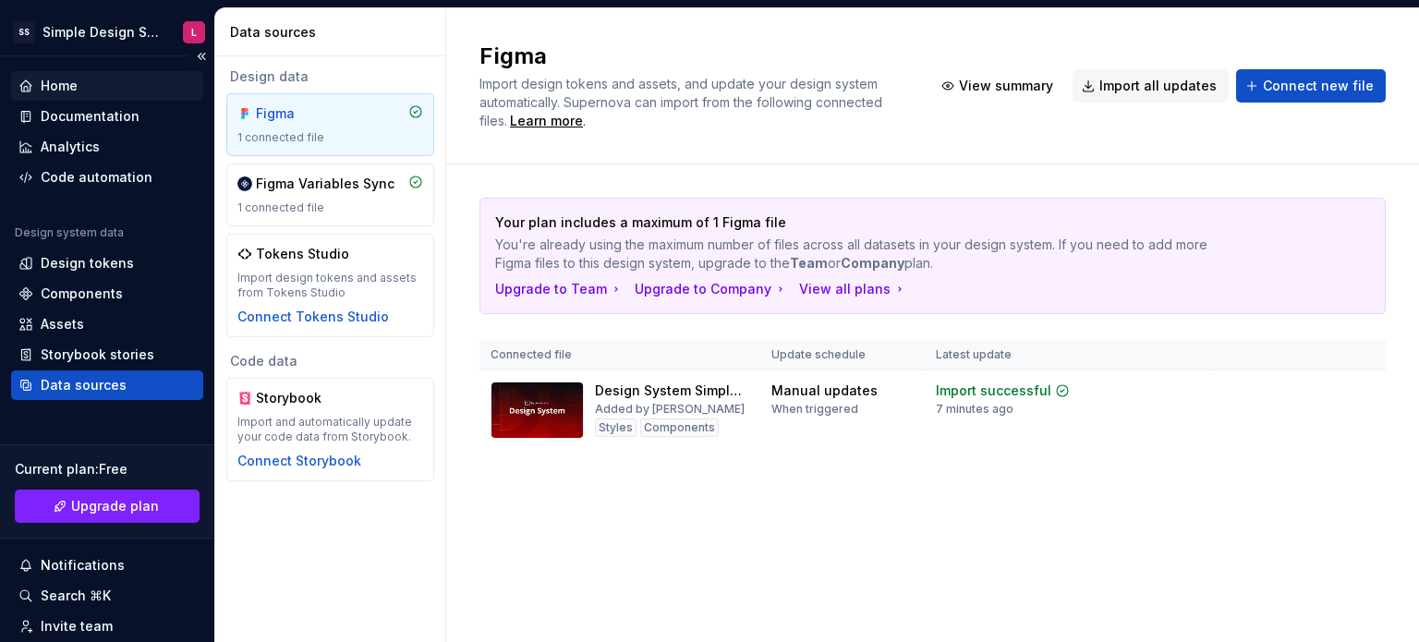
click at [71, 94] on div "Home" at bounding box center [59, 86] width 37 height 18
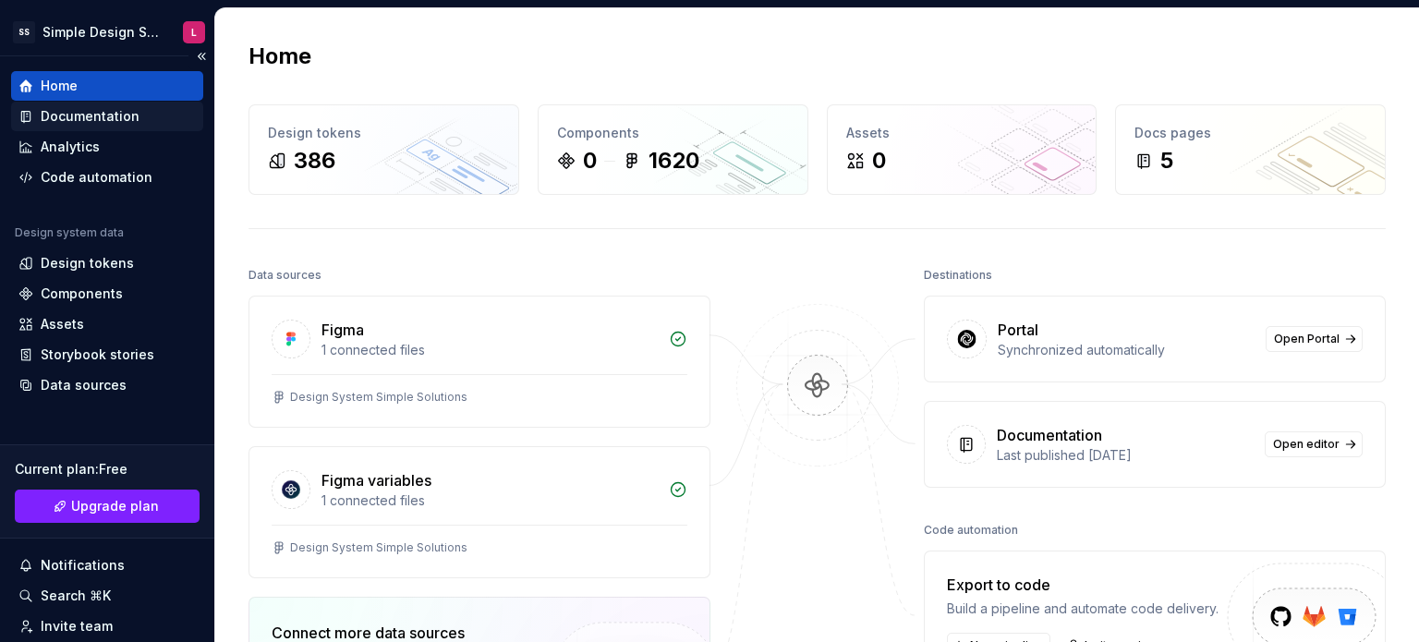
click at [71, 110] on div "Documentation" at bounding box center [90, 116] width 99 height 18
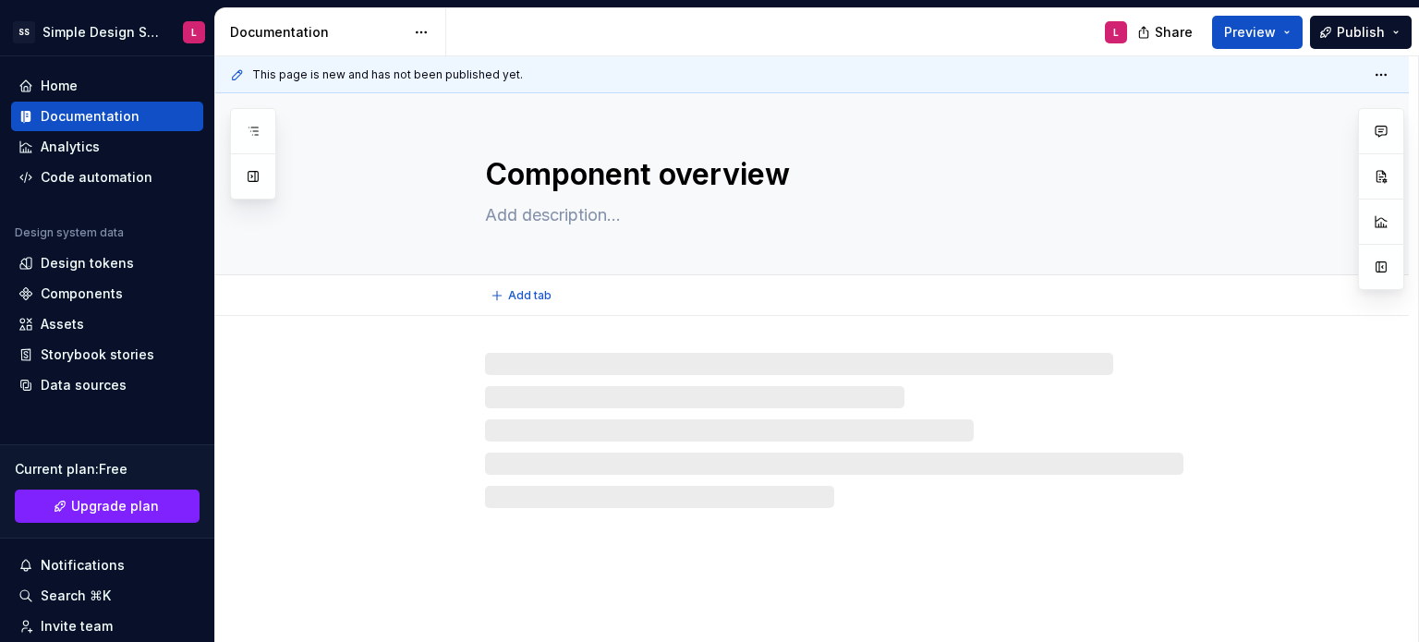
drag, startPoint x: 599, startPoint y: 239, endPoint x: 591, endPoint y: 246, distance: 9.8
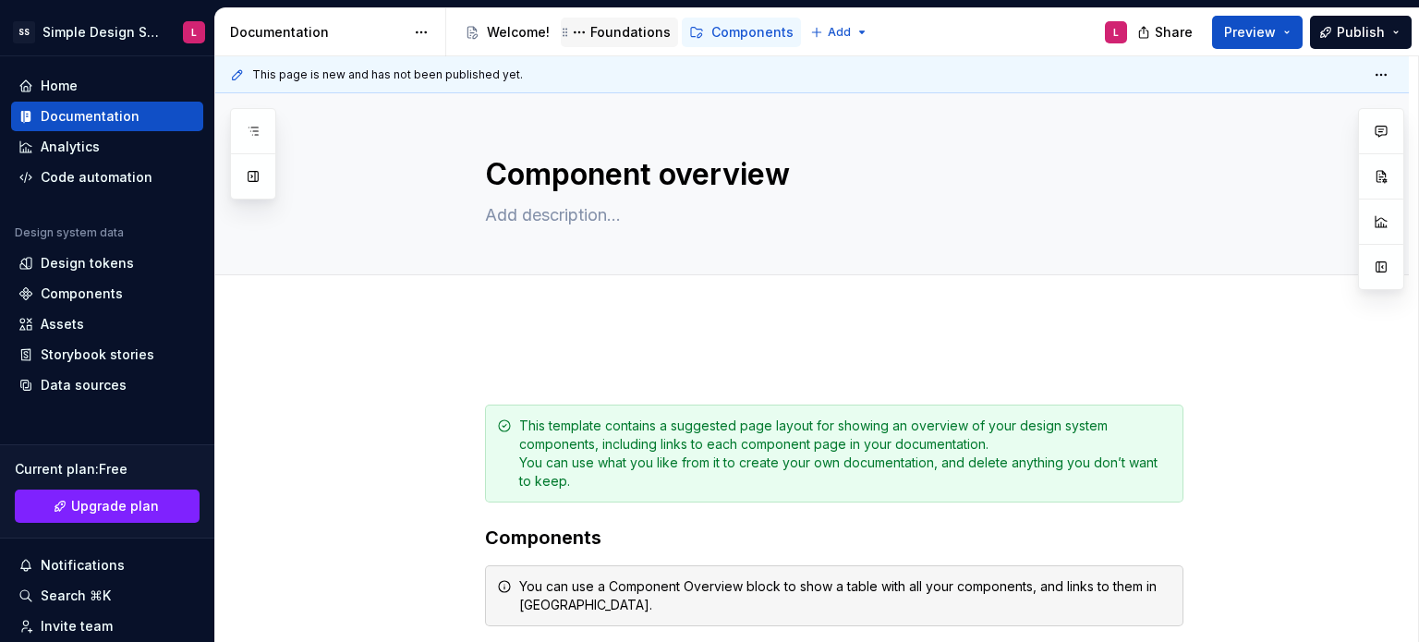
click at [632, 30] on div "Foundations" at bounding box center [630, 32] width 80 height 18
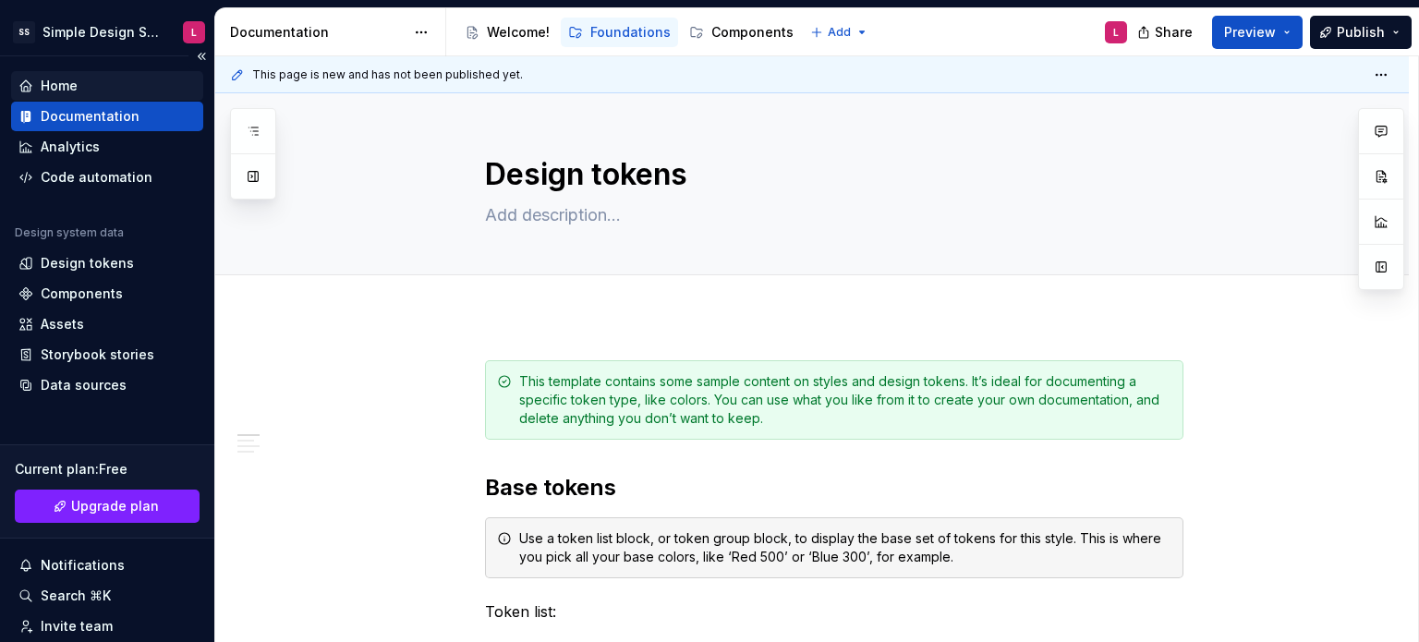
click at [78, 84] on div "Home" at bounding box center [106, 86] width 177 height 18
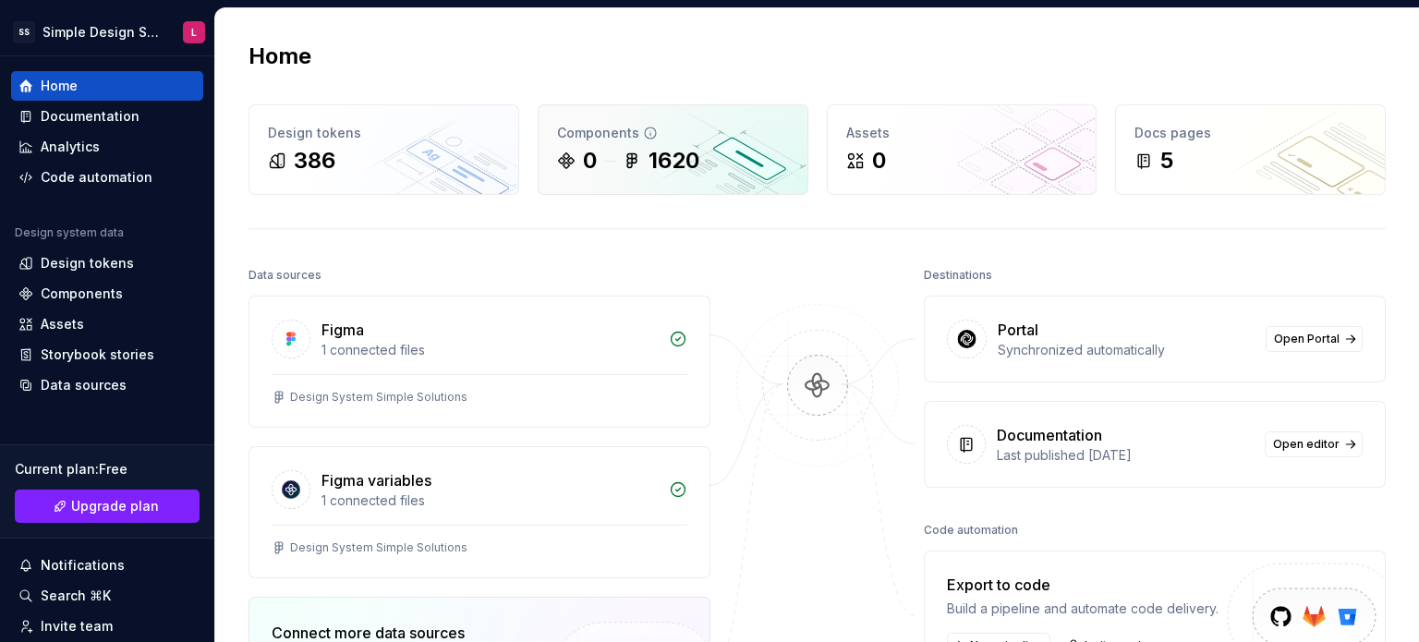
click at [643, 173] on div "1620" at bounding box center [661, 161] width 77 height 30
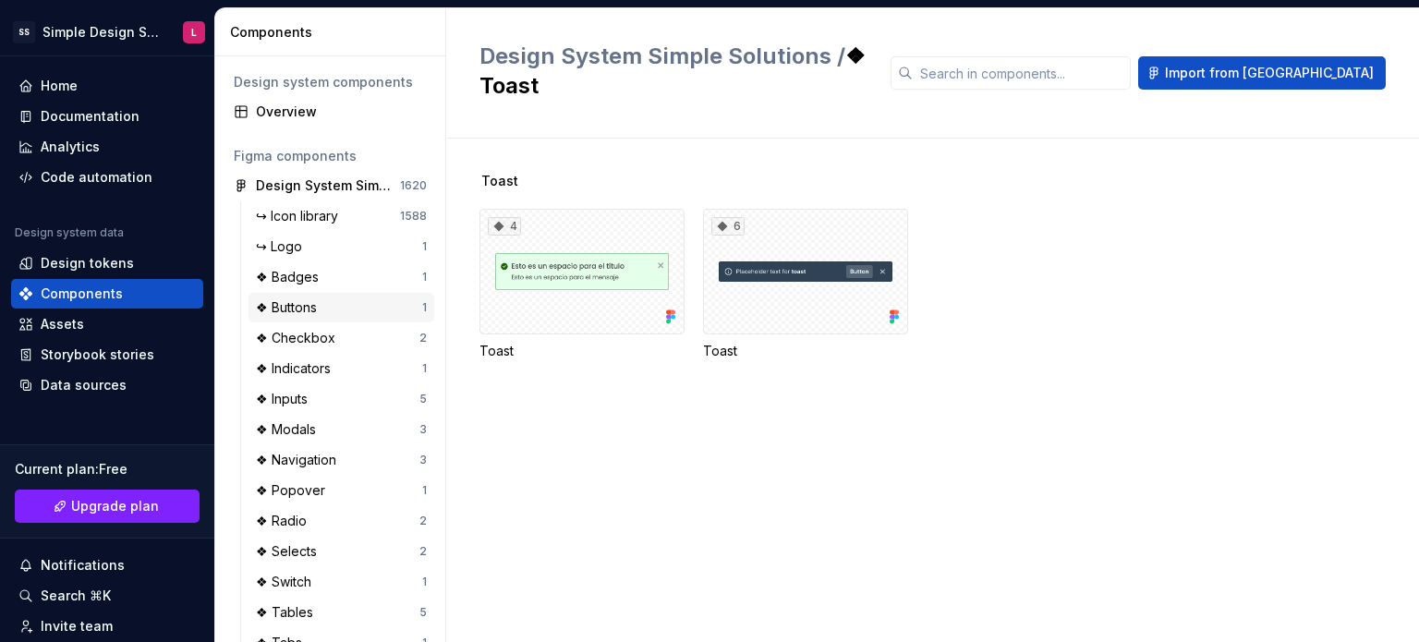
click at [303, 302] on div "❖ Buttons" at bounding box center [290, 307] width 68 height 18
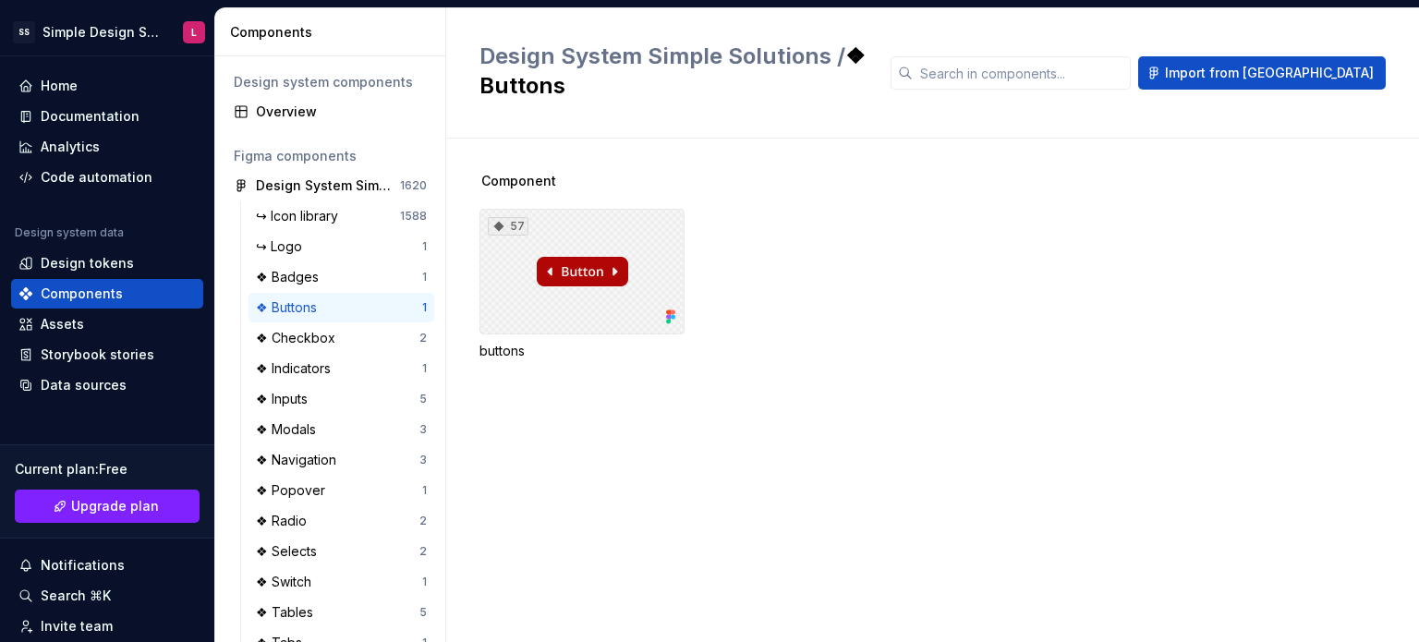
click at [546, 268] on div "57" at bounding box center [582, 272] width 205 height 126
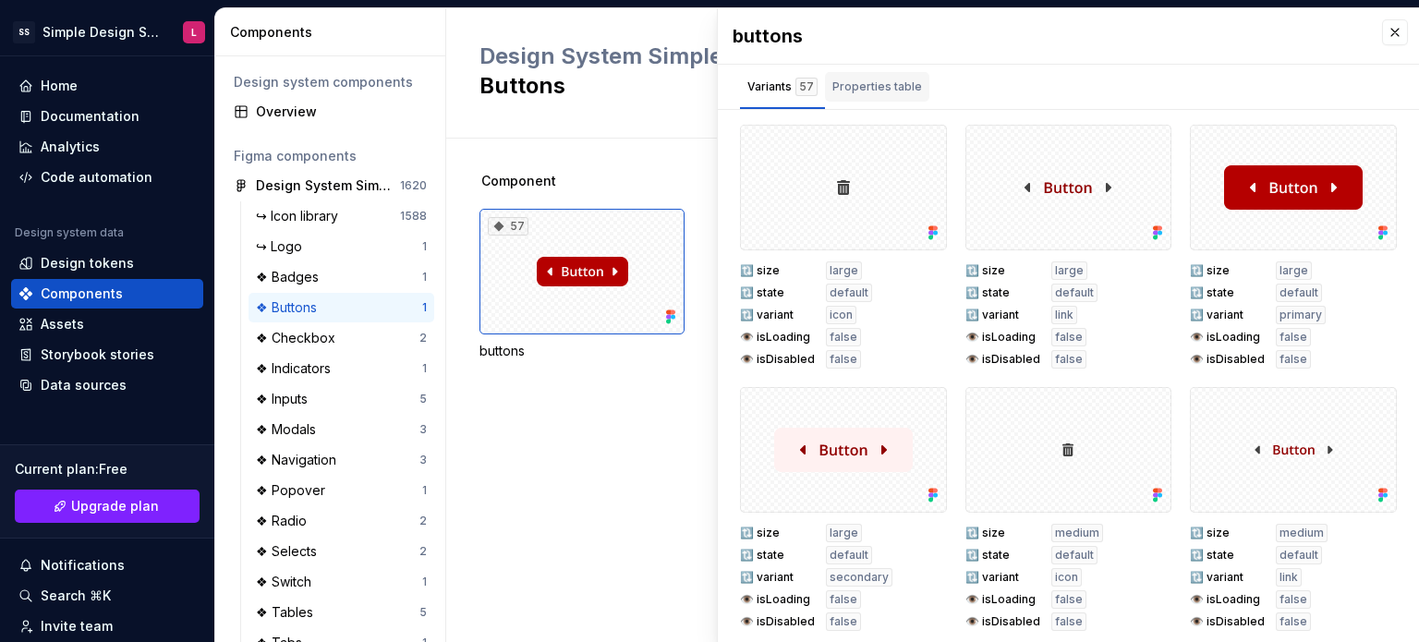
click at [844, 92] on div "Properties table" at bounding box center [877, 87] width 90 height 18
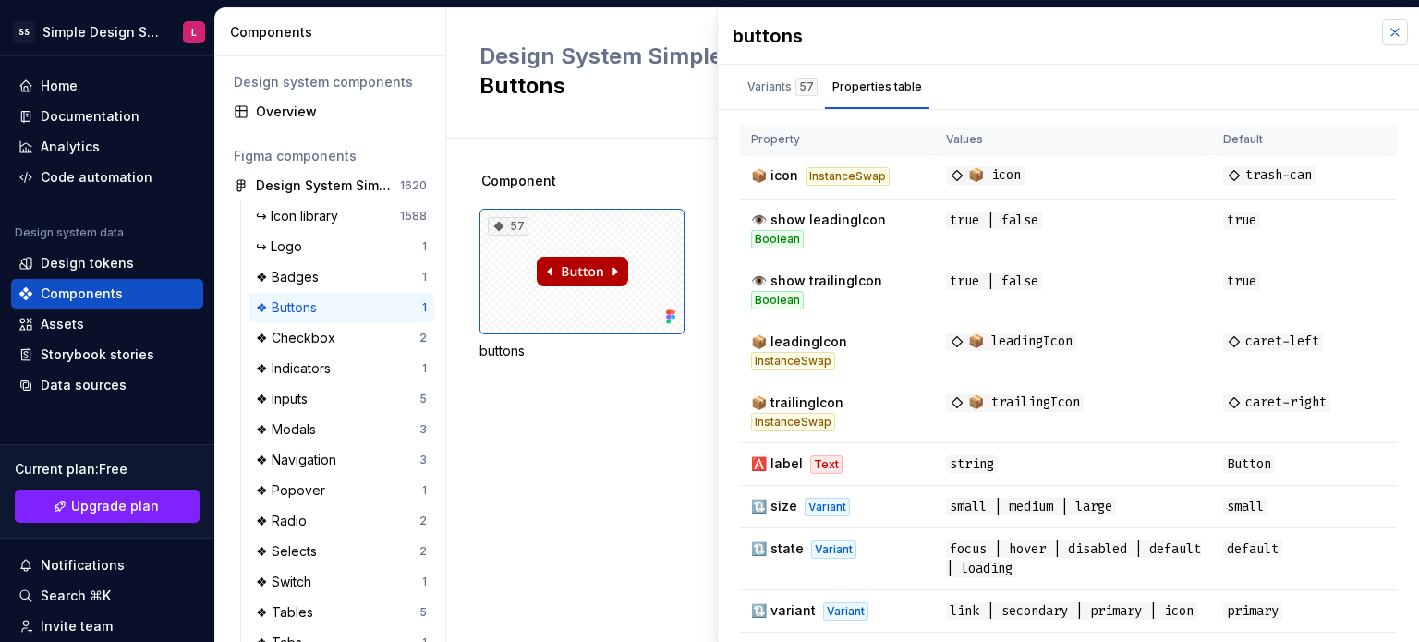
click at [1387, 37] on button "button" at bounding box center [1395, 32] width 26 height 26
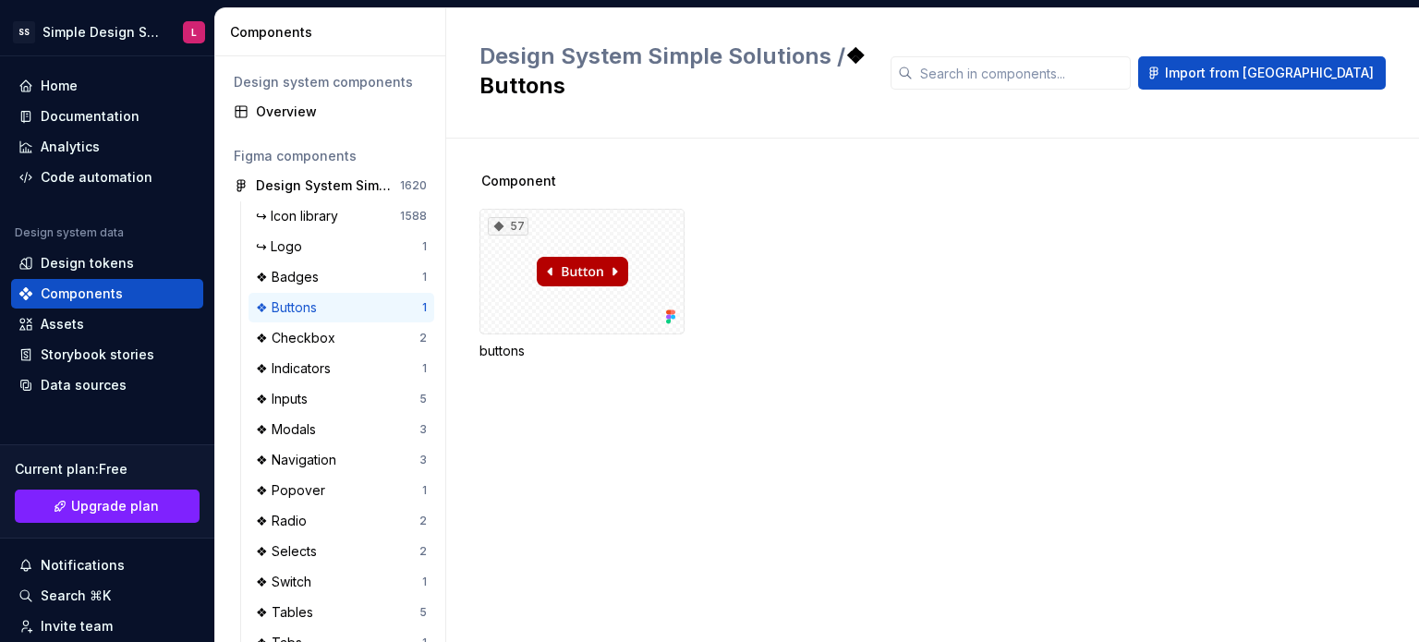
click at [862, 426] on div "Component 57 buttons" at bounding box center [950, 391] width 940 height 504
click at [81, 124] on div "Documentation" at bounding box center [90, 116] width 99 height 18
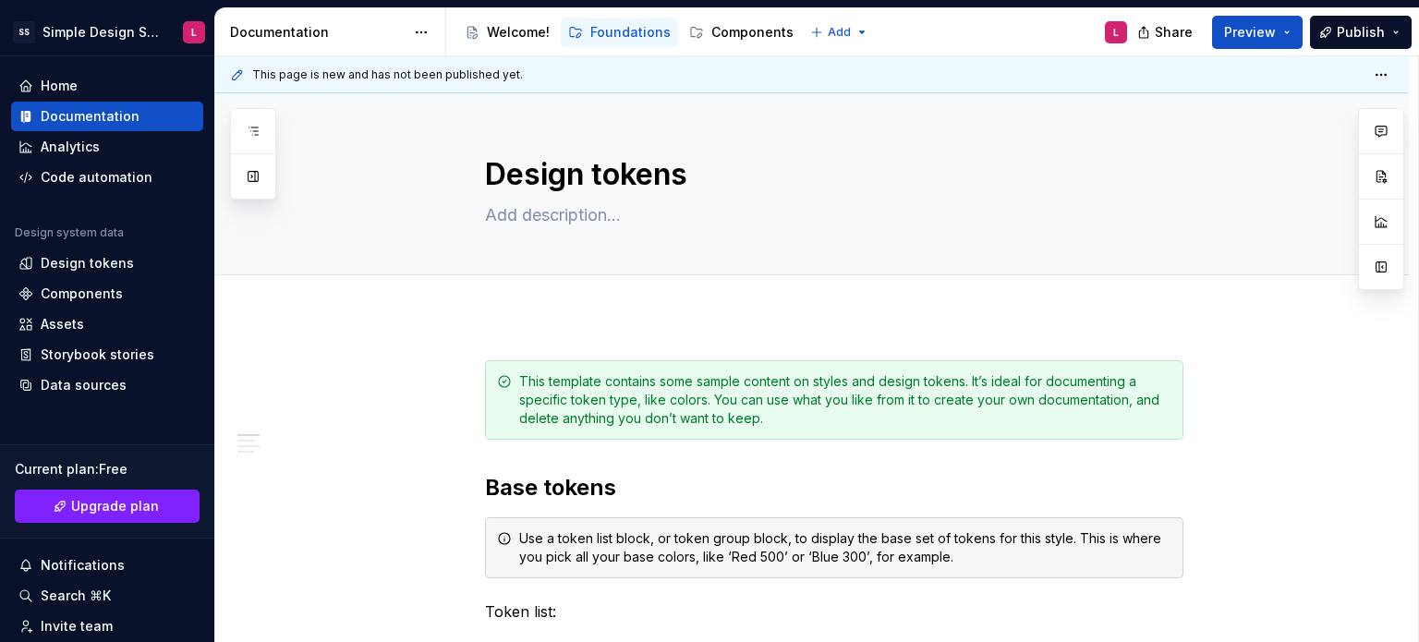
type textarea "*"
